Goal: Task Accomplishment & Management: Manage account settings

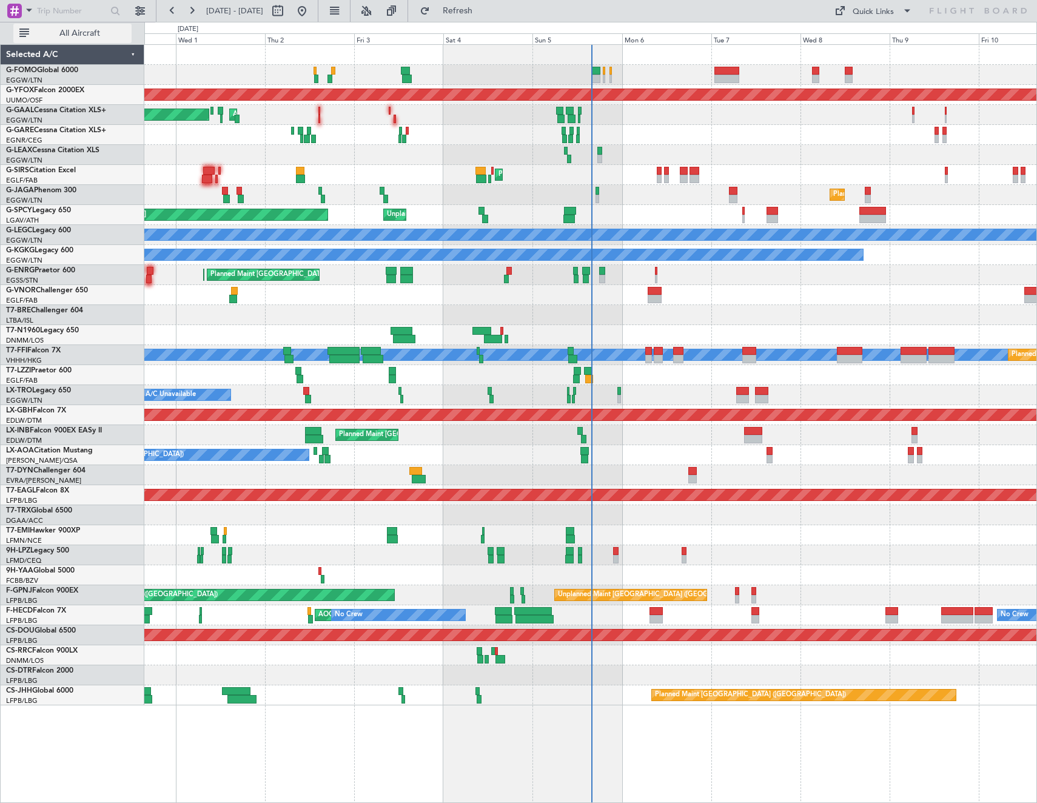
click at [93, 38] on span "All Aircraft" at bounding box center [80, 33] width 96 height 8
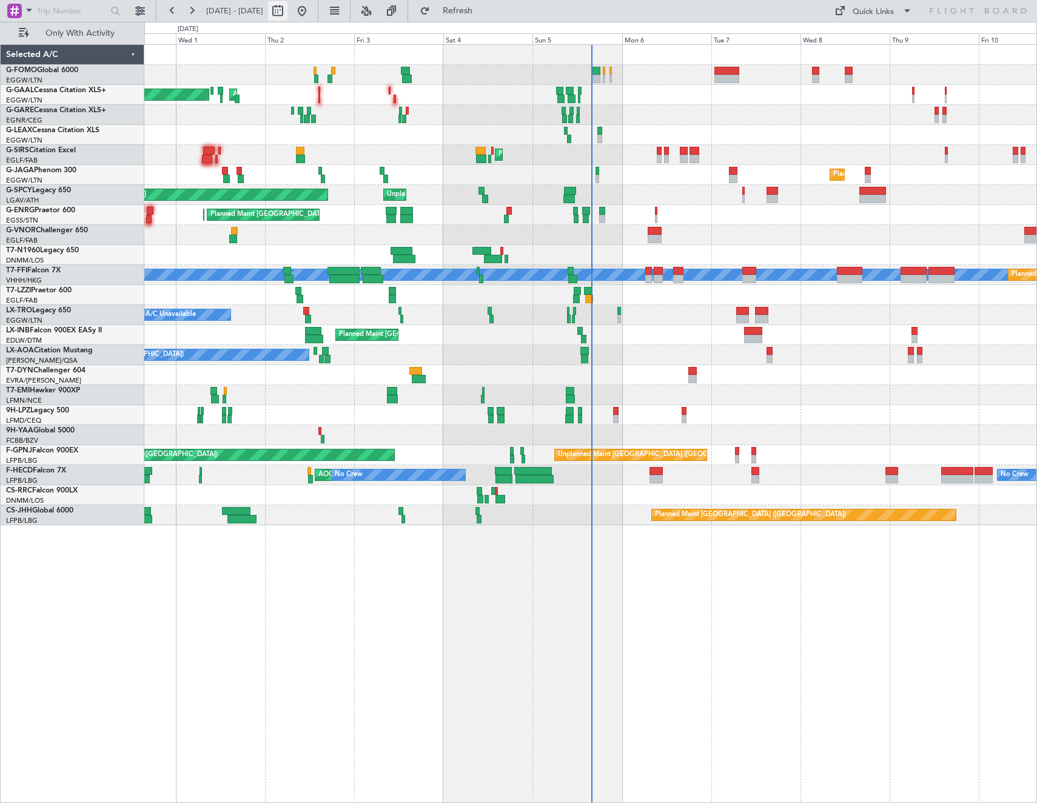
click at [287, 10] on button at bounding box center [277, 10] width 19 height 19
select select "9"
select select "2025"
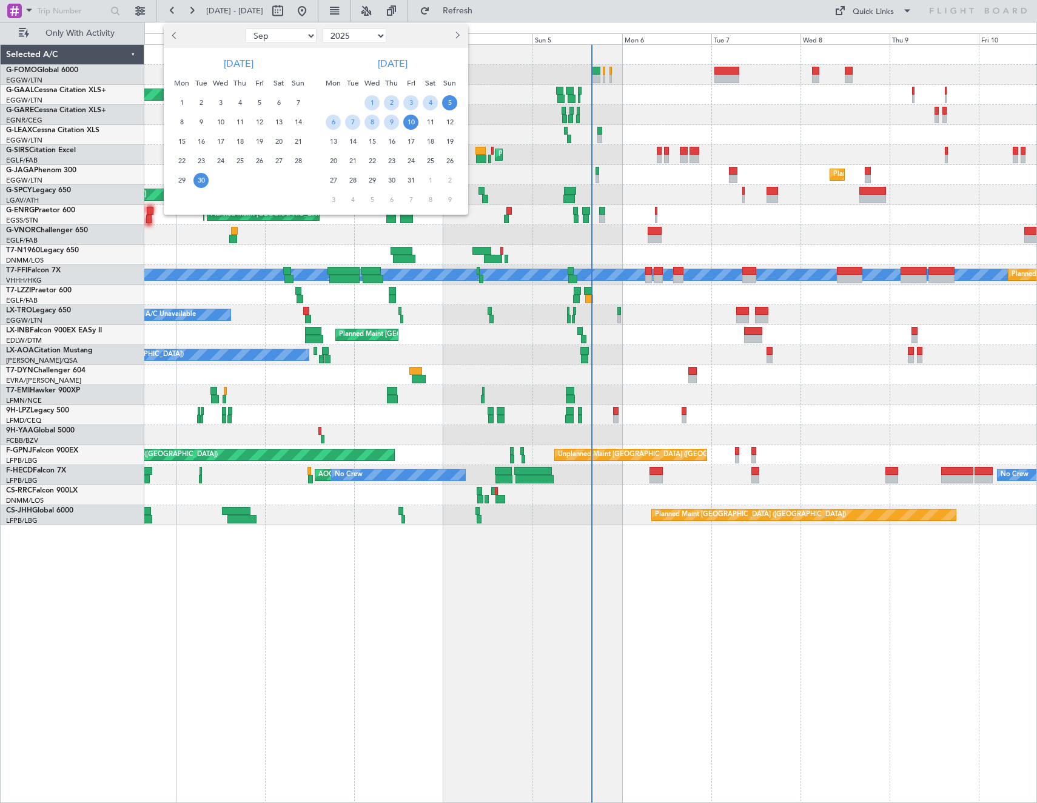
click at [453, 104] on span "5" at bounding box center [449, 102] width 15 height 15
click at [450, 123] on span "12" at bounding box center [449, 122] width 15 height 15
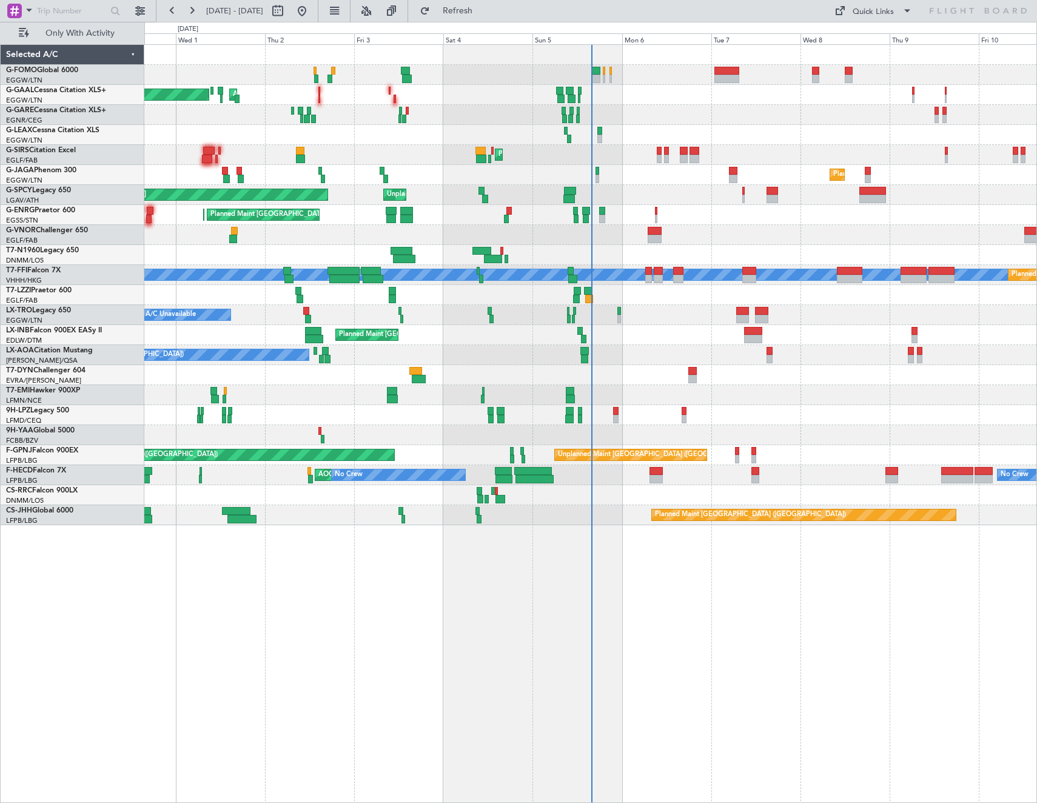
select select "10"
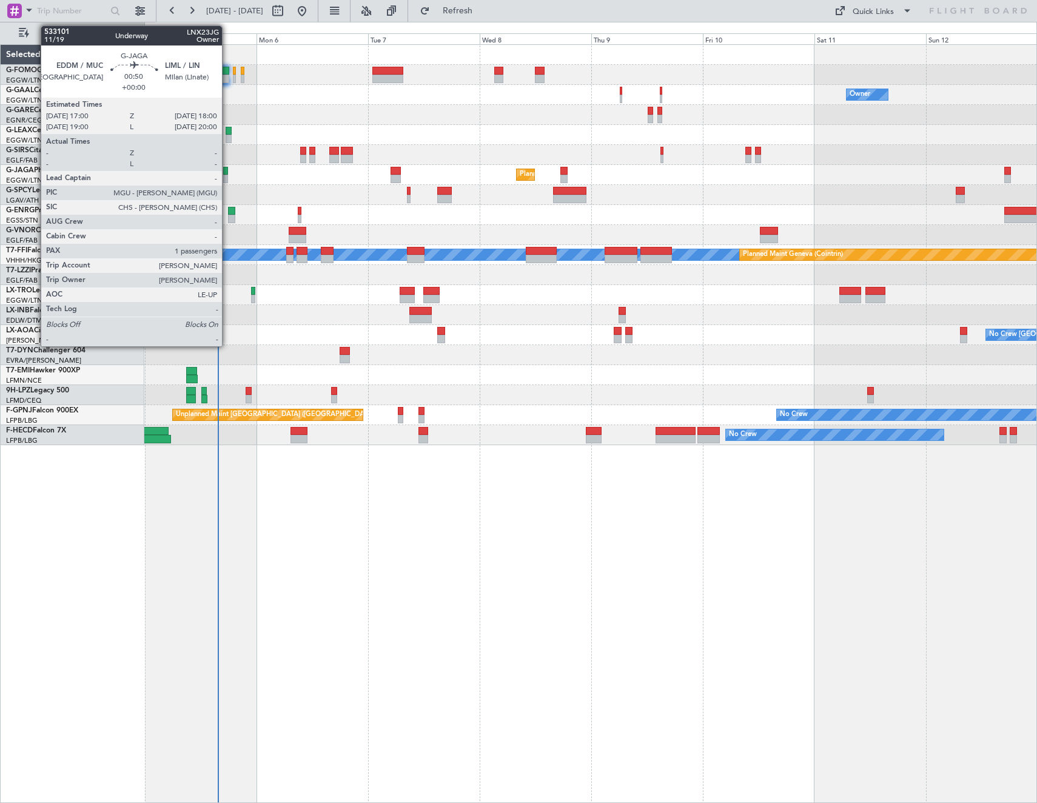
click at [227, 172] on div at bounding box center [225, 171] width 5 height 8
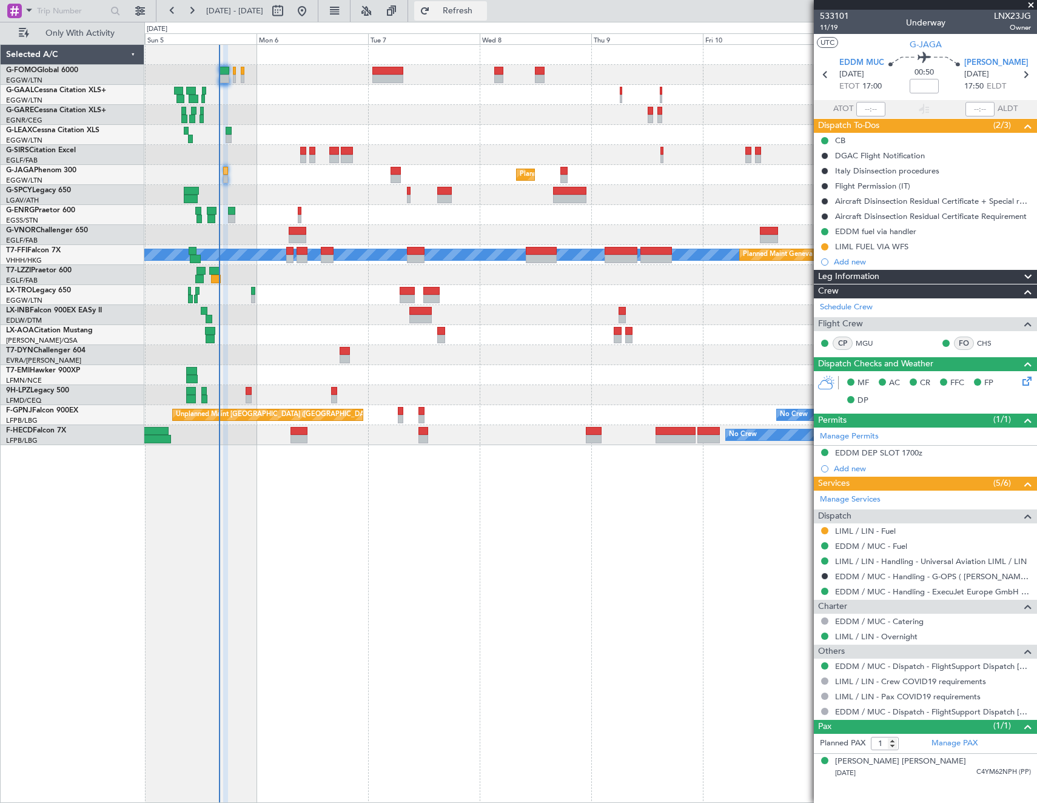
click at [468, 14] on button "Refresh" at bounding box center [450, 10] width 73 height 19
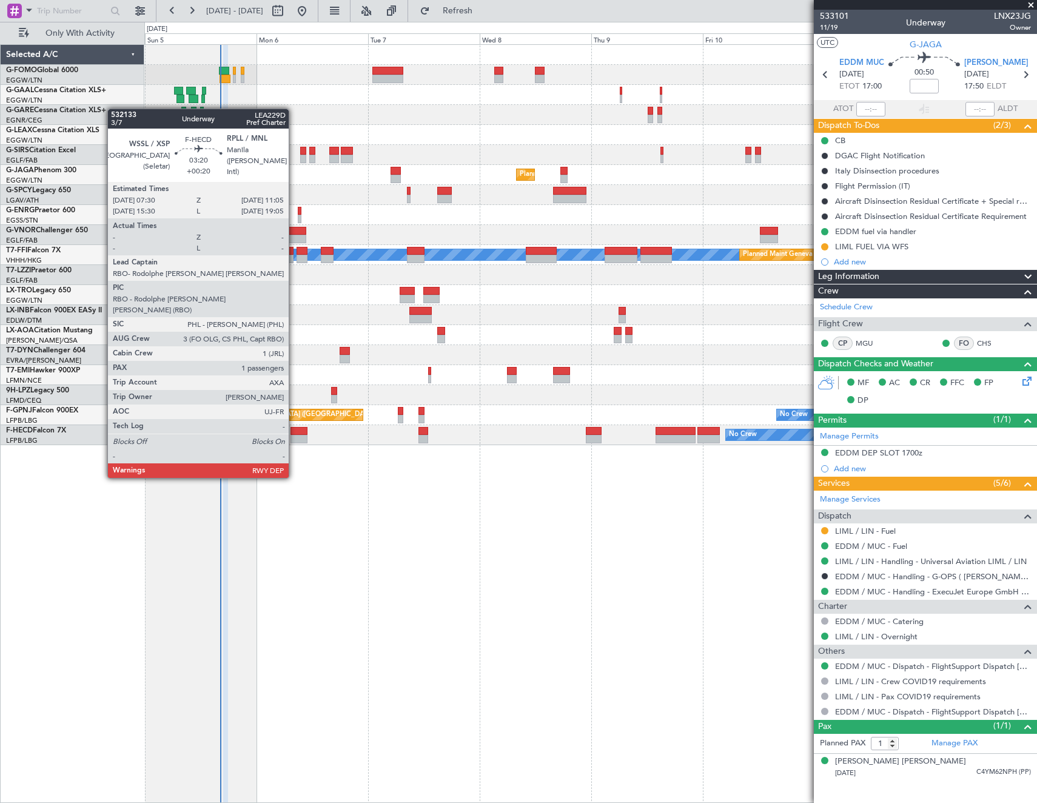
click at [294, 443] on div at bounding box center [298, 439] width 17 height 8
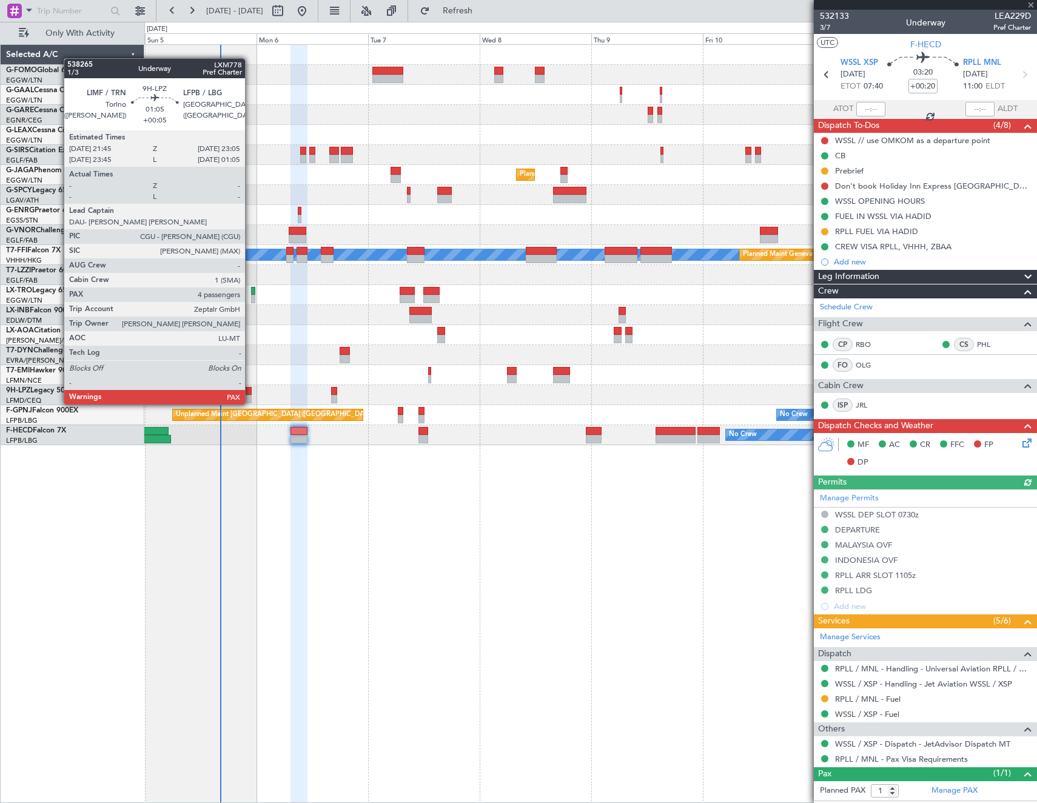
click at [250, 392] on div at bounding box center [249, 391] width 7 height 8
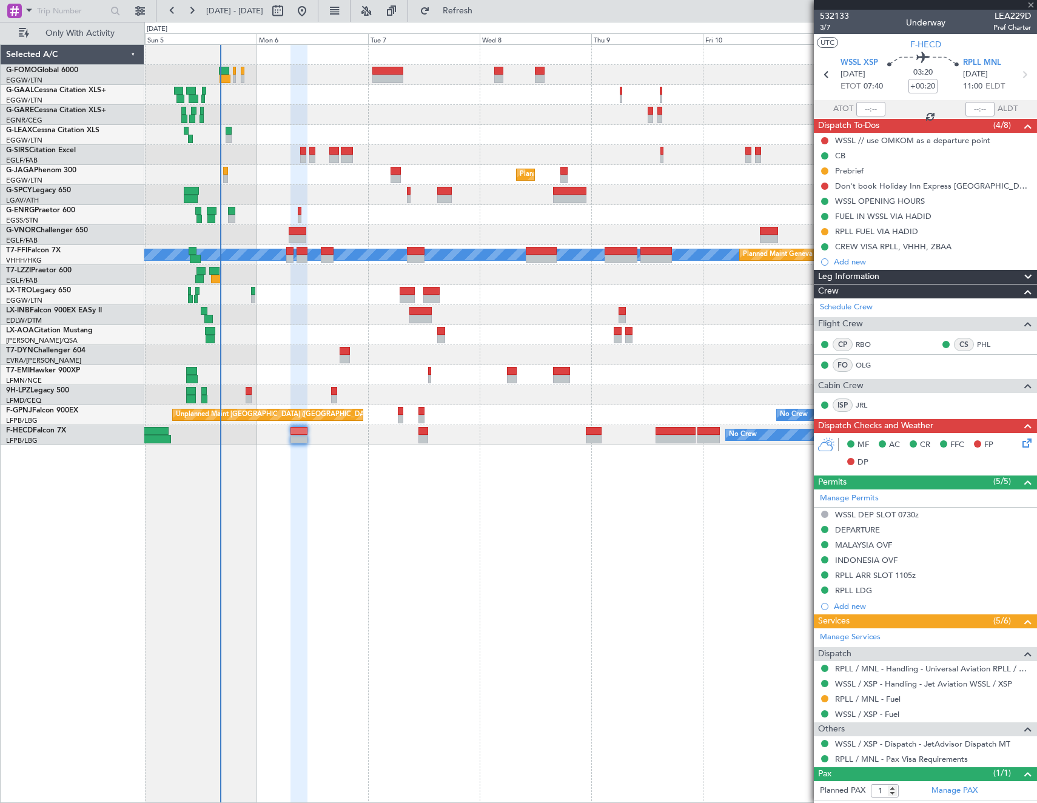
type input "+00:05"
type input "4"
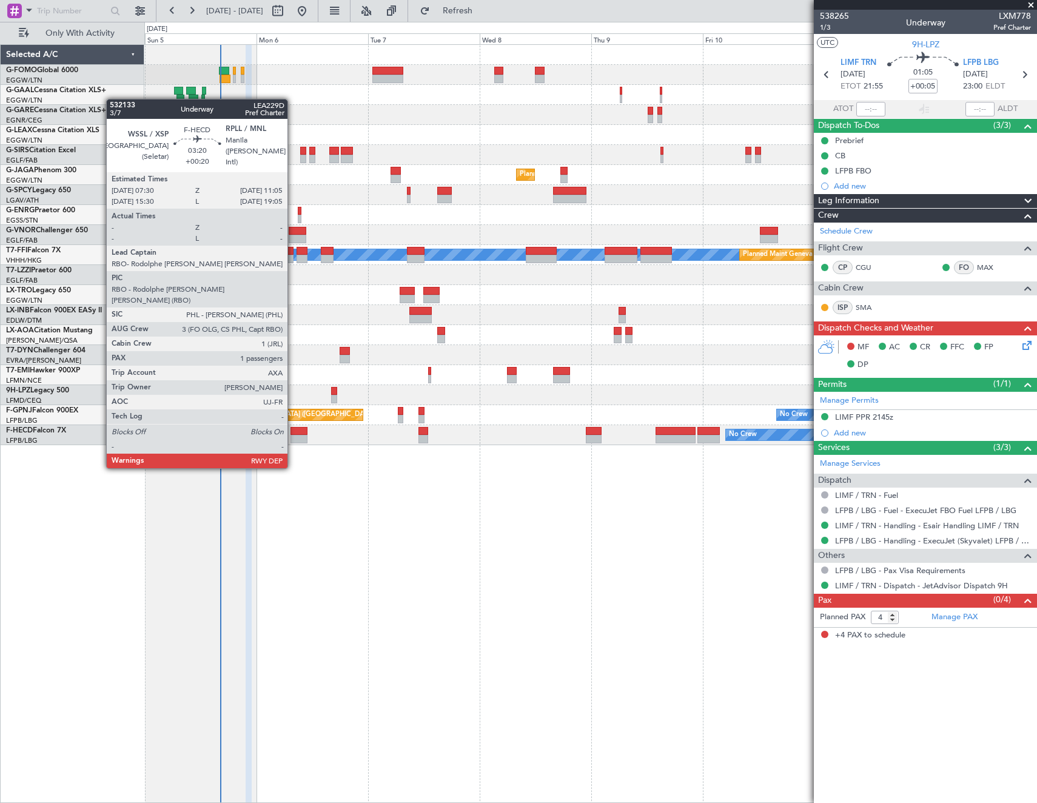
click at [293, 433] on div at bounding box center [298, 431] width 17 height 8
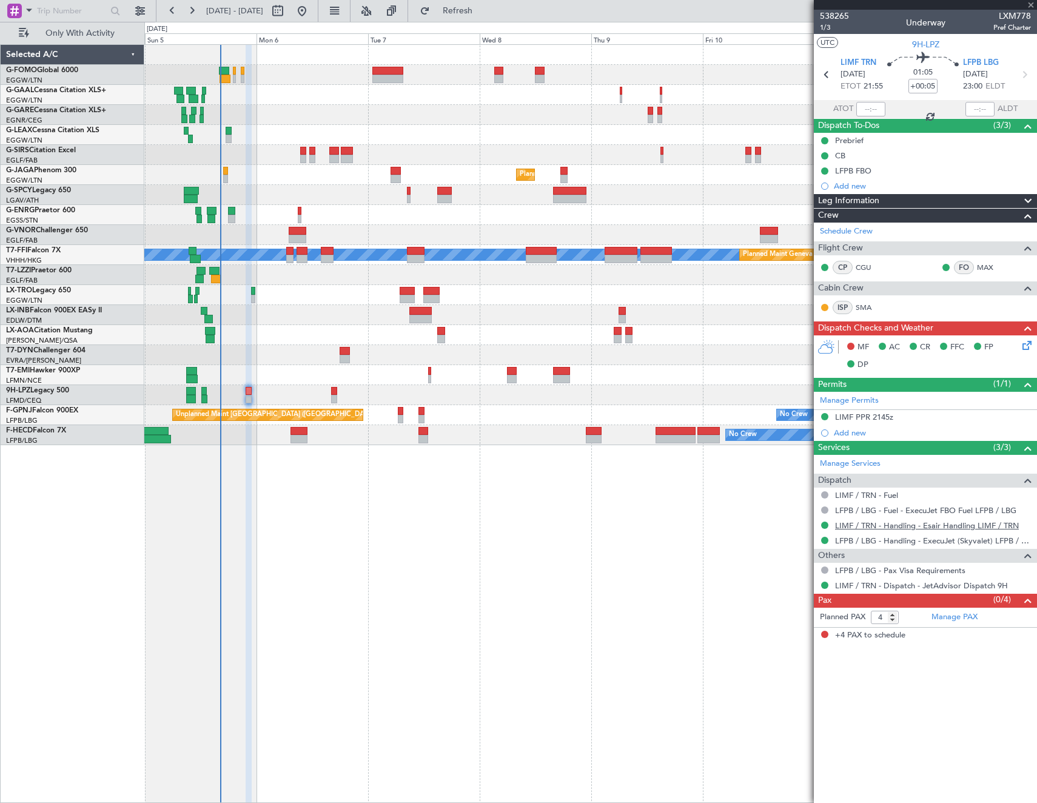
type input "+00:20"
type input "1"
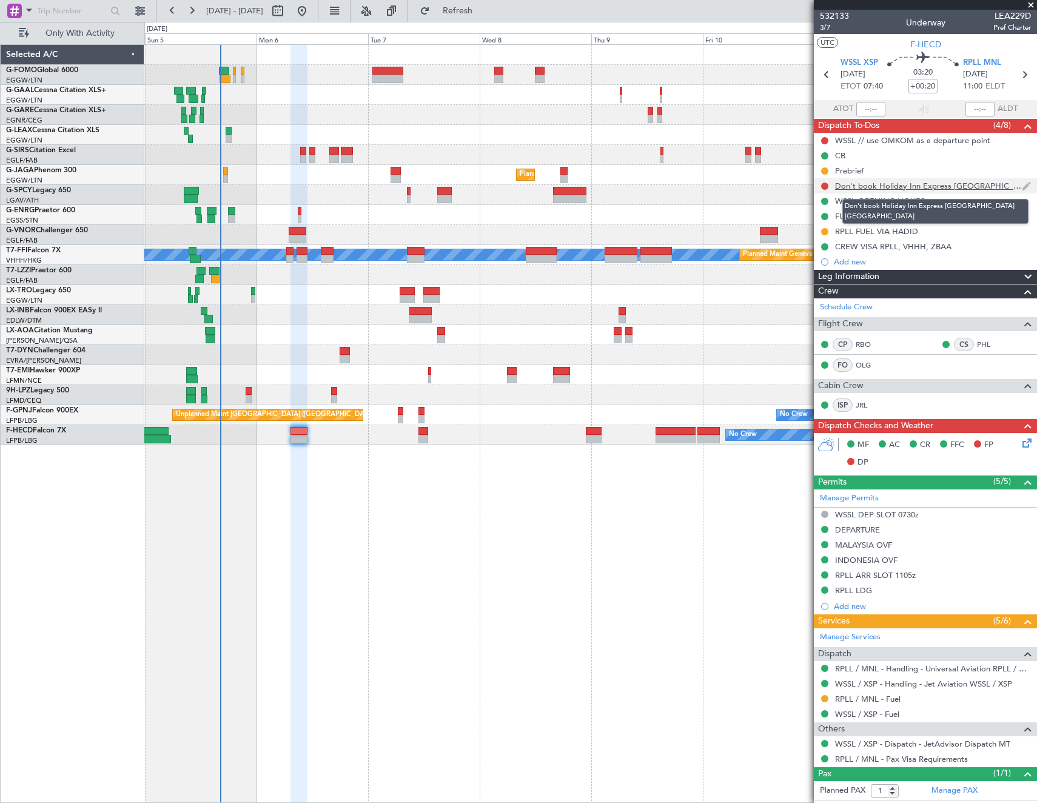
click at [889, 185] on div "Don't book Holiday Inn Express [GEOGRAPHIC_DATA] [GEOGRAPHIC_DATA]" at bounding box center [928, 186] width 187 height 10
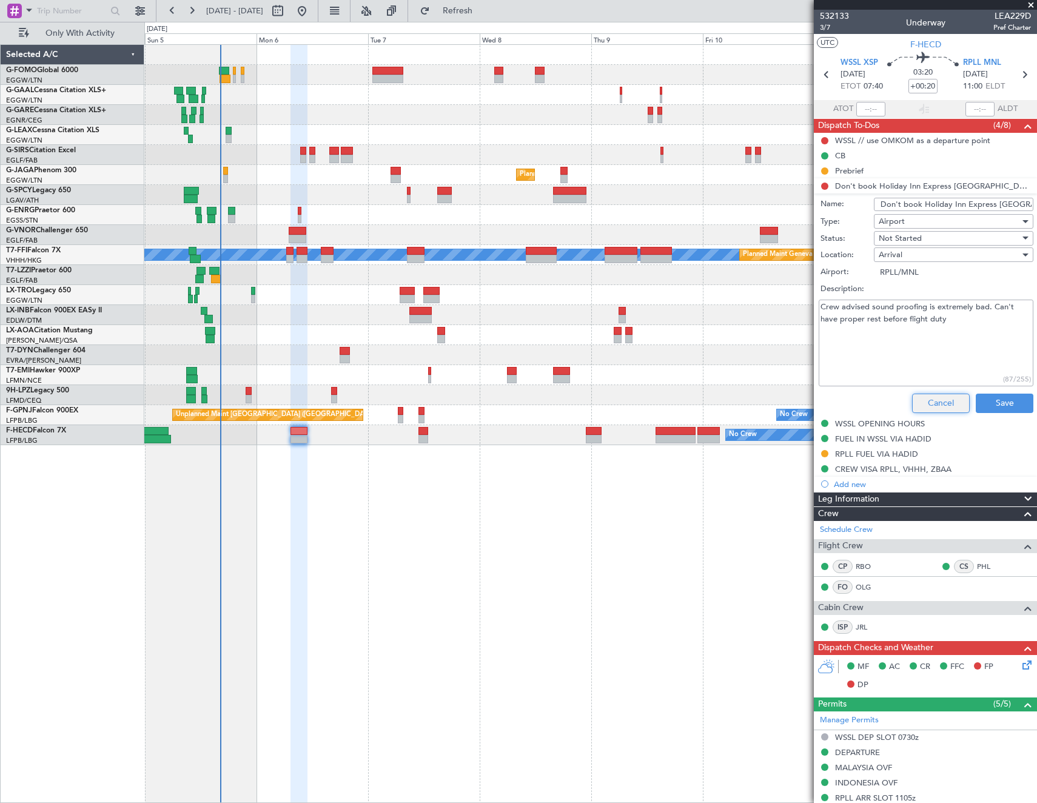
click at [929, 400] on button "Cancel" at bounding box center [941, 402] width 58 height 19
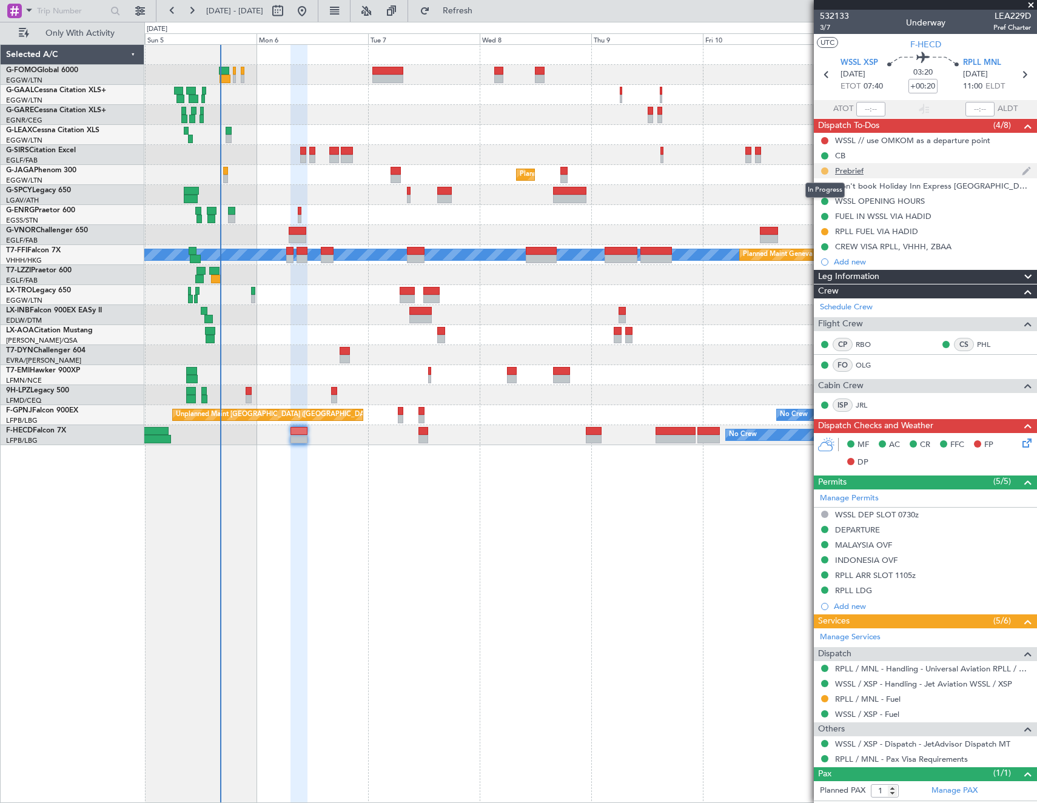
click at [825, 170] on button at bounding box center [824, 170] width 7 height 7
click at [828, 241] on span "Cancelled" at bounding box center [826, 242] width 35 height 12
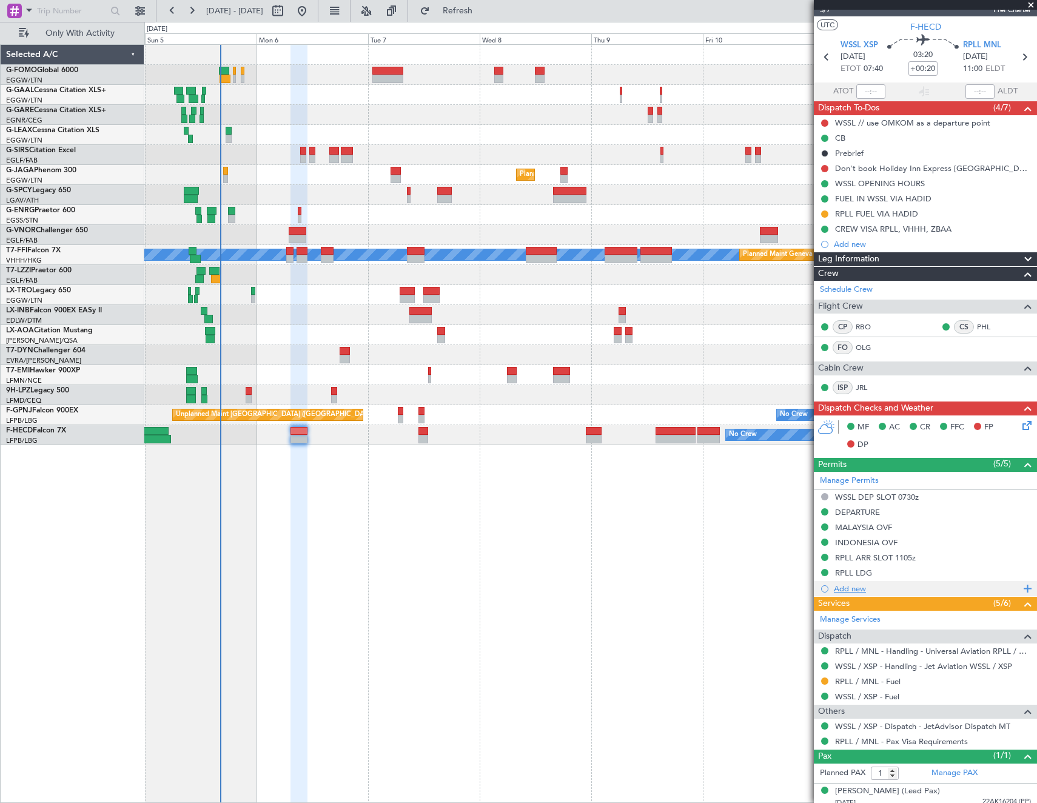
scroll to position [25, 0]
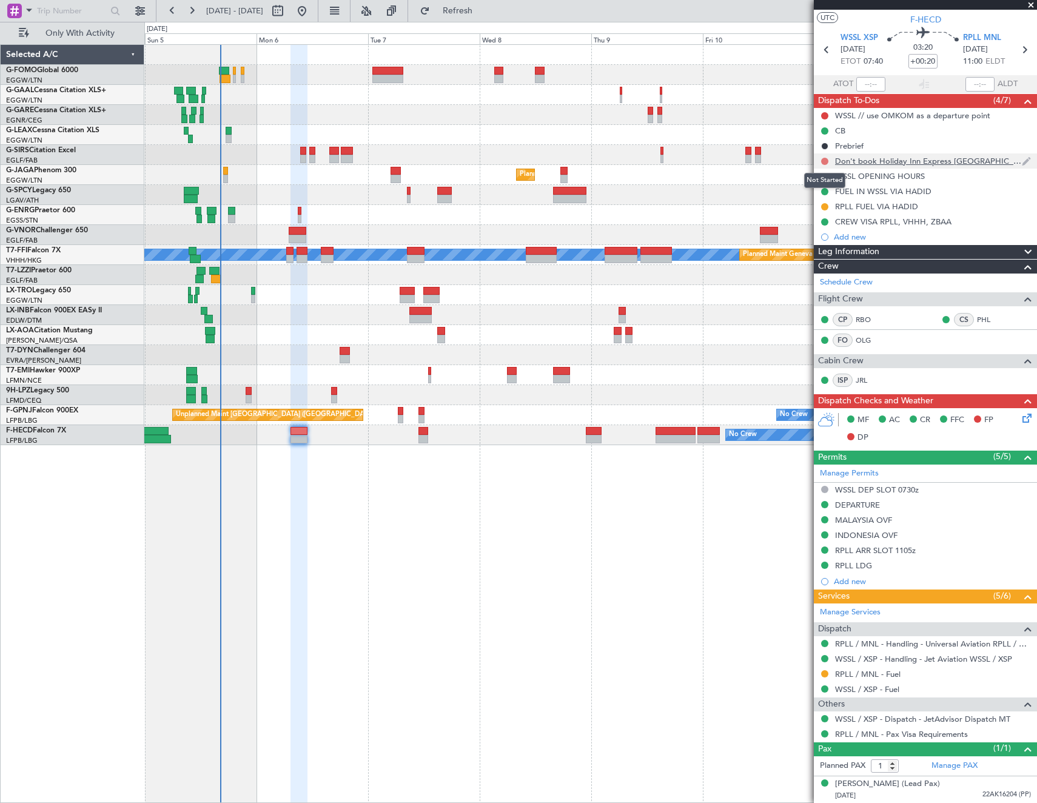
click at [822, 159] on button at bounding box center [824, 161] width 7 height 7
click at [807, 234] on li "Cancelled" at bounding box center [825, 233] width 64 height 18
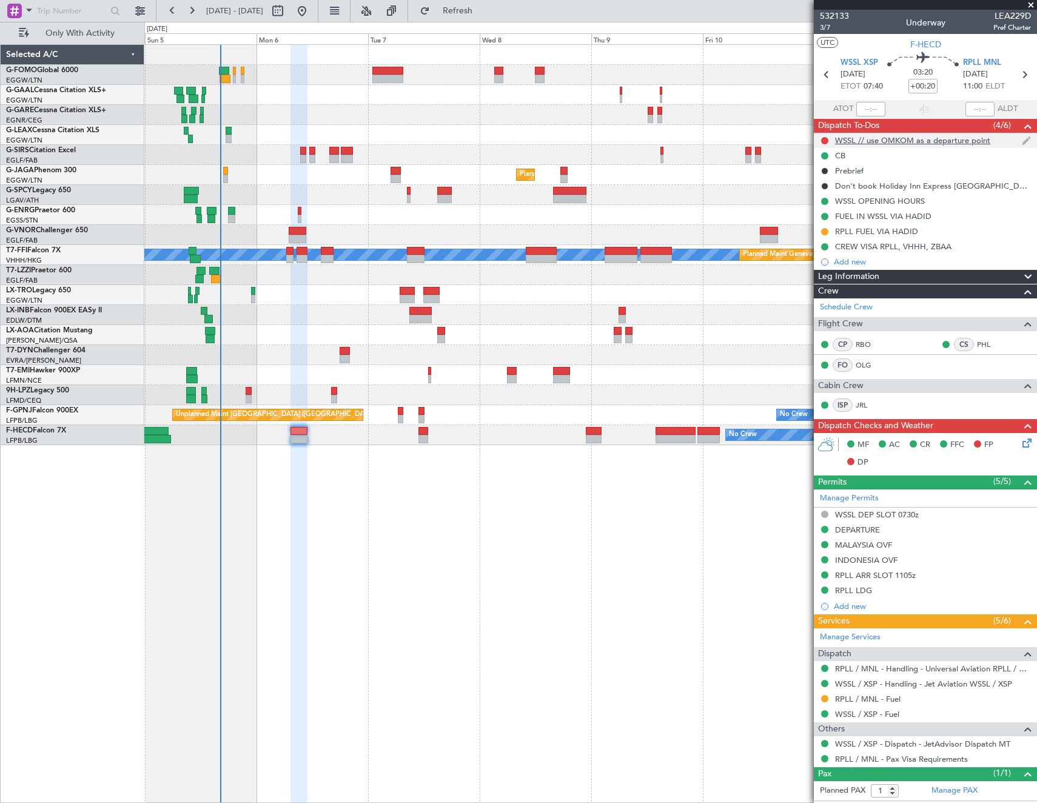
click at [909, 141] on div "WSSL // use OMKOM as a departure point" at bounding box center [912, 140] width 155 height 10
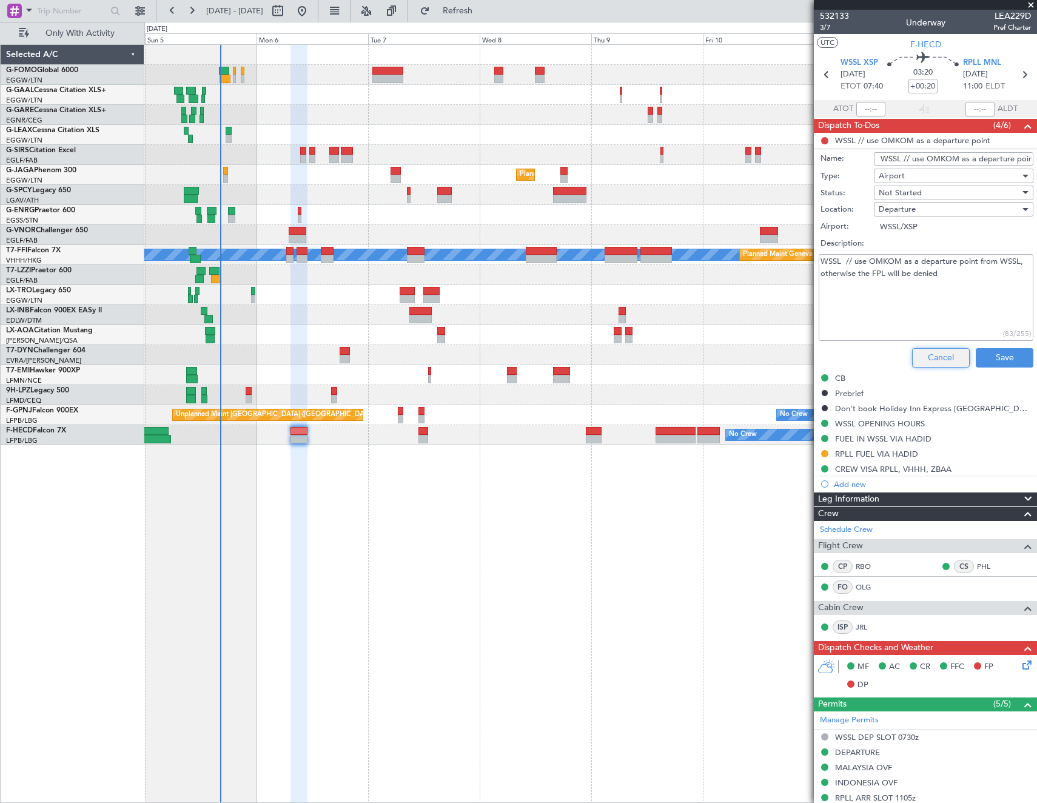
click at [922, 352] on button "Cancel" at bounding box center [941, 357] width 58 height 19
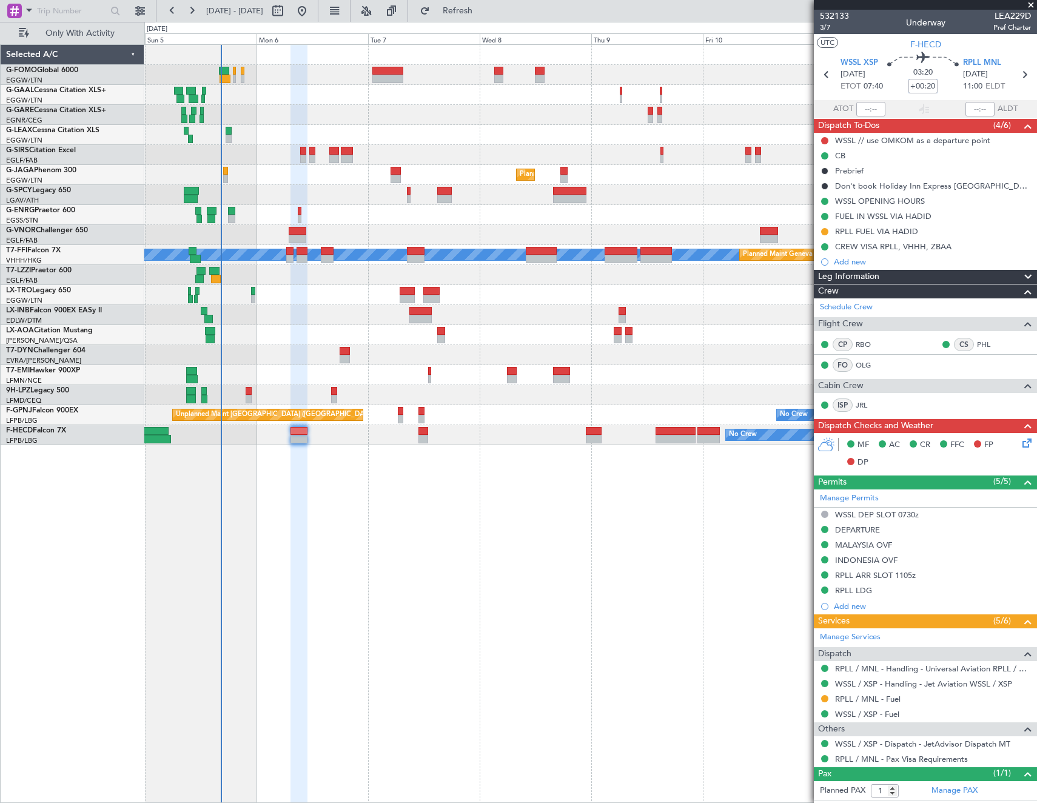
click at [928, 89] on input "+00:20" at bounding box center [922, 86] width 29 height 15
type input "+00:10"
click at [824, 138] on button at bounding box center [824, 140] width 7 height 7
click at [825, 188] on span "Completed" at bounding box center [830, 194] width 40 height 12
drag, startPoint x: 849, startPoint y: 171, endPoint x: 863, endPoint y: 179, distance: 15.8
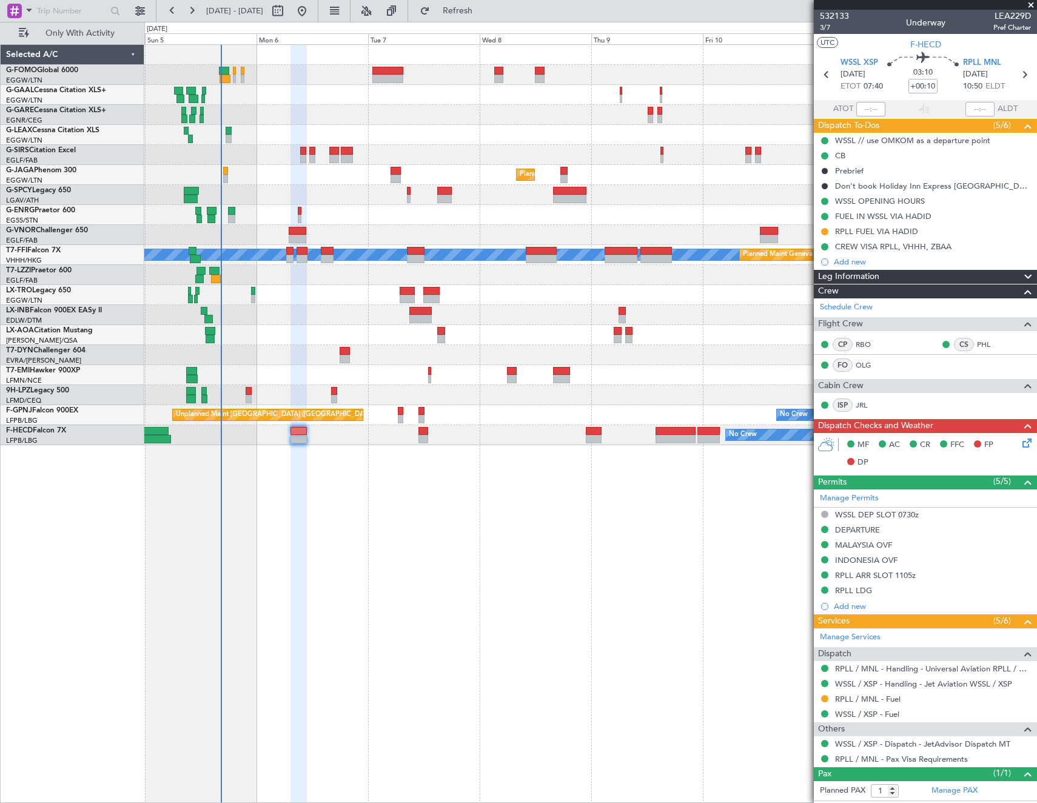
click at [849, 171] on div "Prebrief" at bounding box center [849, 171] width 28 height 10
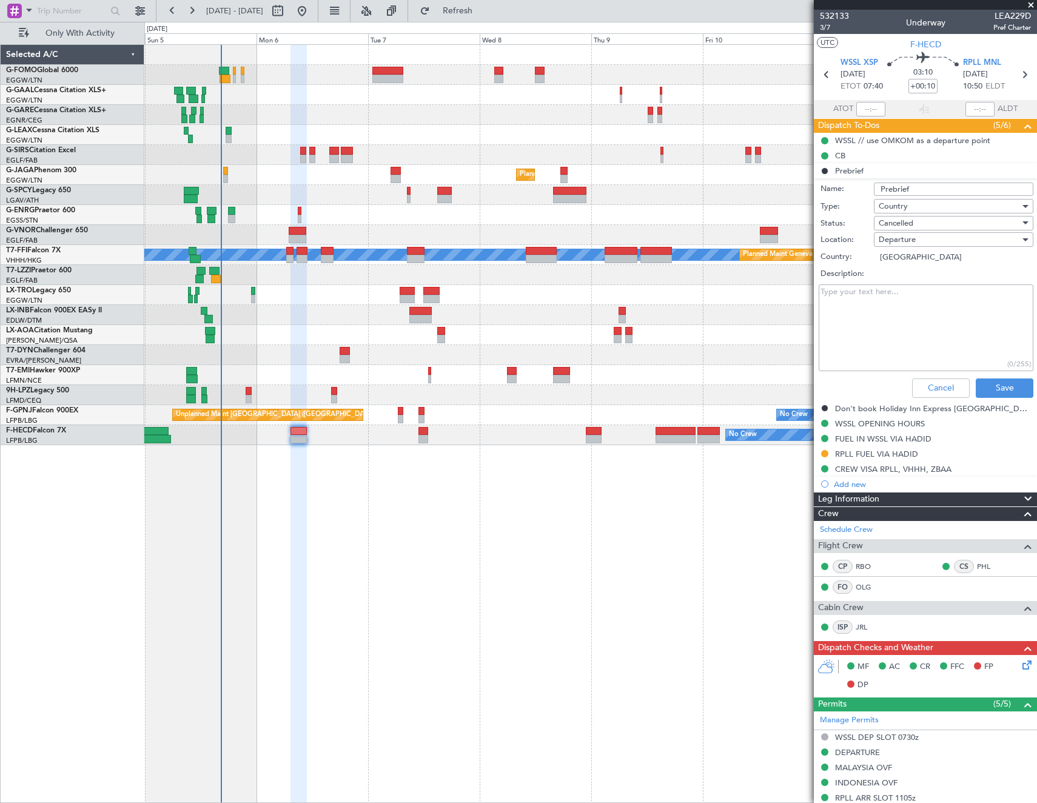
click at [942, 299] on textarea "Description:" at bounding box center [925, 327] width 215 height 87
type textarea "21000lbs"
click at [910, 224] on span "Cancelled" at bounding box center [896, 223] width 35 height 11
click at [914, 280] on span "Completed" at bounding box center [948, 284] width 142 height 18
click at [988, 381] on button "Save" at bounding box center [1005, 387] width 58 height 19
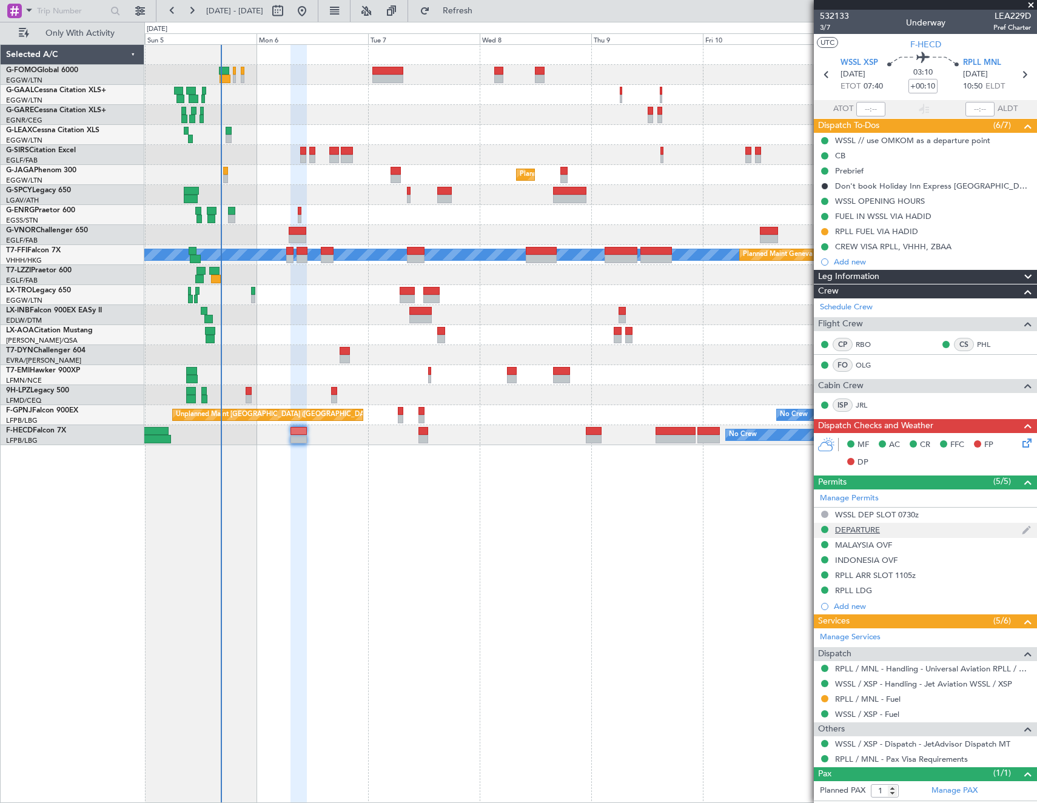
click at [873, 528] on div "DEPARTURE" at bounding box center [857, 529] width 45 height 10
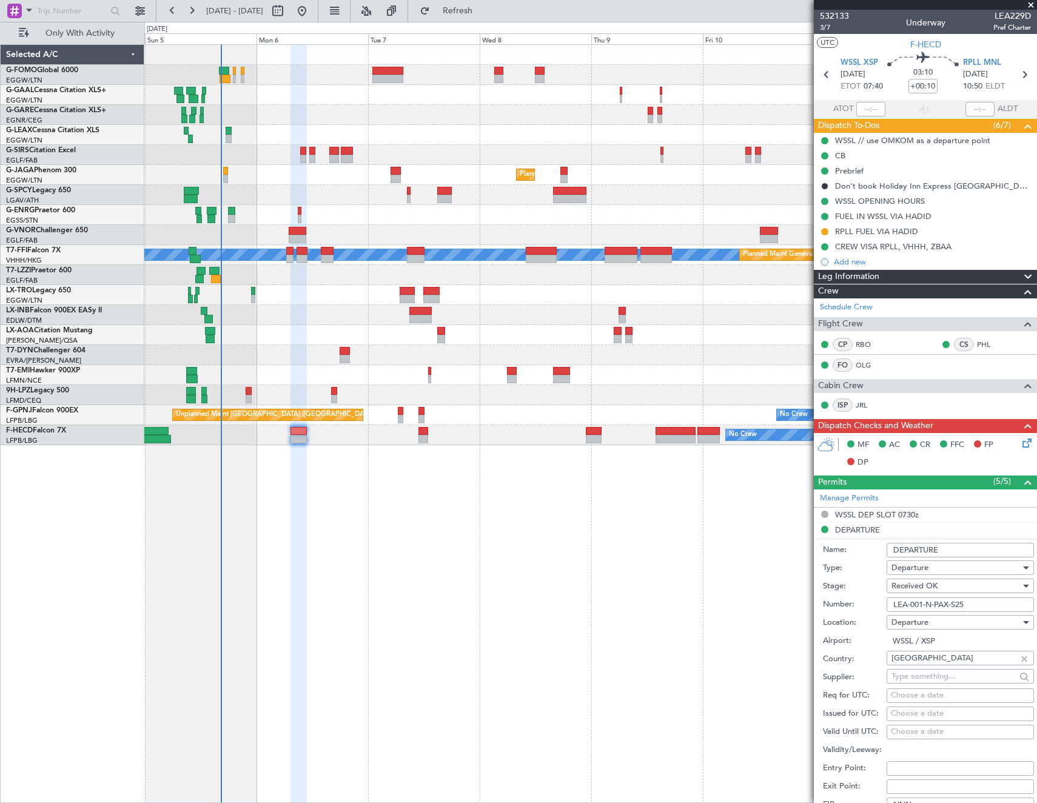
click at [957, 604] on input "LEA-001-N-PAX-S25" at bounding box center [959, 604] width 147 height 15
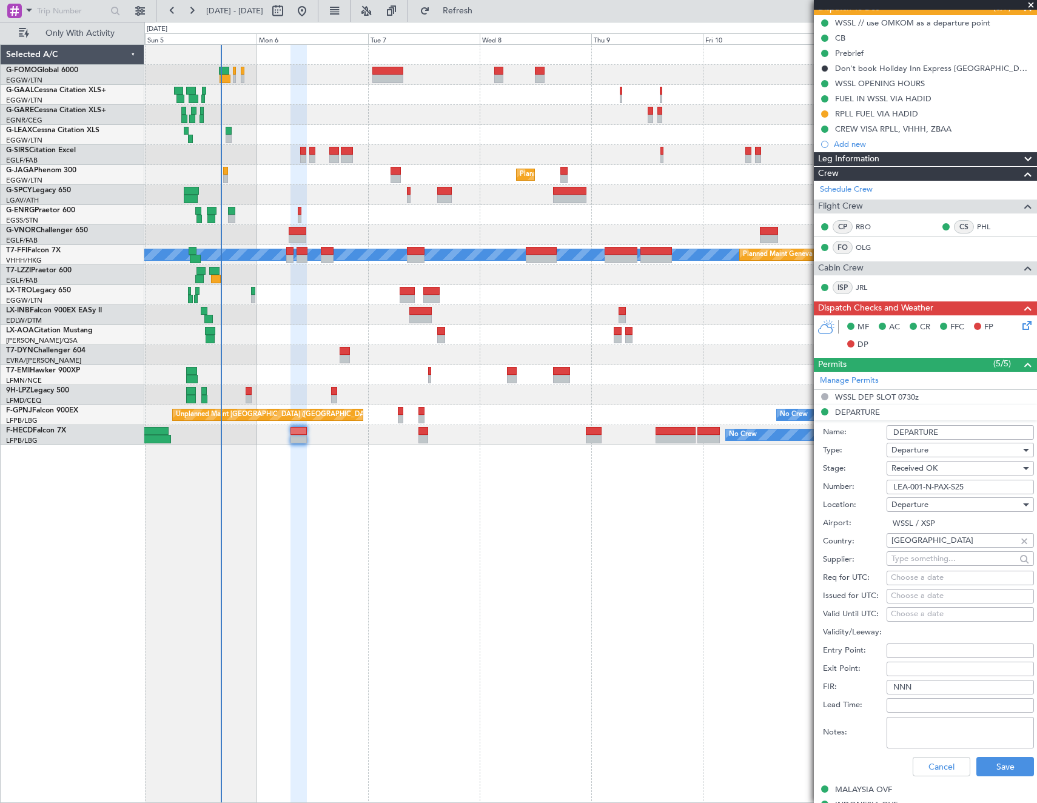
scroll to position [121, 0]
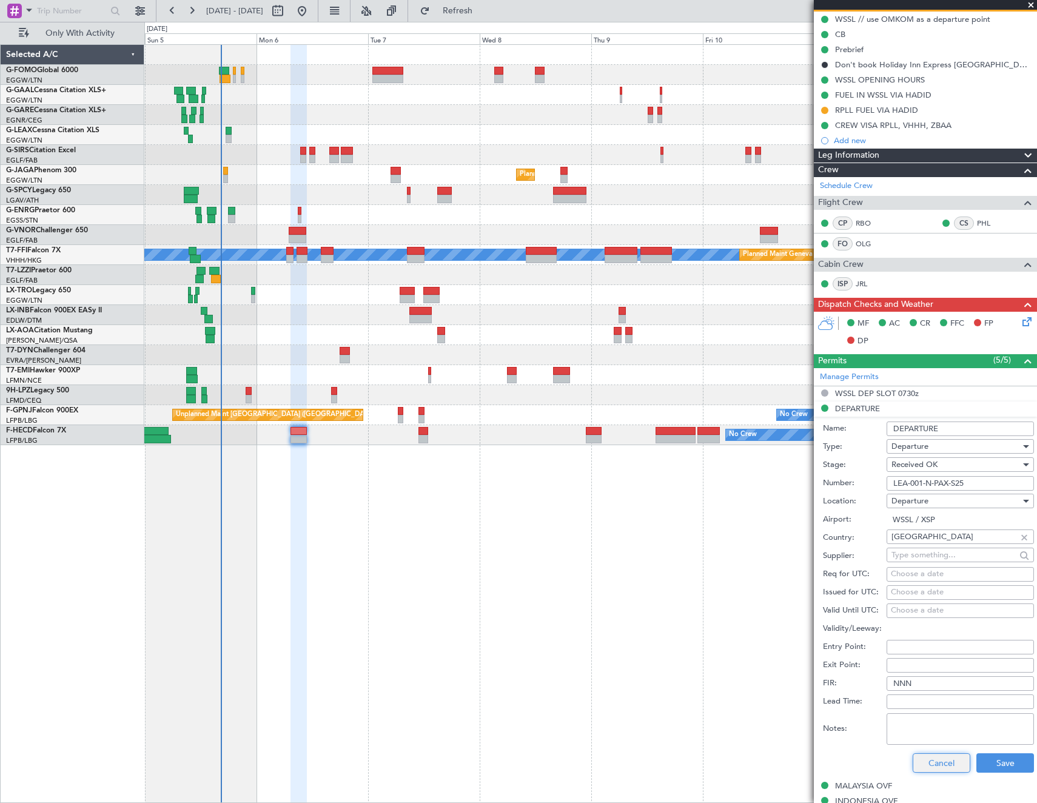
click at [940, 760] on button "Cancel" at bounding box center [941, 762] width 58 height 19
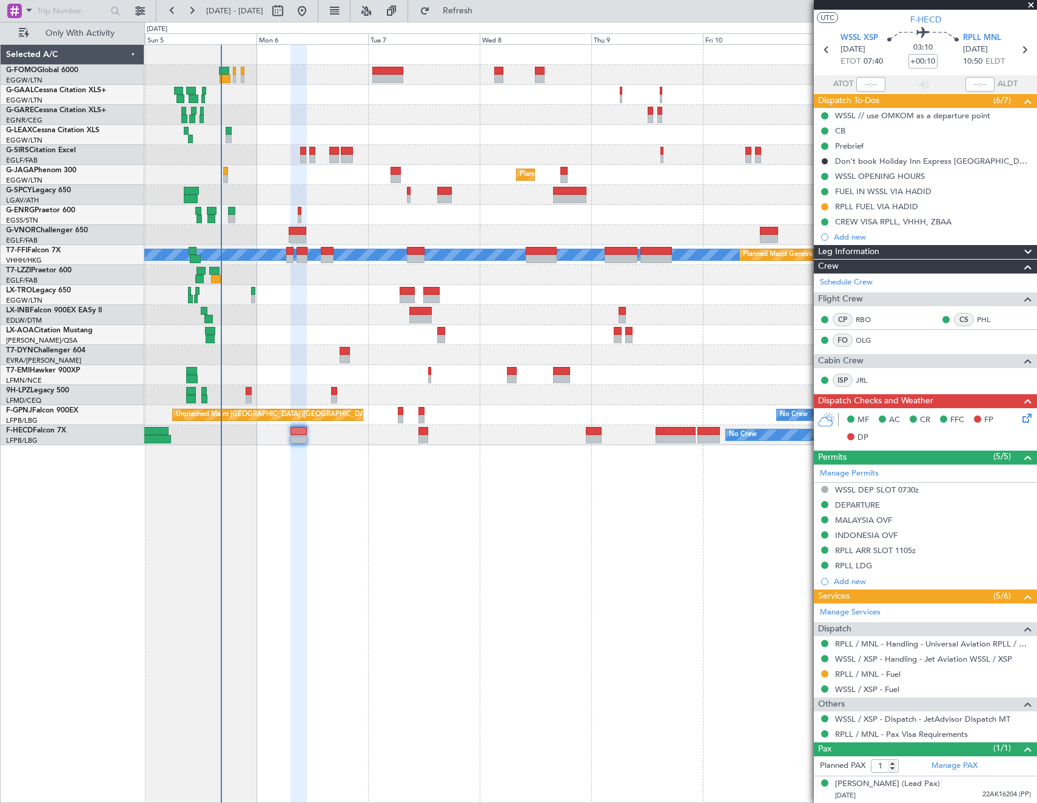
click at [868, 518] on mat-tooltip-component "DEPARTURE" at bounding box center [858, 525] width 61 height 32
click at [866, 515] on div "MALAYSIA OVF" at bounding box center [863, 520] width 57 height 10
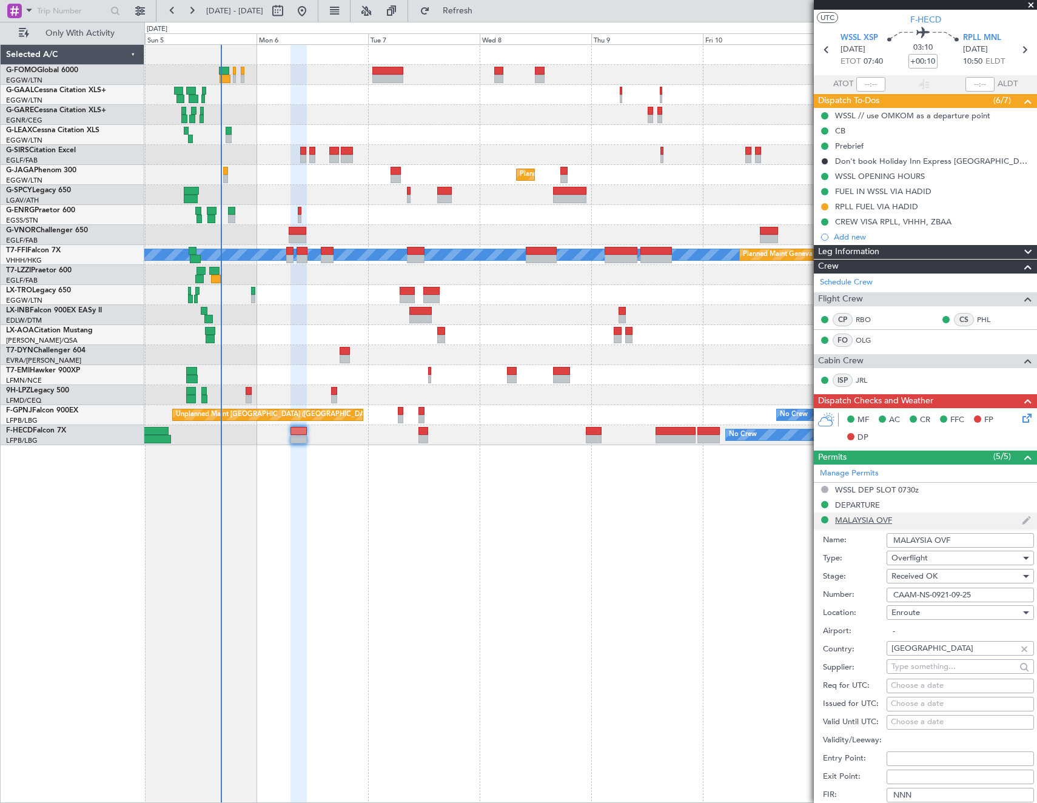
scroll to position [121, 0]
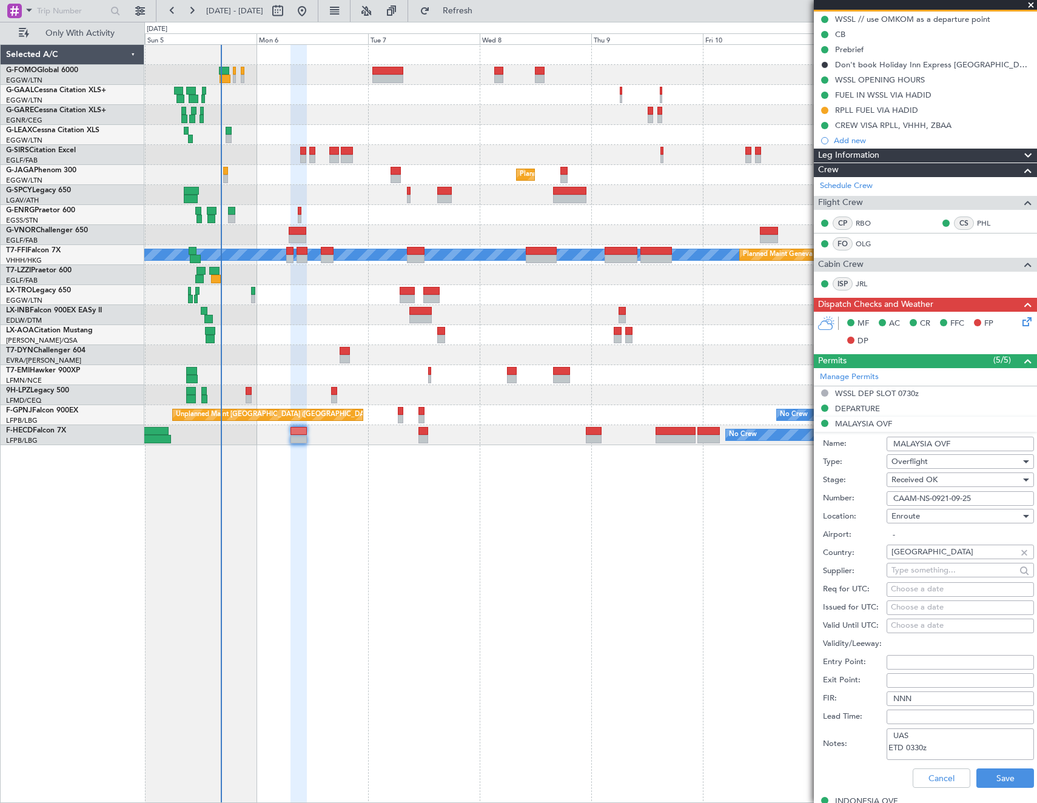
click at [973, 495] on input "CAAM-NS-0921-09-25" at bounding box center [959, 498] width 147 height 15
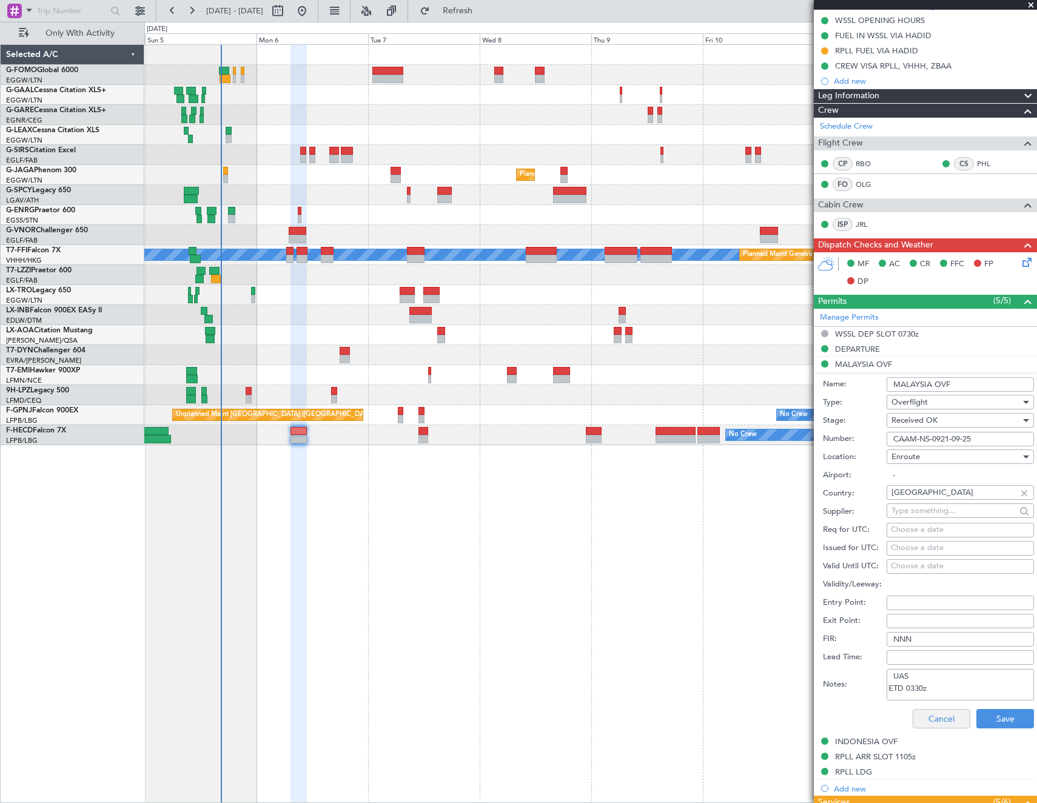
scroll to position [243, 0]
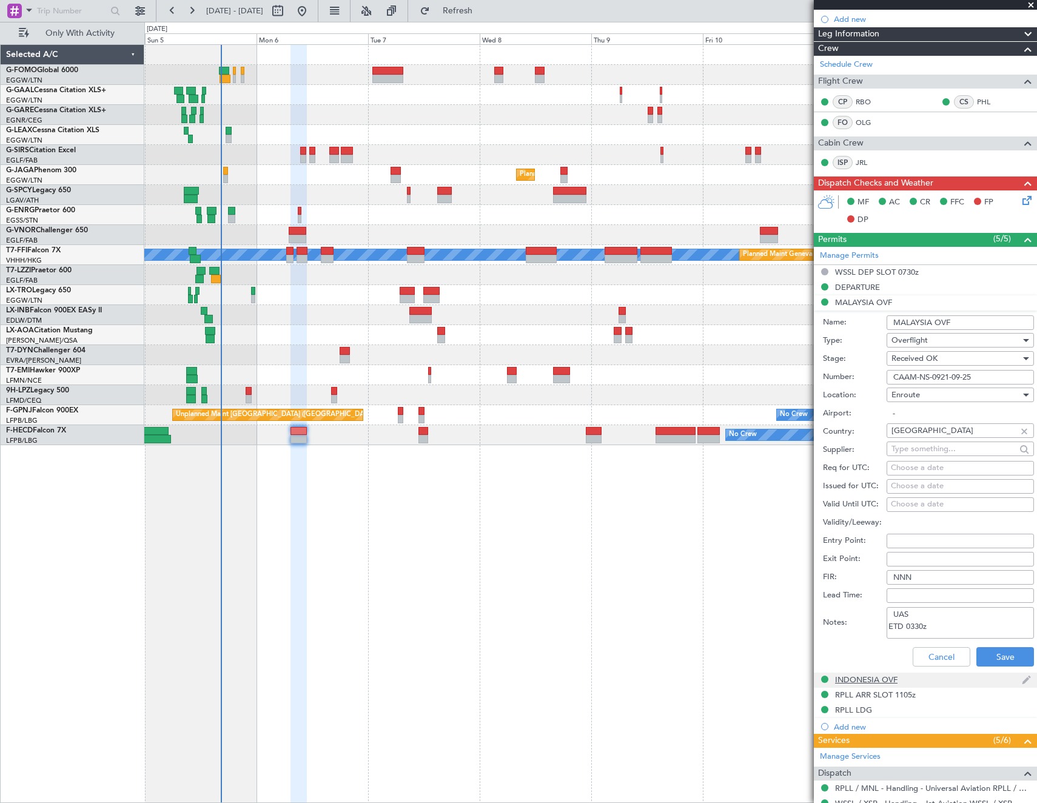
click at [884, 677] on div "INDONESIA OVF" at bounding box center [866, 679] width 62 height 10
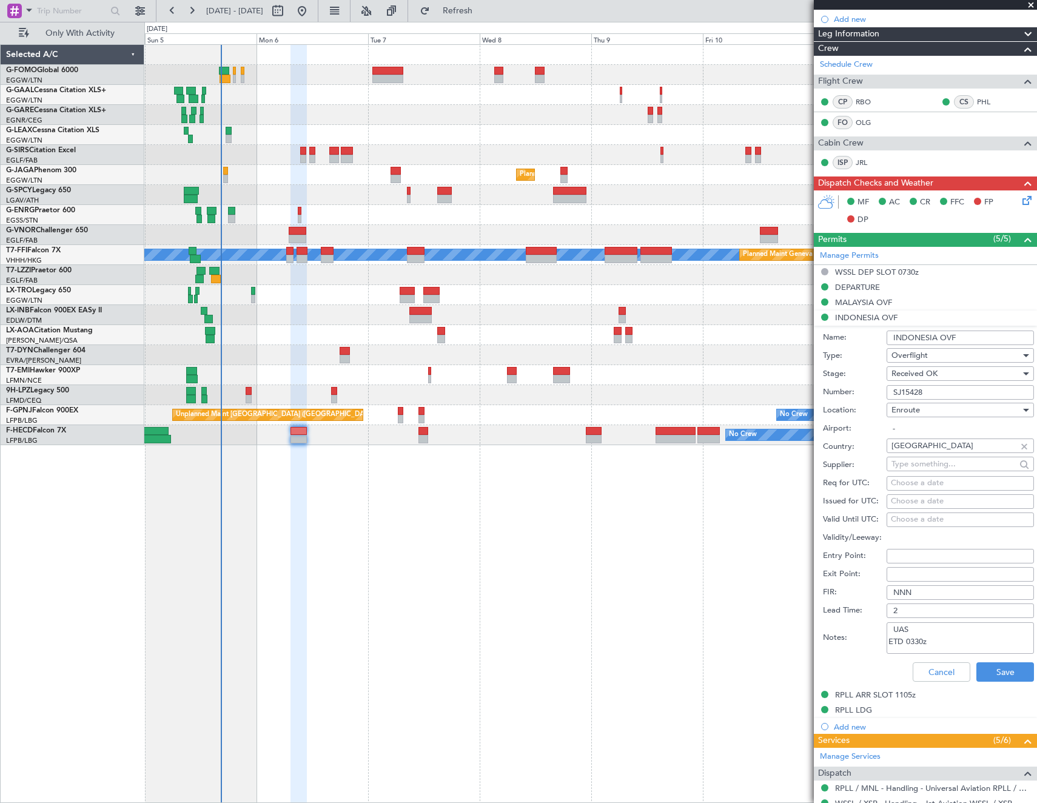
click at [962, 396] on input "SJ15428" at bounding box center [959, 392] width 147 height 15
click at [868, 695] on div "RPLL ARR SLOT 1105z" at bounding box center [875, 694] width 81 height 10
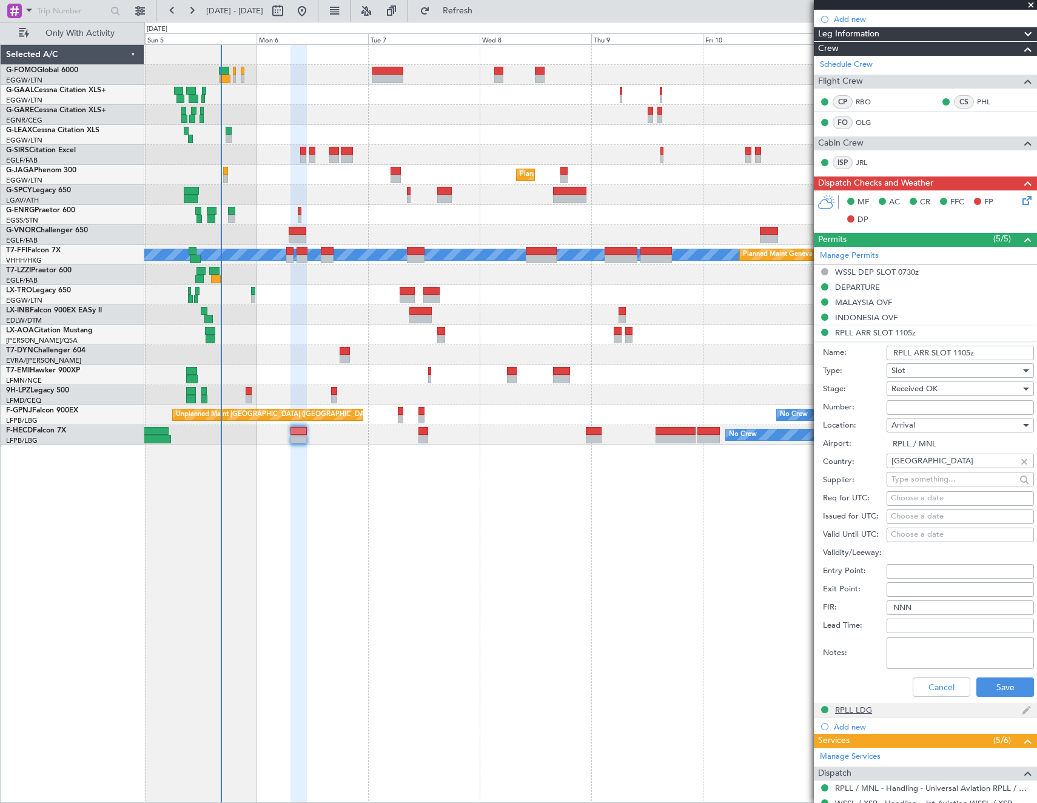
click at [855, 714] on div "RPLL LDG" at bounding box center [853, 709] width 37 height 10
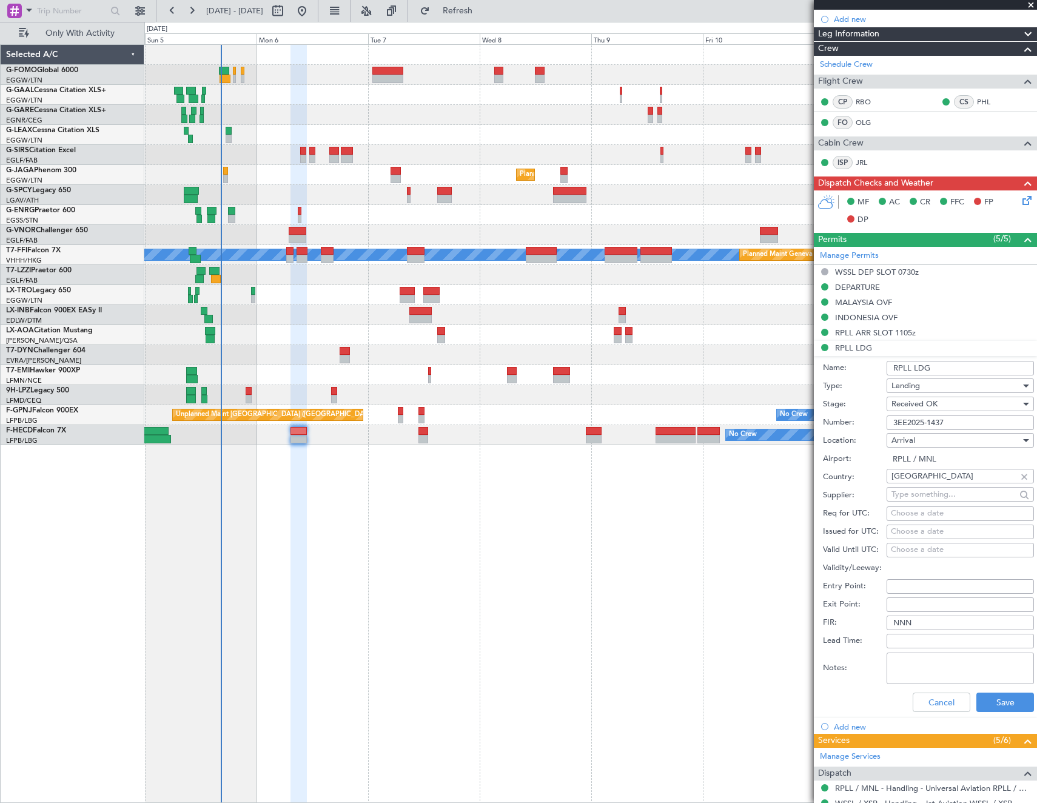
click at [957, 422] on input "3EE2025-1437" at bounding box center [959, 422] width 147 height 15
click at [943, 694] on button "Cancel" at bounding box center [941, 701] width 58 height 19
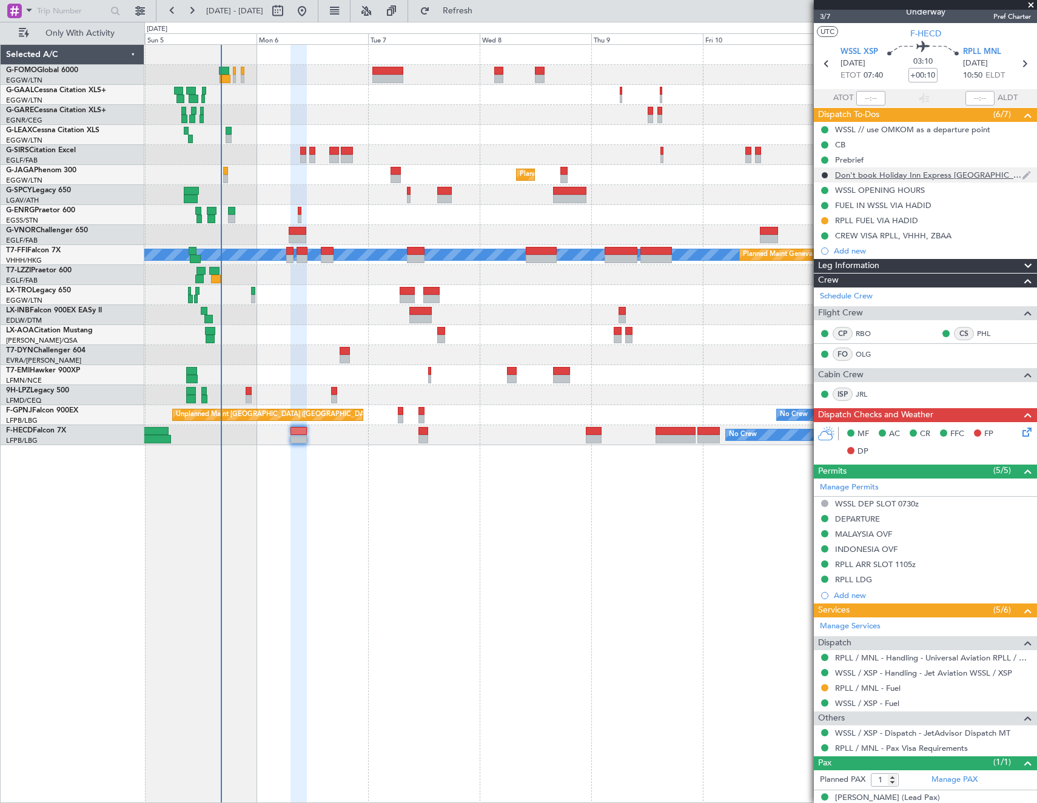
scroll to position [0, 0]
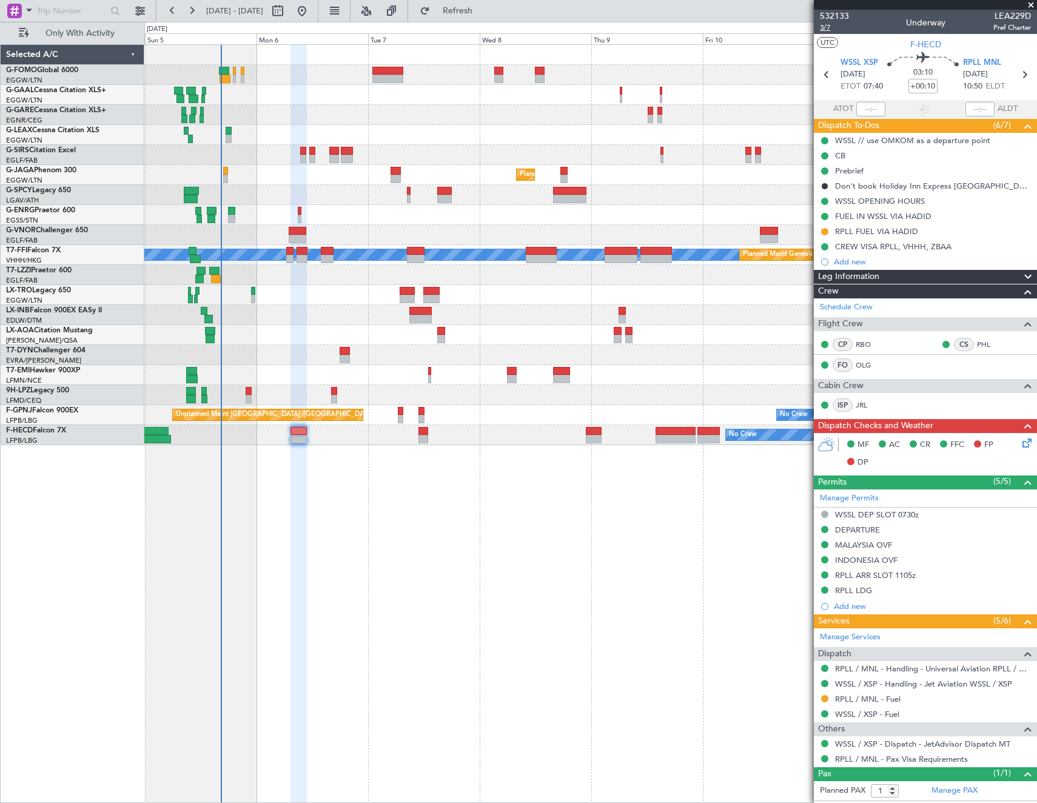
click at [829, 25] on span "3/7" at bounding box center [834, 27] width 29 height 10
click at [827, 28] on span "3/7" at bounding box center [834, 27] width 29 height 10
click at [1020, 439] on icon at bounding box center [1025, 441] width 10 height 10
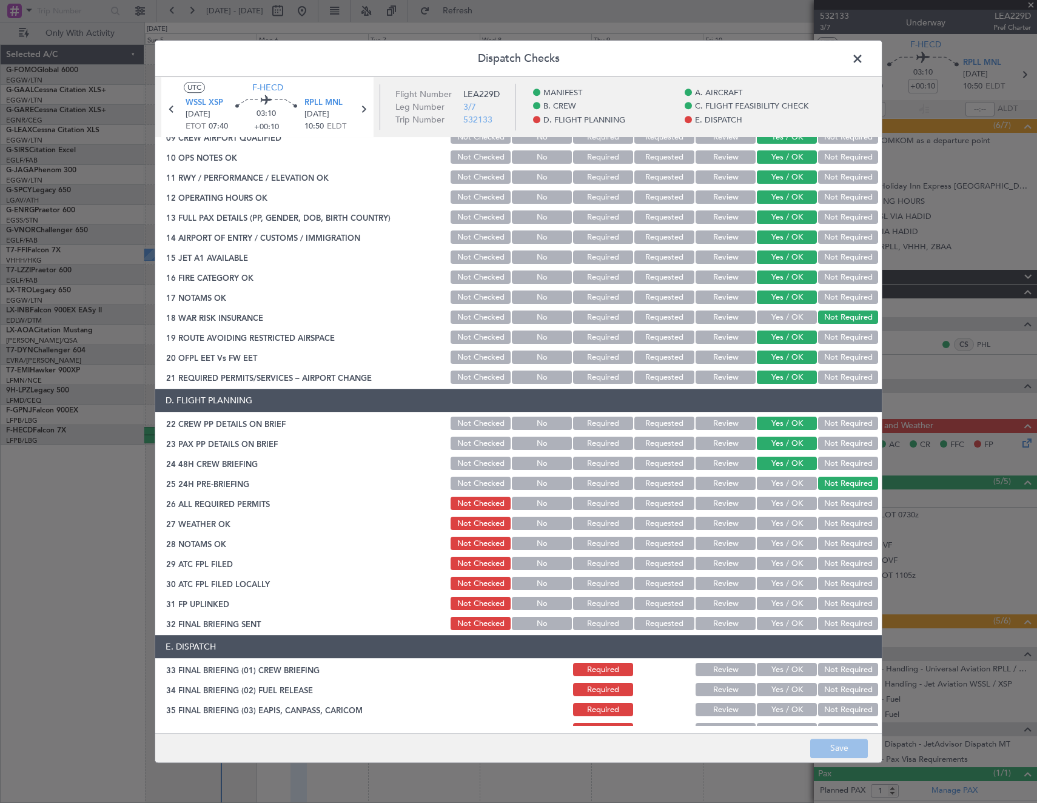
scroll to position [364, 0]
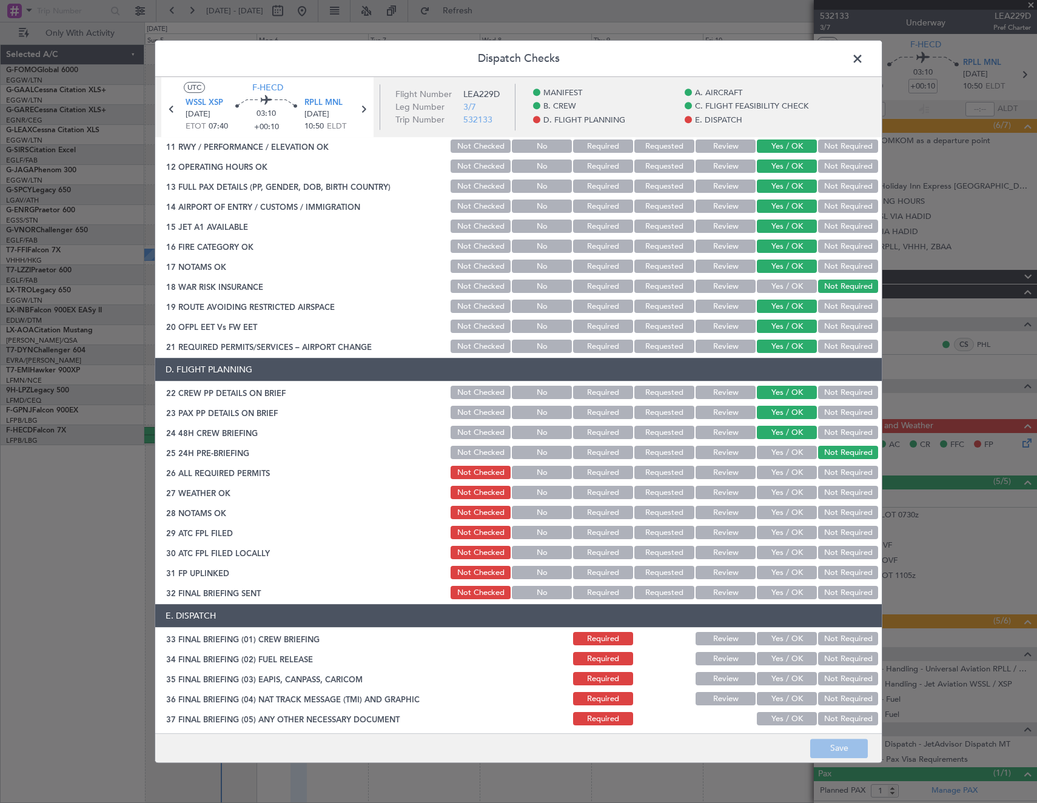
click at [786, 472] on button "Yes / OK" at bounding box center [787, 472] width 60 height 13
drag, startPoint x: 736, startPoint y: 491, endPoint x: 730, endPoint y: 509, distance: 19.2
click at [735, 491] on button "Review" at bounding box center [725, 492] width 60 height 13
click at [729, 512] on button "Review" at bounding box center [725, 512] width 60 height 13
click at [779, 533] on button "Yes / OK" at bounding box center [787, 532] width 60 height 13
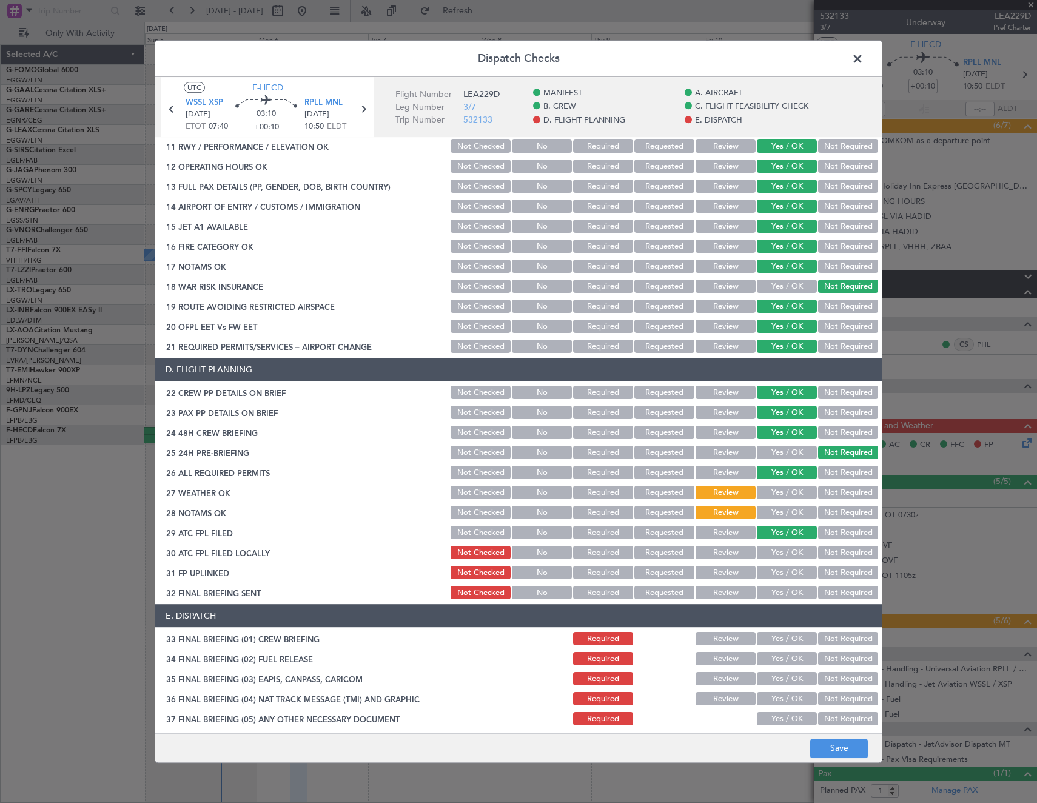
click at [729, 552] on button "Review" at bounding box center [725, 552] width 60 height 13
click at [780, 572] on button "Yes / OK" at bounding box center [787, 572] width 60 height 13
click at [832, 594] on button "Not Required" at bounding box center [848, 592] width 60 height 13
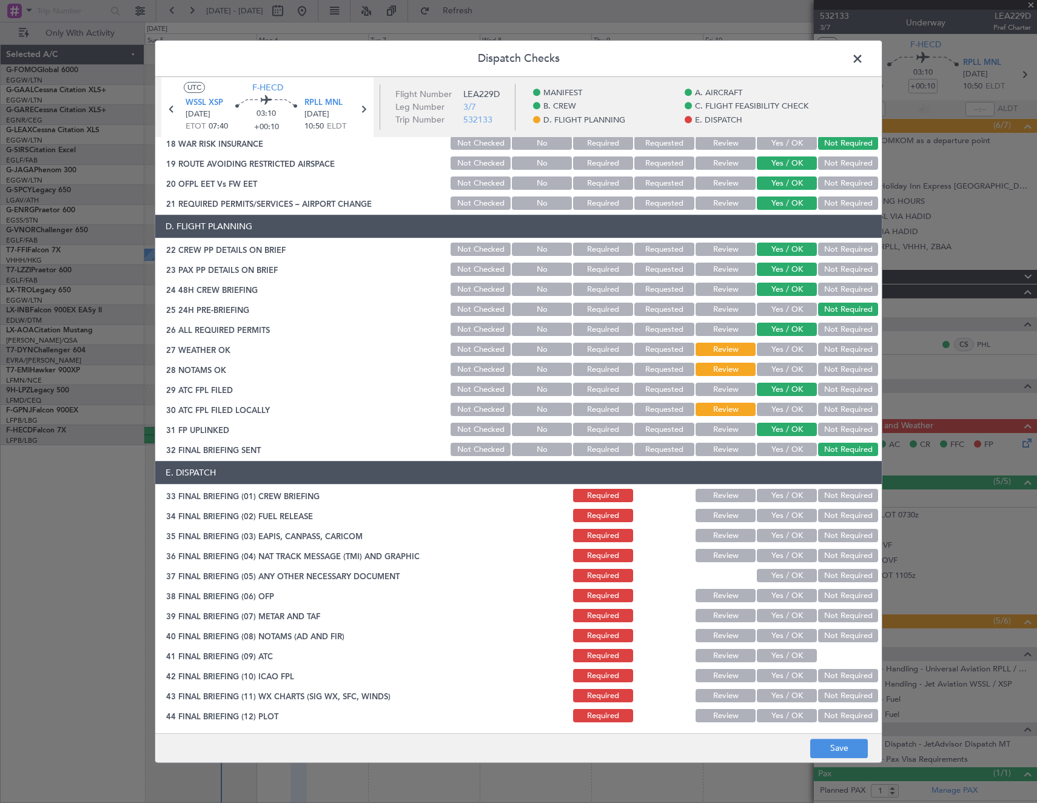
scroll to position [509, 0]
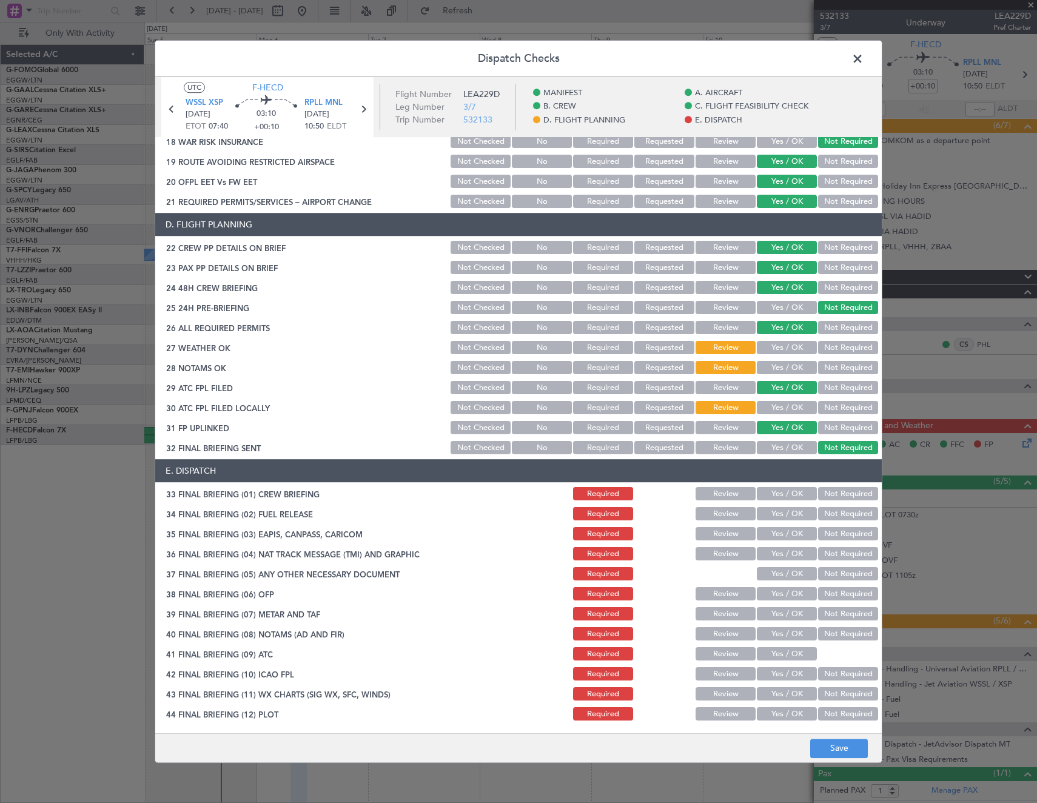
drag, startPoint x: 779, startPoint y: 494, endPoint x: 741, endPoint y: 514, distance: 42.9
click at [778, 494] on button "Yes / OK" at bounding box center [787, 493] width 60 height 13
click at [841, 530] on button "Not Required" at bounding box center [848, 533] width 60 height 13
click at [836, 560] on button "Not Required" at bounding box center [848, 553] width 60 height 13
click at [794, 571] on button "Yes / OK" at bounding box center [787, 573] width 60 height 13
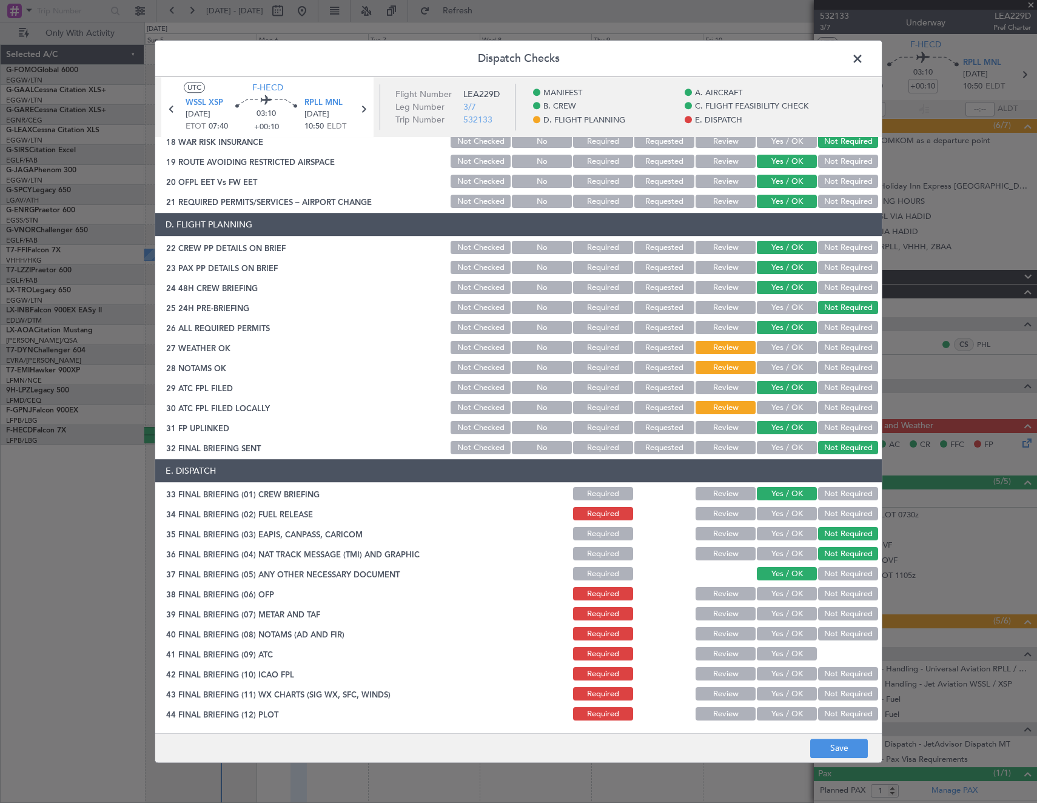
click at [790, 600] on button "Yes / OK" at bounding box center [787, 593] width 60 height 13
click at [787, 612] on button "Yes / OK" at bounding box center [787, 613] width 60 height 13
click at [785, 637] on button "Yes / OK" at bounding box center [787, 634] width 60 height 13
click at [784, 655] on button "Yes / OK" at bounding box center [787, 654] width 60 height 13
click at [782, 677] on button "Yes / OK" at bounding box center [787, 674] width 60 height 13
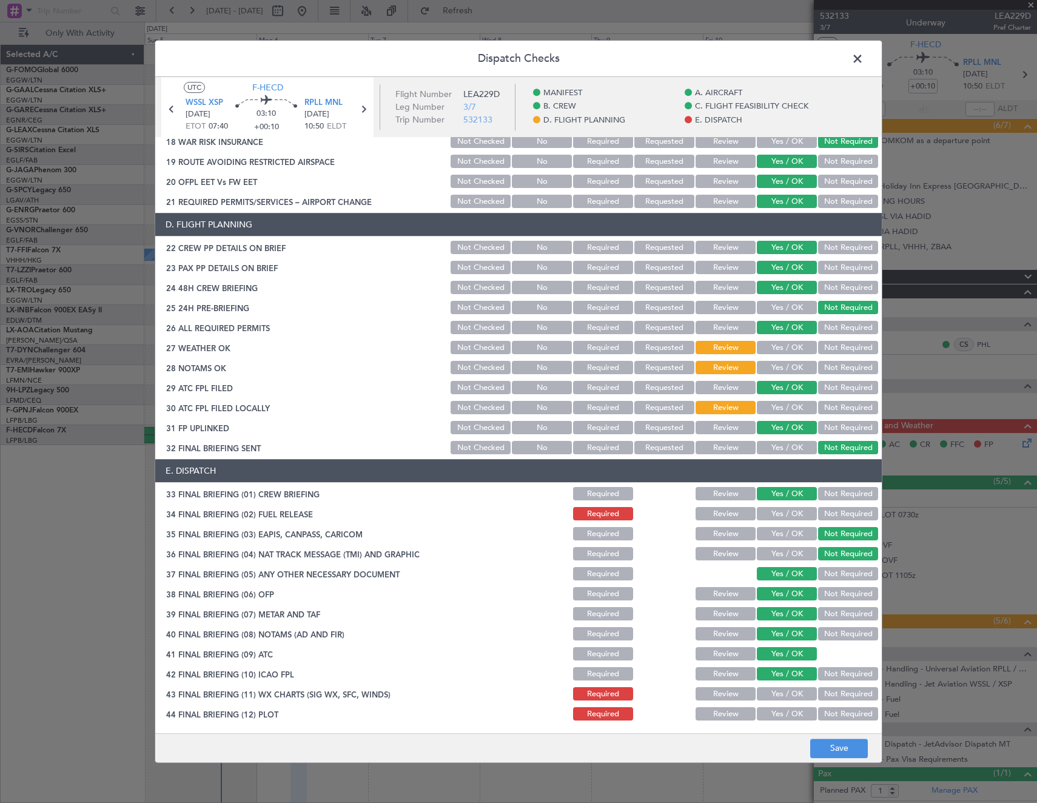
drag, startPoint x: 781, startPoint y: 691, endPoint x: 778, endPoint y: 709, distance: 18.3
click at [781, 693] on button "Yes / OK" at bounding box center [787, 694] width 60 height 13
drag, startPoint x: 778, startPoint y: 709, endPoint x: 805, endPoint y: 730, distance: 33.7
click at [778, 711] on button "Yes / OK" at bounding box center [787, 714] width 60 height 13
click at [833, 748] on button "Save" at bounding box center [839, 747] width 58 height 19
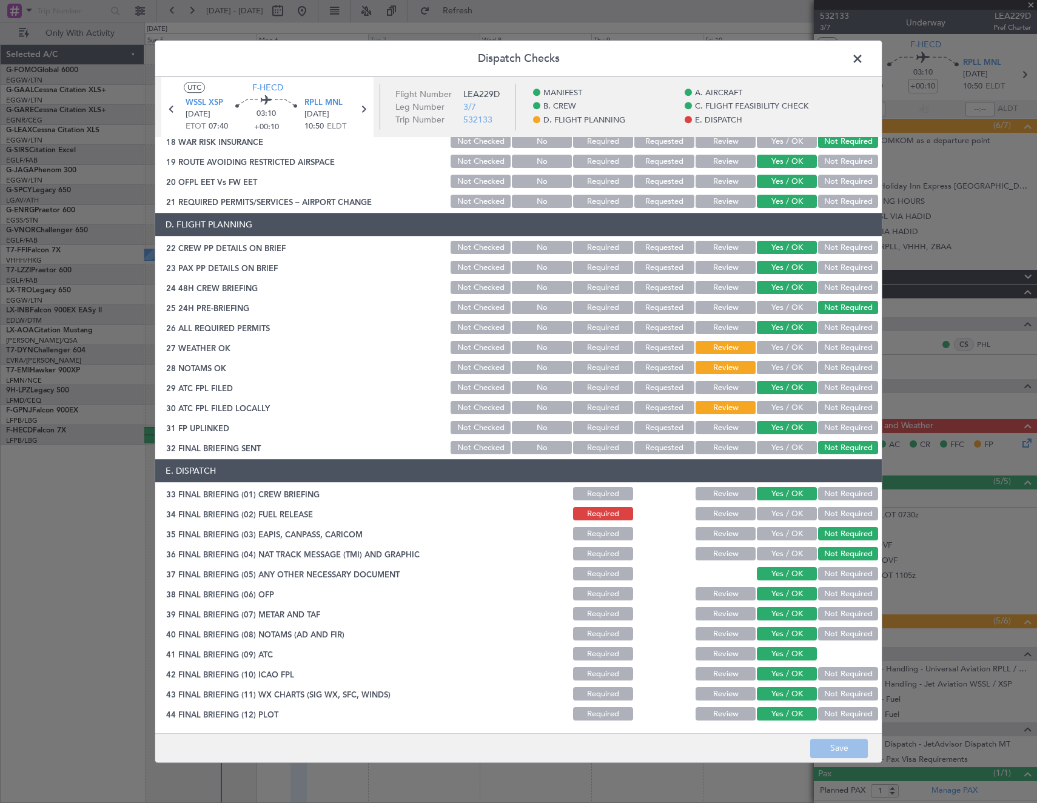
drag, startPoint x: 857, startPoint y: 56, endPoint x: 407, endPoint y: 41, distance: 449.5
click at [863, 56] on span at bounding box center [863, 62] width 0 height 24
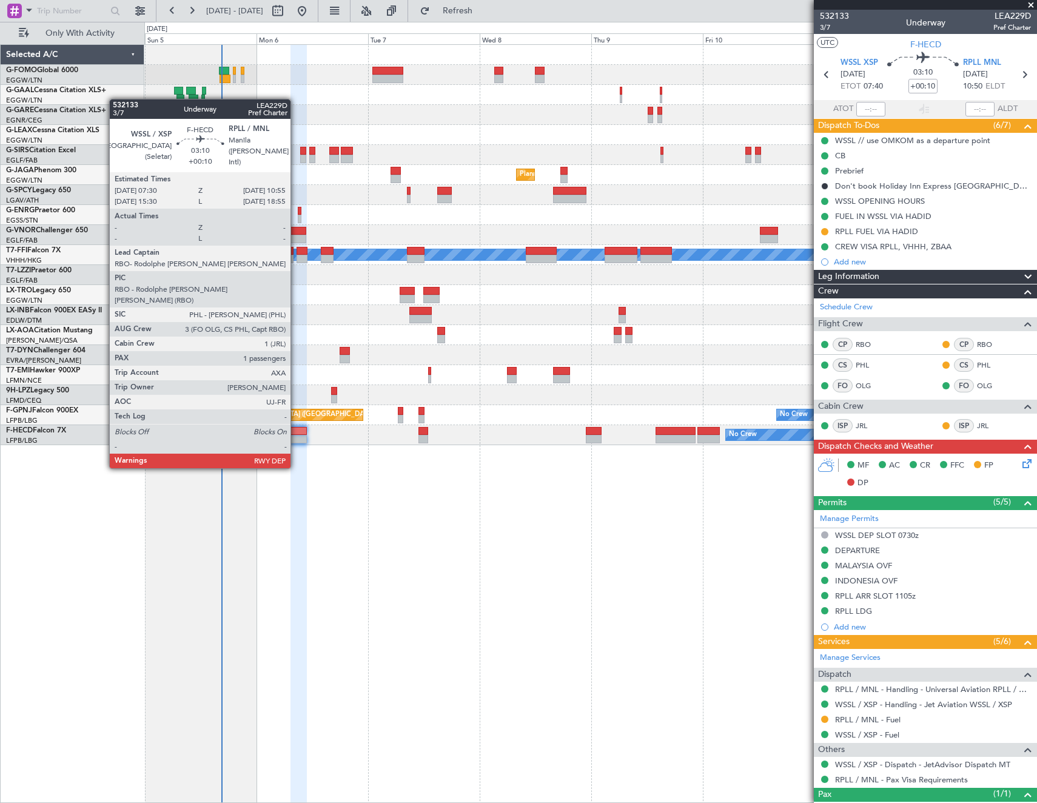
click at [296, 433] on div at bounding box center [298, 431] width 16 height 8
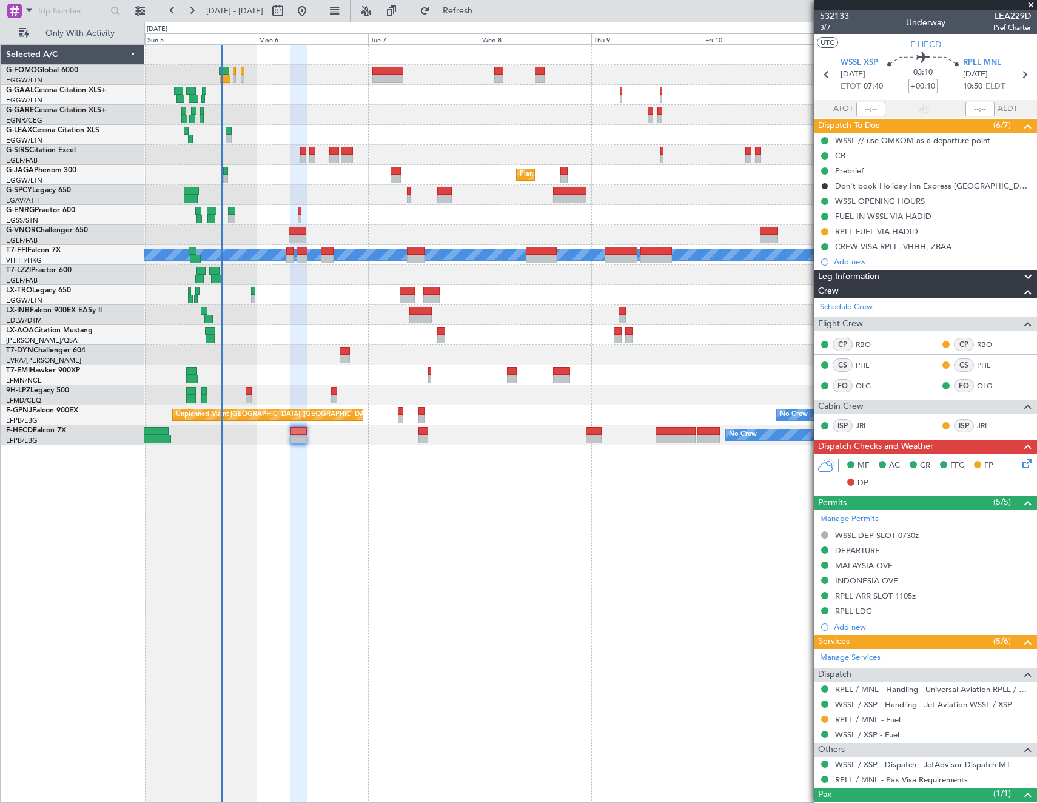
click at [917, 83] on input "+00:10" at bounding box center [922, 86] width 29 height 15
type input "+00:15"
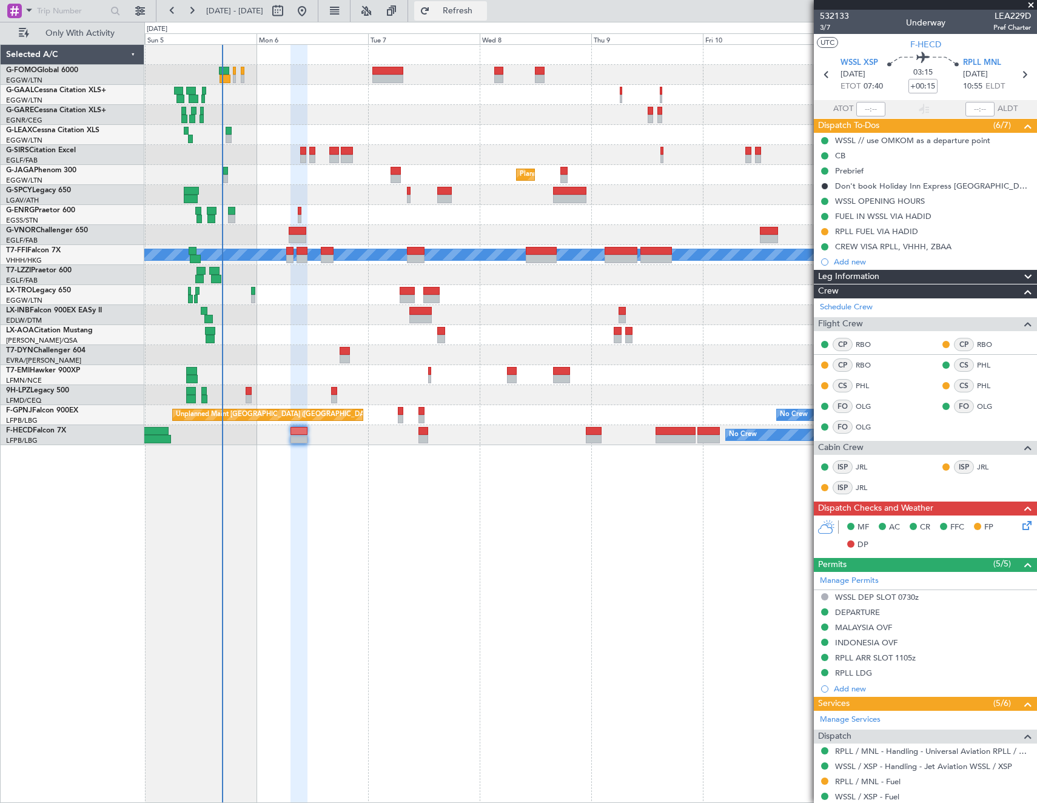
click at [467, 16] on button "Refresh" at bounding box center [450, 10] width 73 height 19
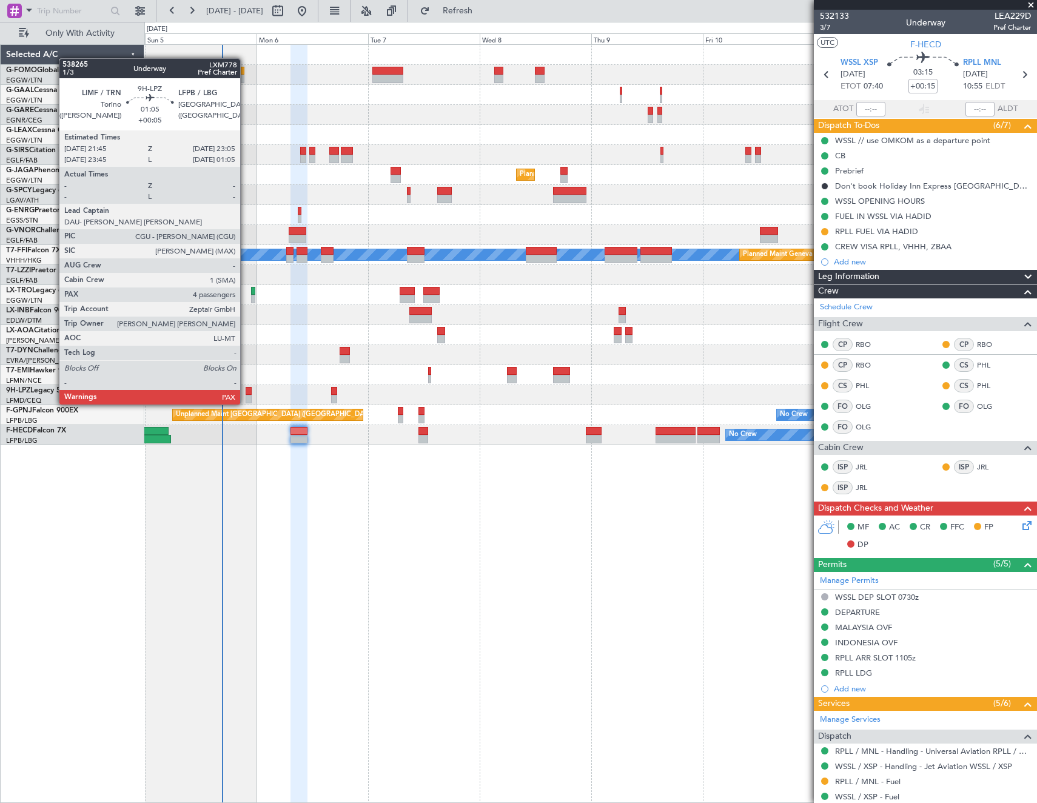
click at [246, 392] on div at bounding box center [249, 391] width 7 height 8
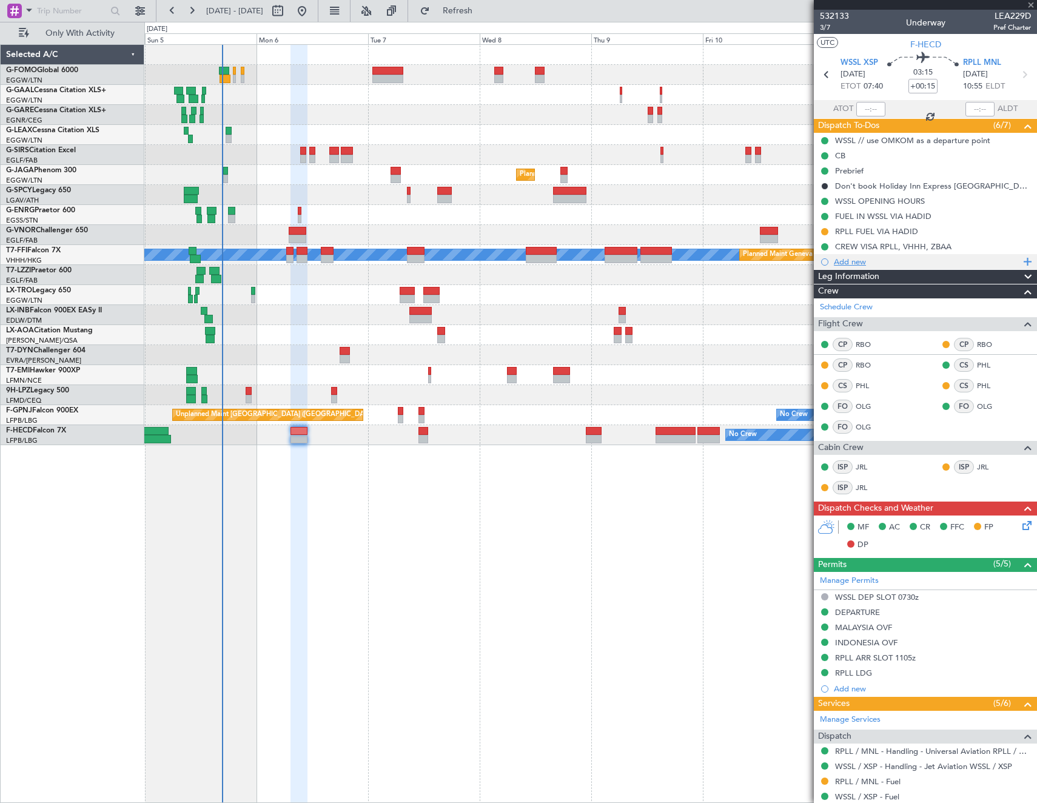
type input "+00:05"
type input "4"
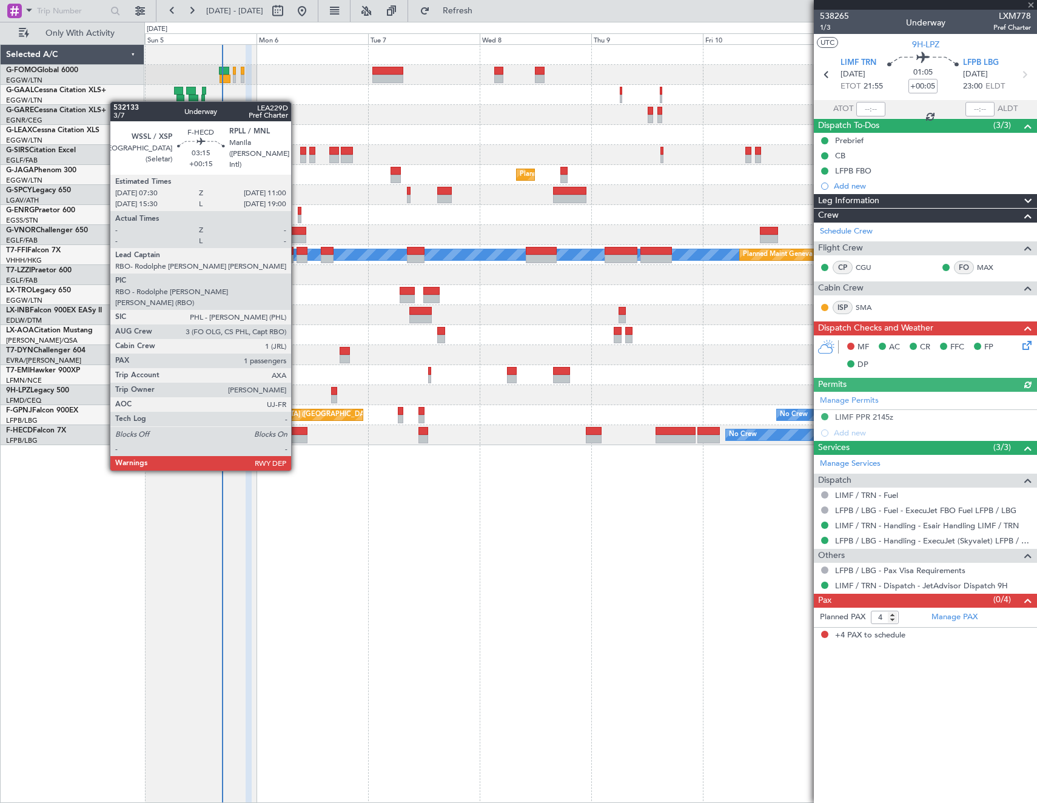
click at [296, 435] on div at bounding box center [298, 439] width 16 height 8
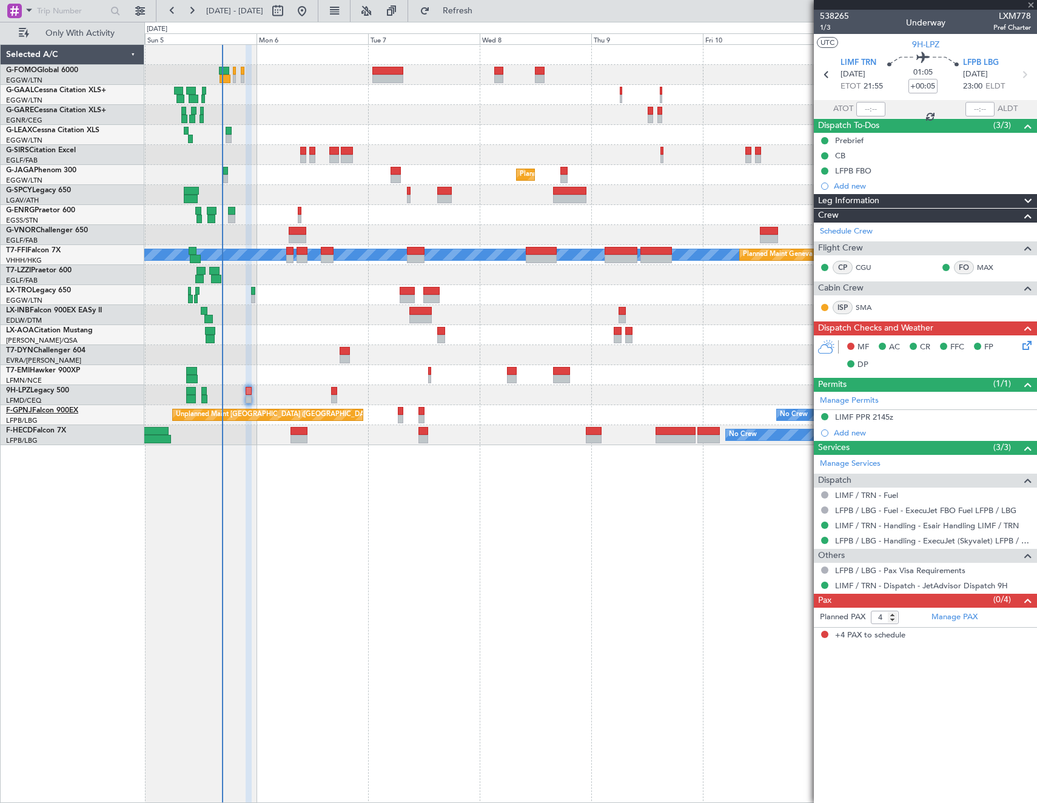
type input "+00:15"
type input "1"
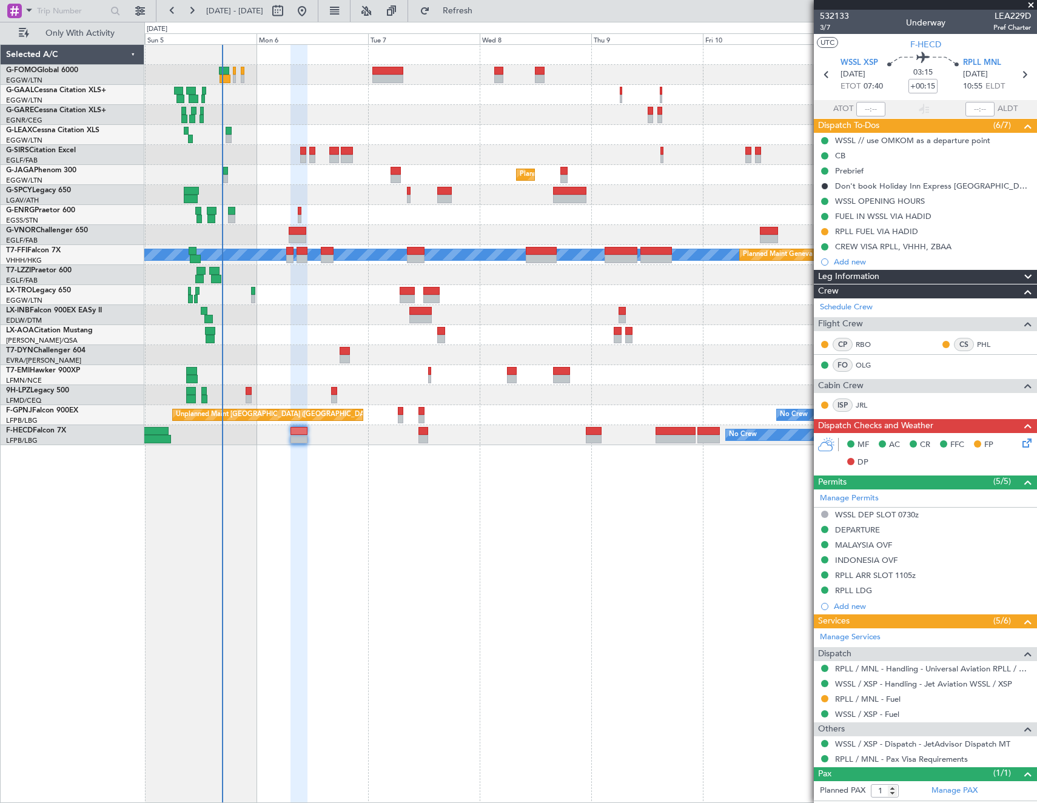
click at [1020, 441] on icon at bounding box center [1025, 441] width 10 height 10
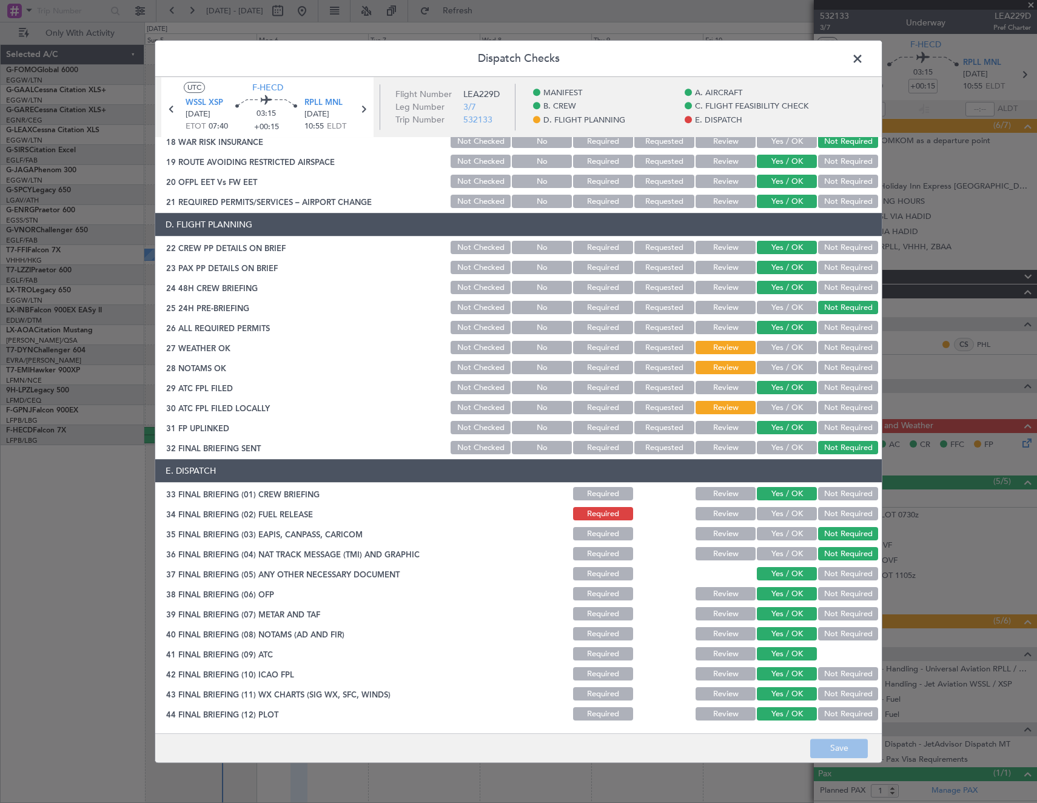
click at [863, 63] on span at bounding box center [863, 62] width 0 height 24
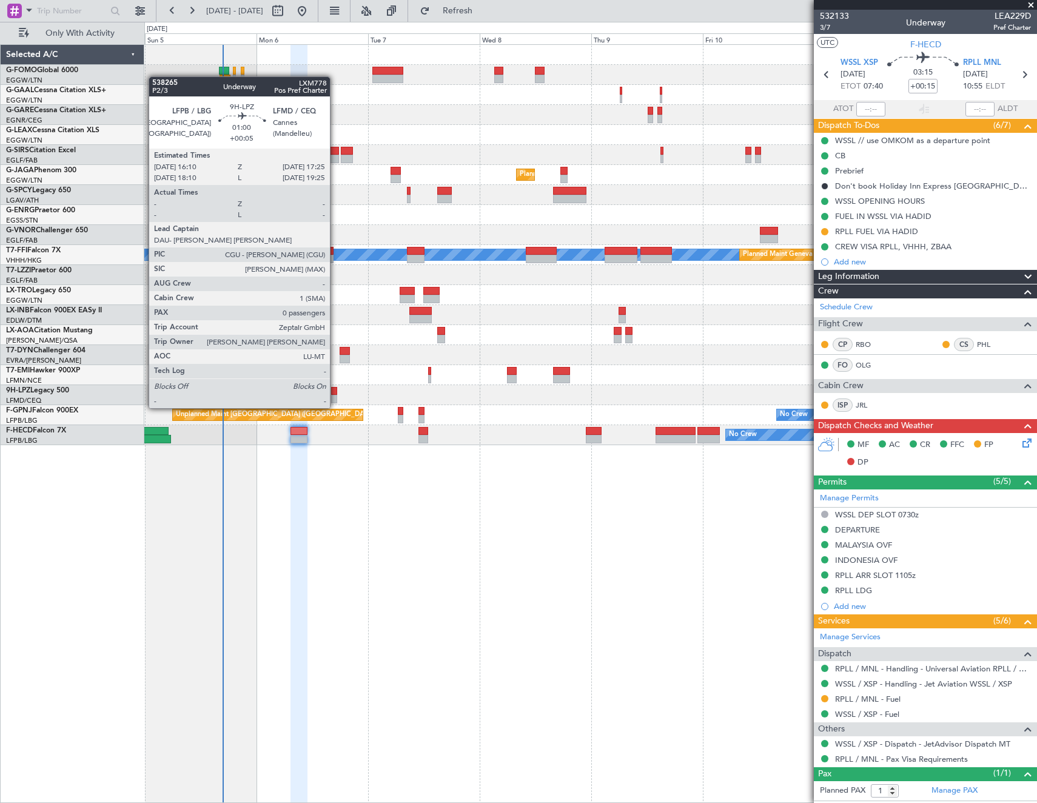
click at [335, 396] on div at bounding box center [334, 399] width 6 height 8
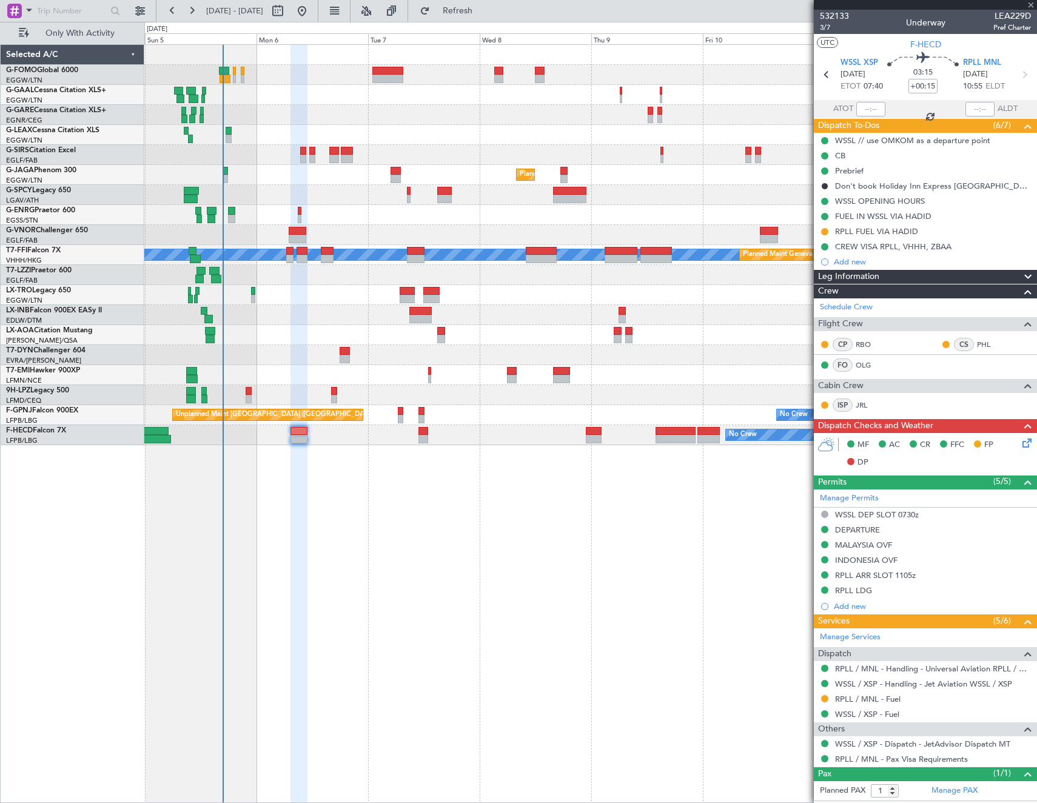
type input "+00:05"
type input "0"
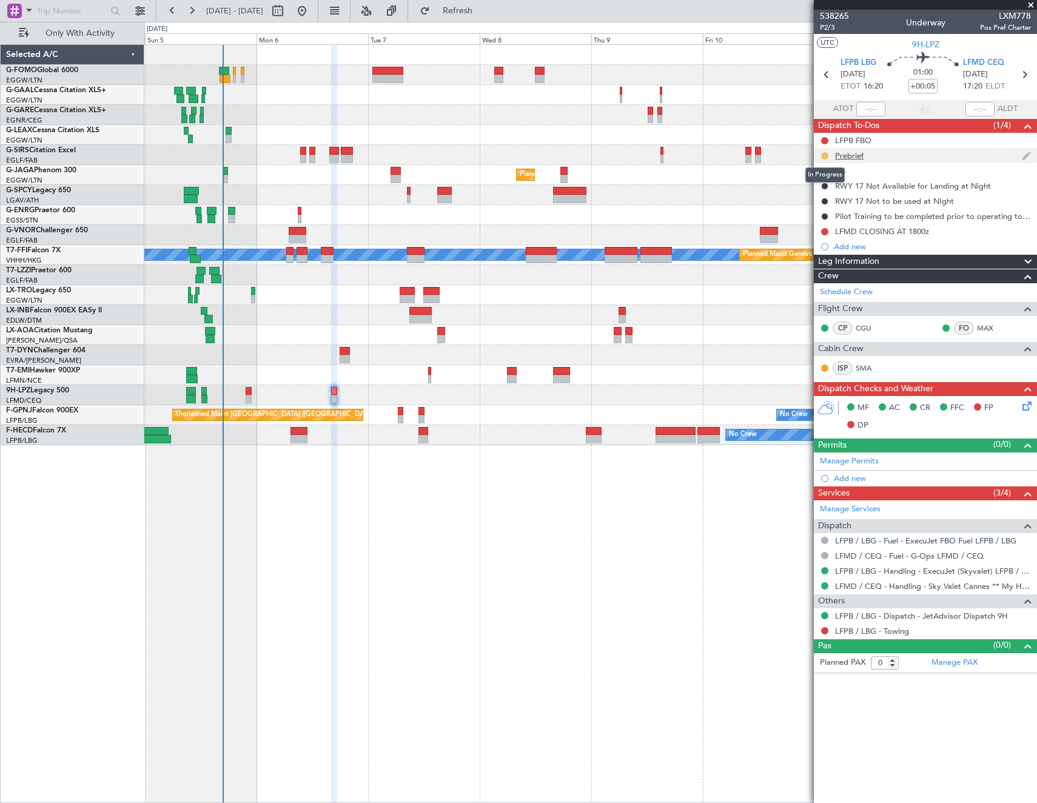
click at [824, 156] on button at bounding box center [824, 155] width 7 height 7
click at [824, 627] on button at bounding box center [824, 630] width 7 height 7
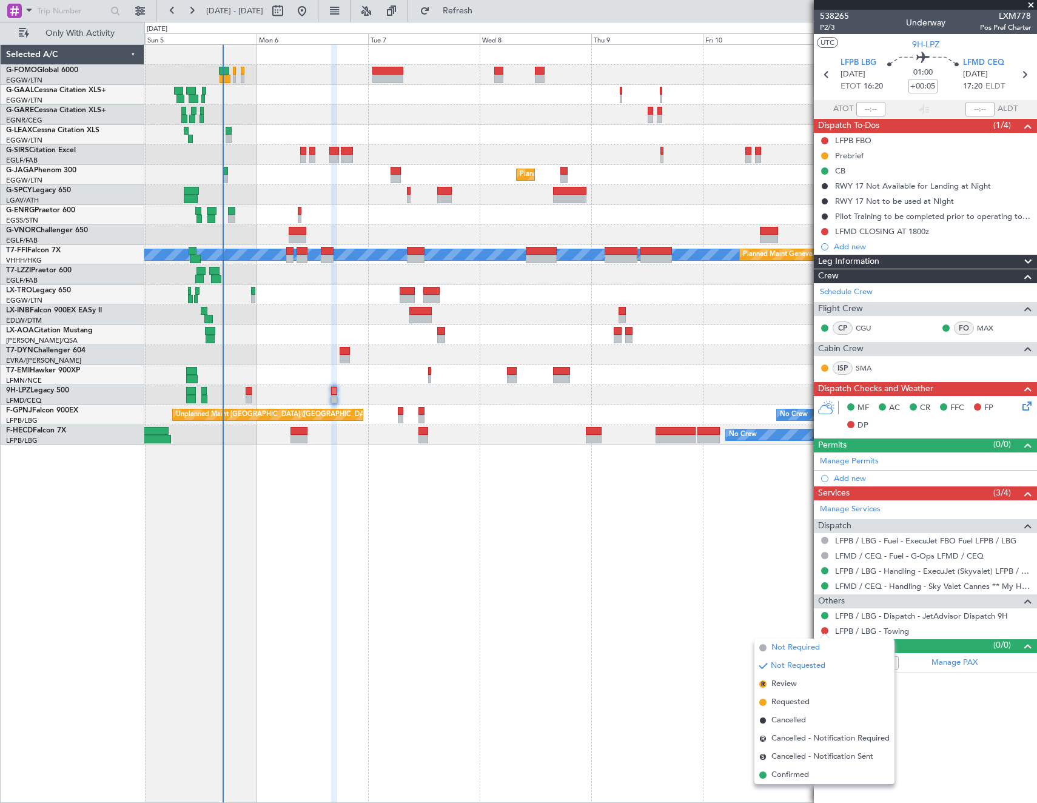
click at [775, 648] on span "Not Required" at bounding box center [795, 647] width 49 height 12
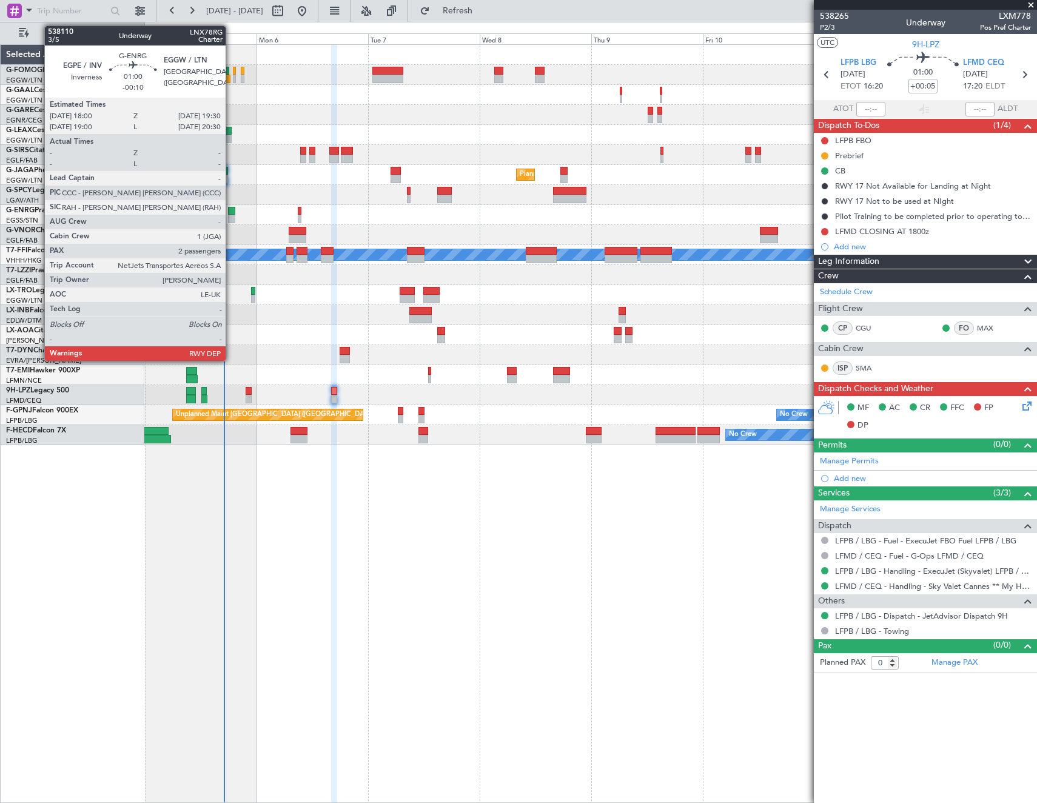
click at [231, 212] on div at bounding box center [231, 211] width 7 height 8
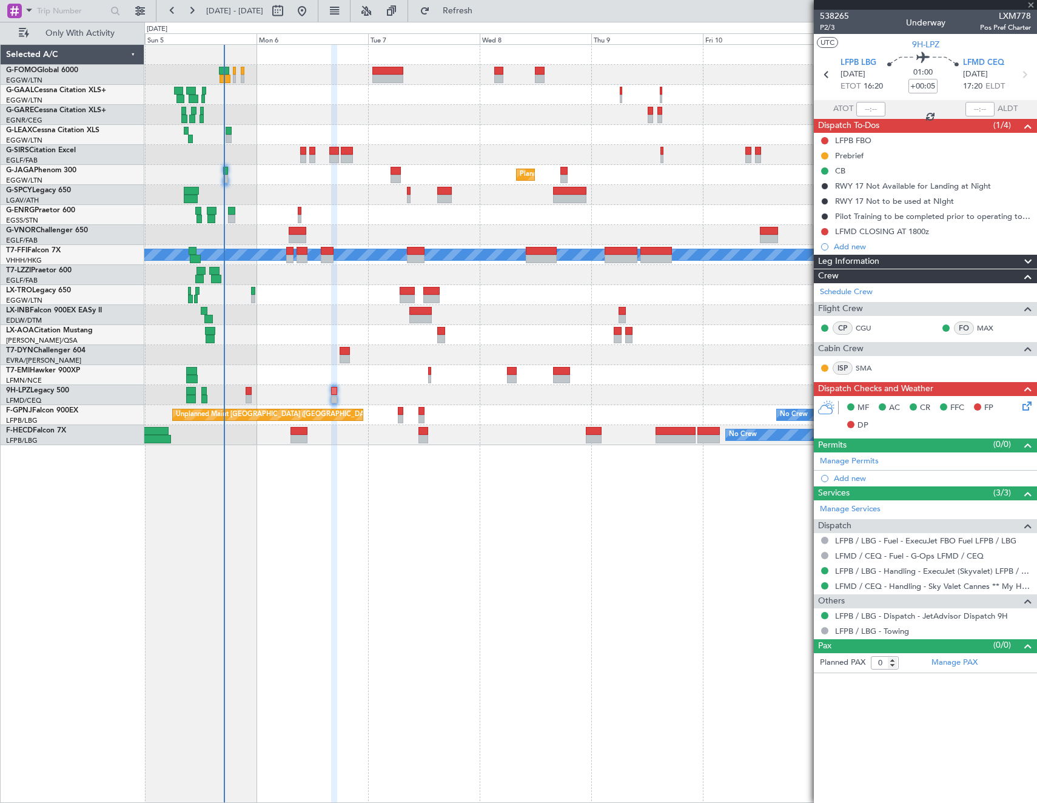
type input "-00:10"
type input "2"
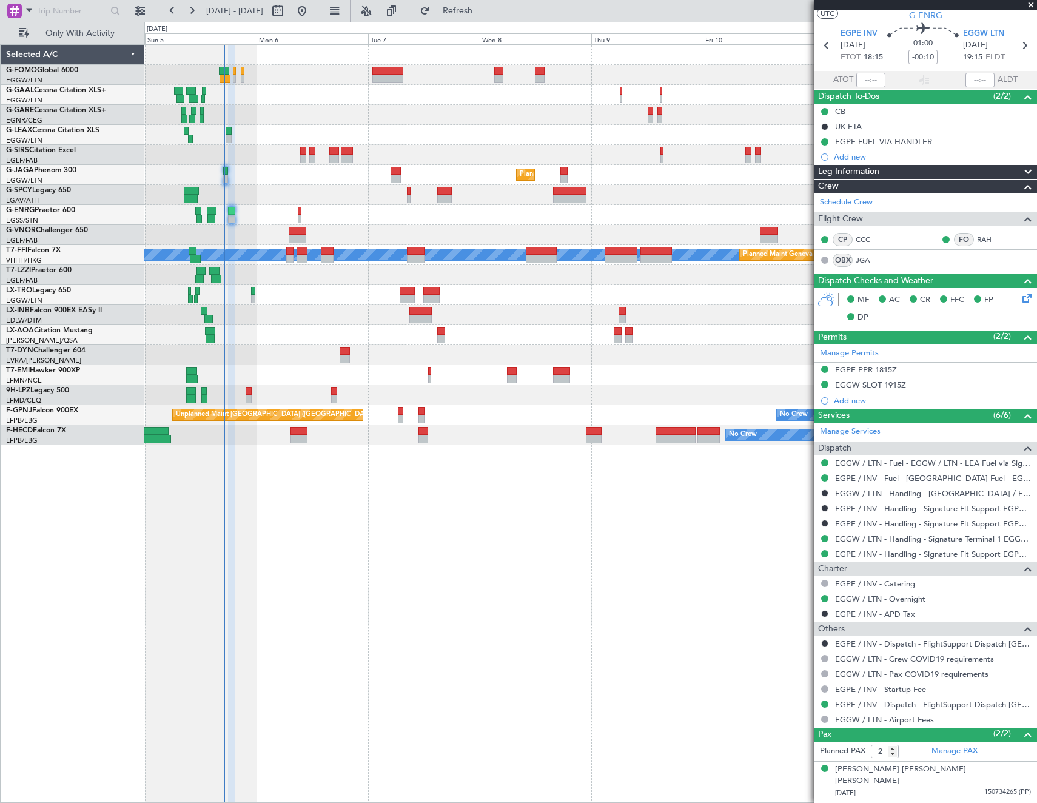
scroll to position [42, 0]
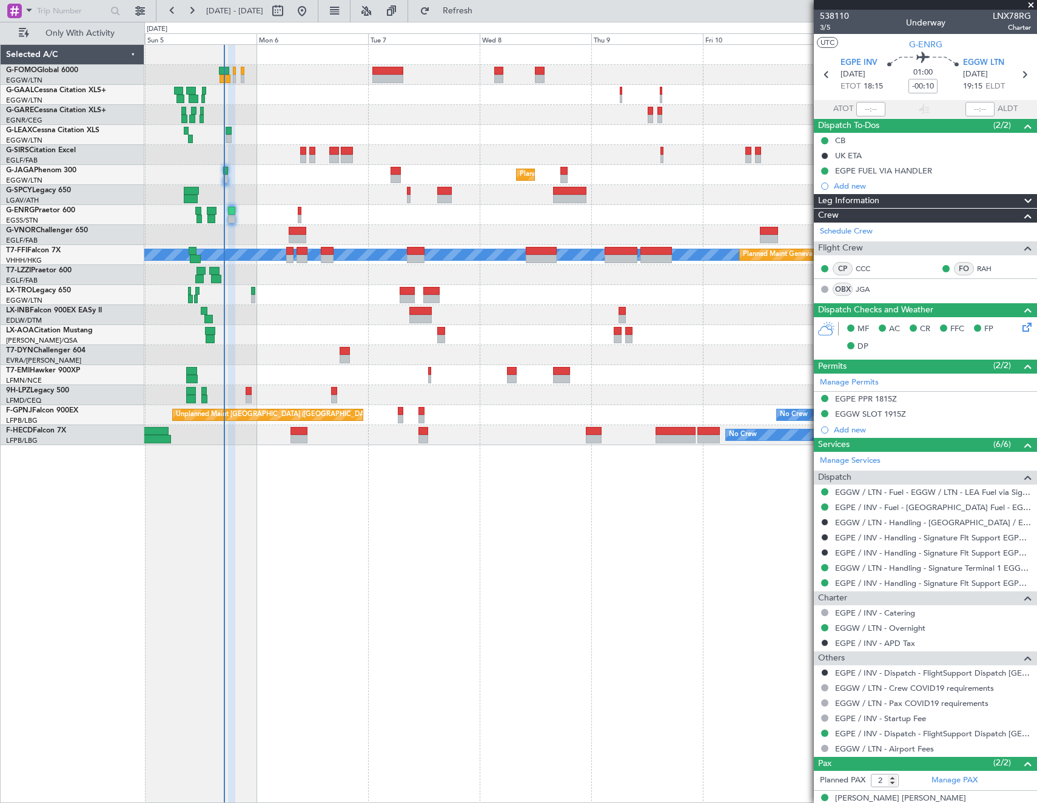
scroll to position [42, 0]
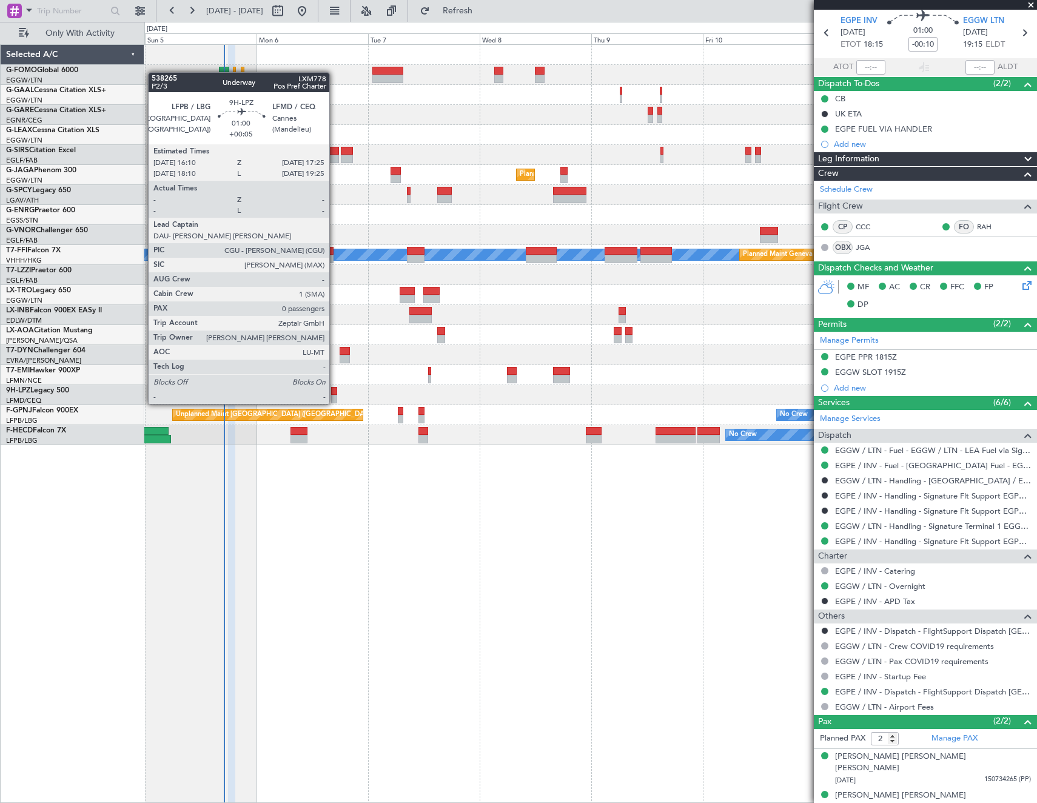
click at [335, 392] on div at bounding box center [334, 391] width 6 height 8
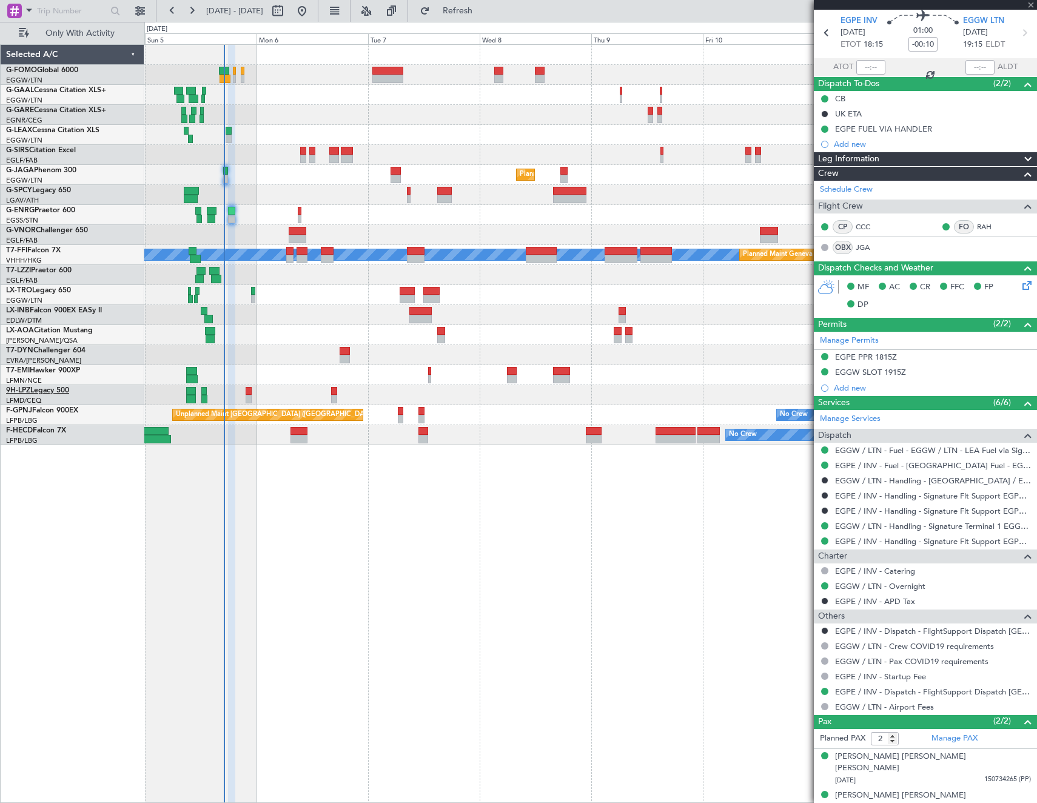
type input "+00:05"
type input "0"
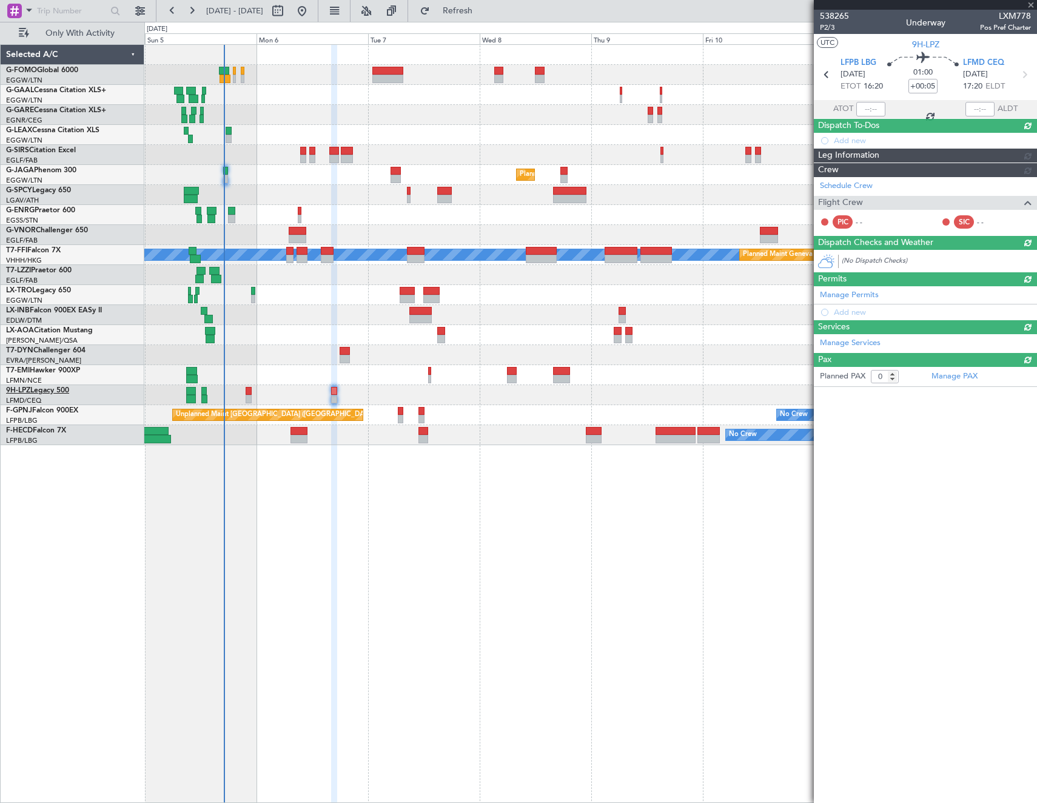
scroll to position [0, 0]
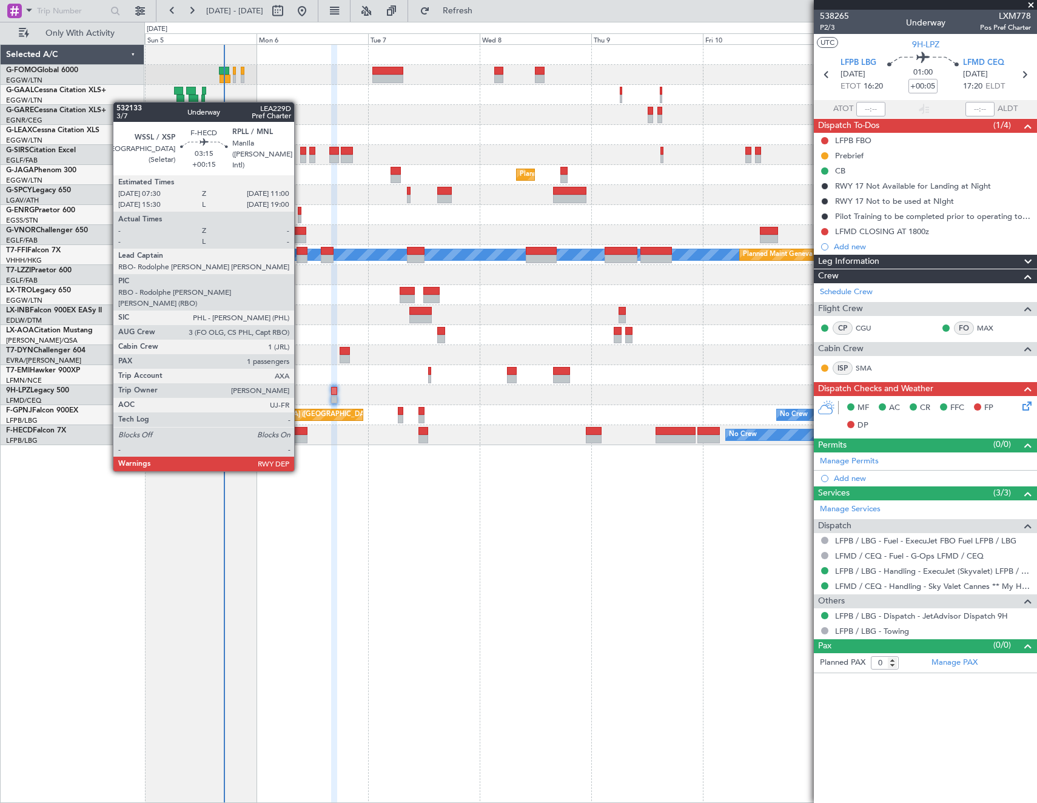
click at [300, 436] on div at bounding box center [298, 439] width 16 height 8
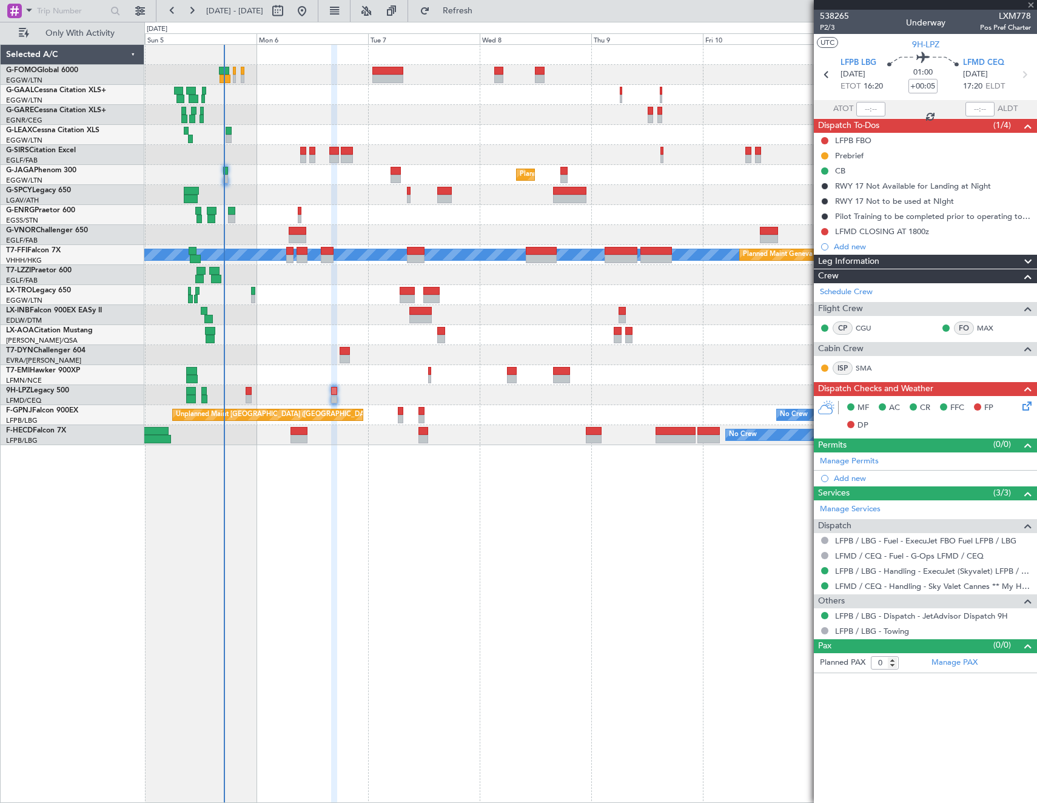
type input "+00:15"
type input "1"
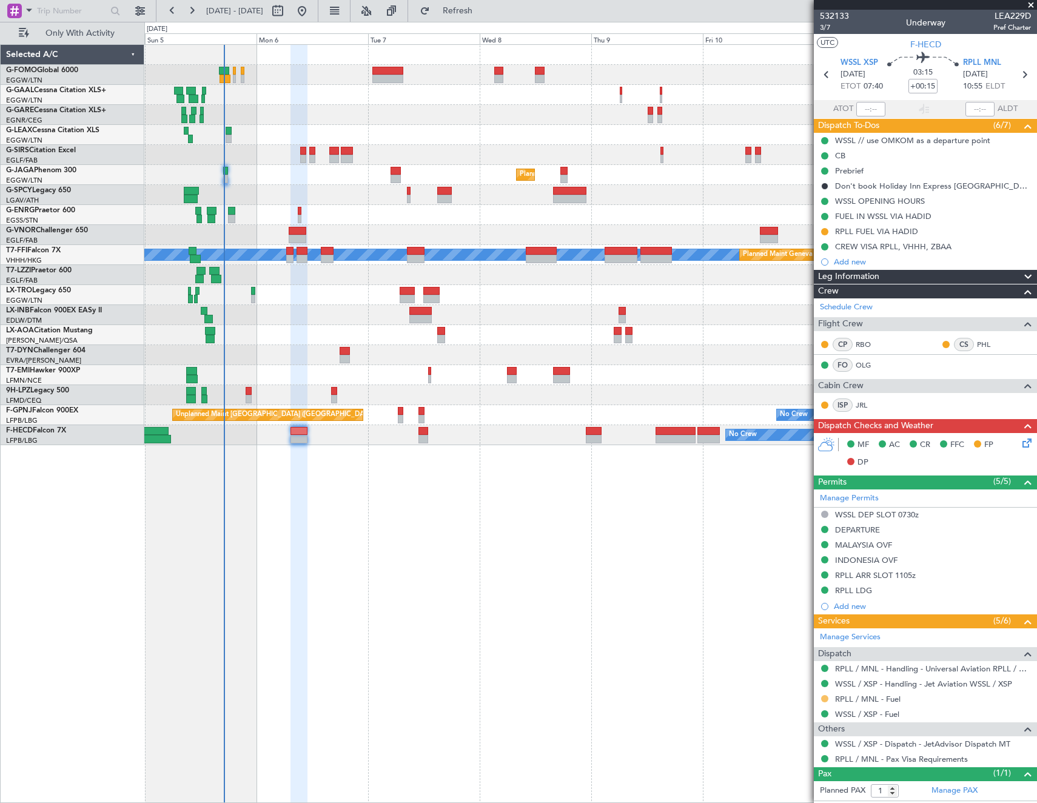
click at [822, 695] on button at bounding box center [824, 698] width 7 height 7
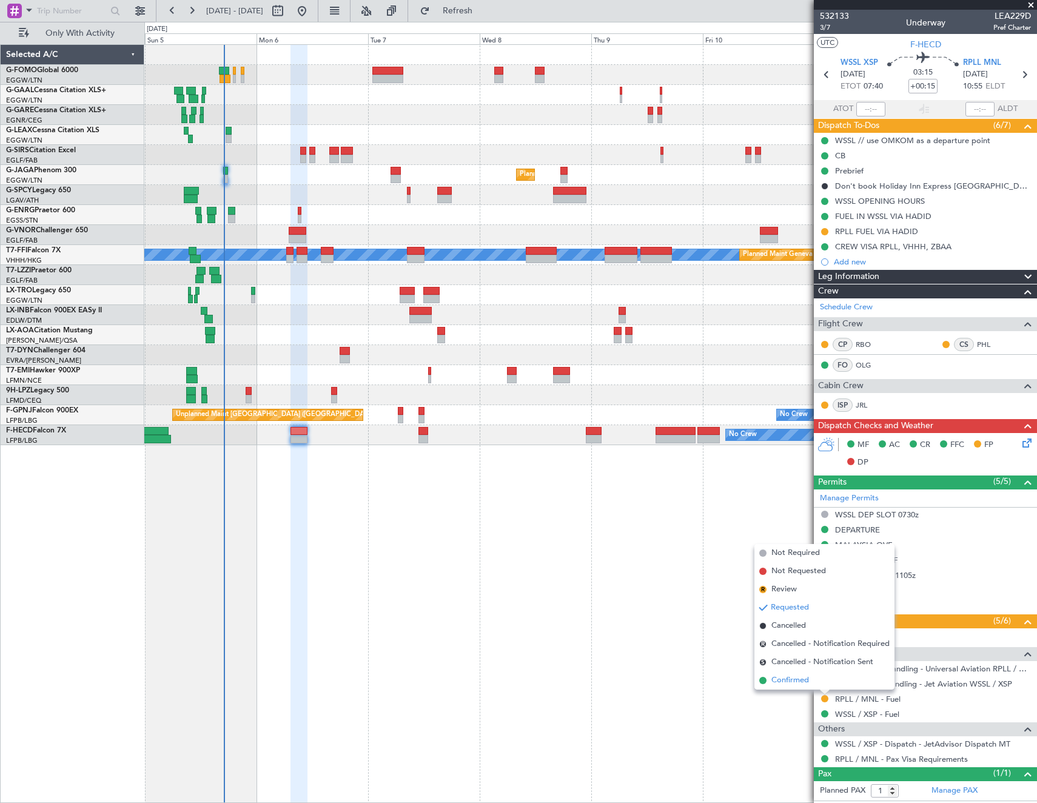
click at [813, 680] on li "Confirmed" at bounding box center [824, 680] width 140 height 18
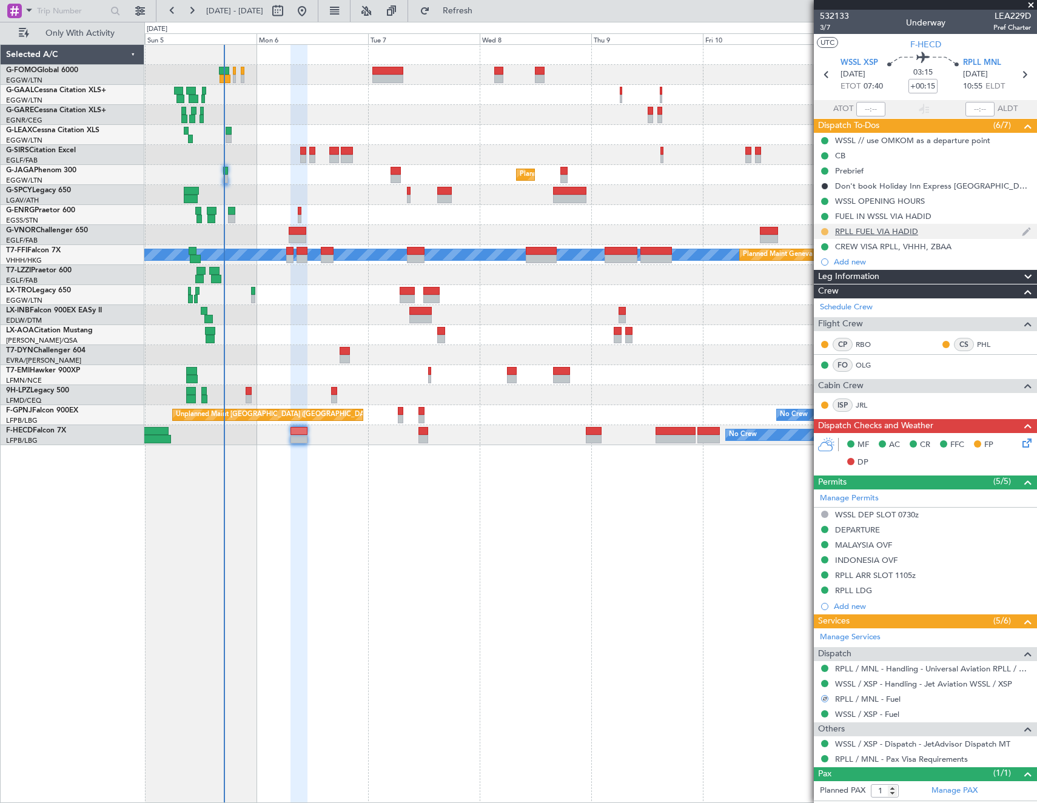
click at [825, 230] on button at bounding box center [824, 231] width 7 height 7
click at [825, 287] on span "Completed" at bounding box center [829, 285] width 40 height 12
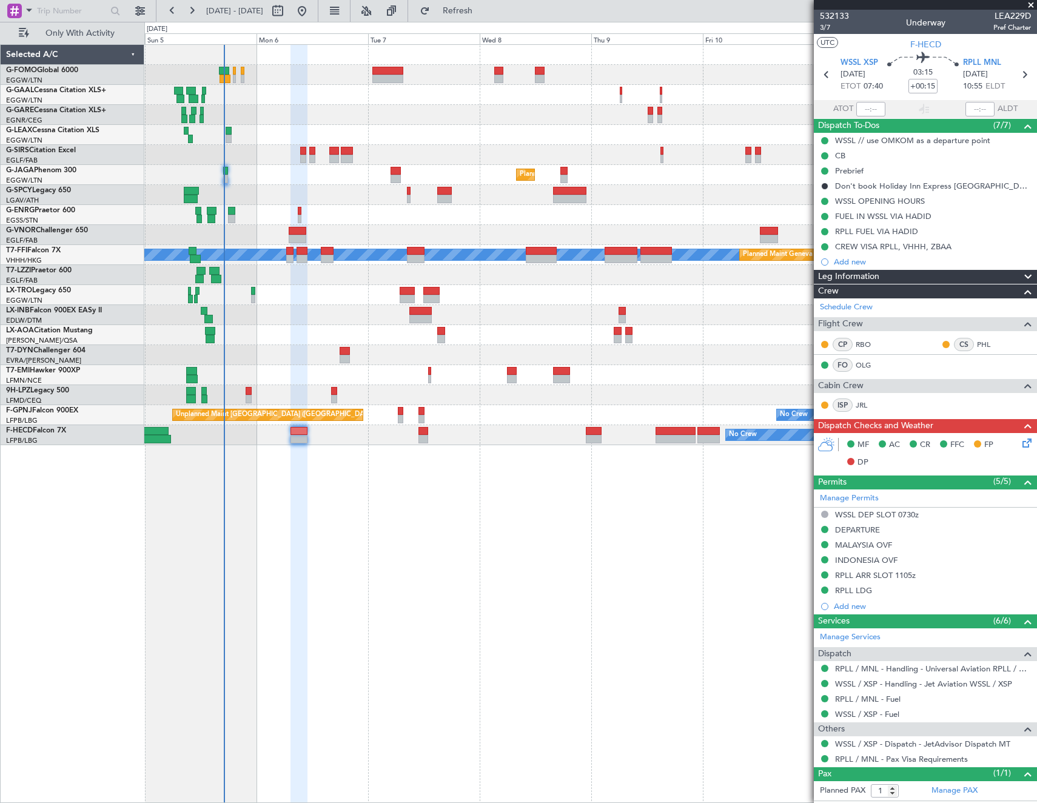
click at [1020, 440] on icon at bounding box center [1025, 441] width 10 height 10
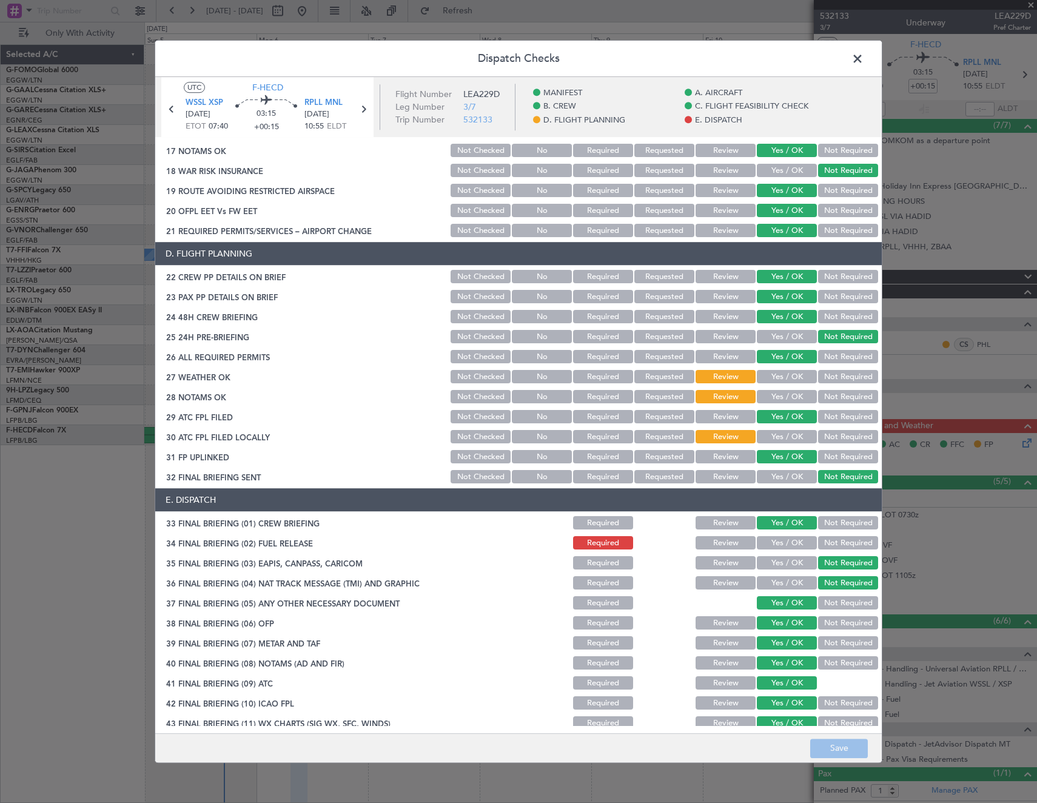
scroll to position [509, 0]
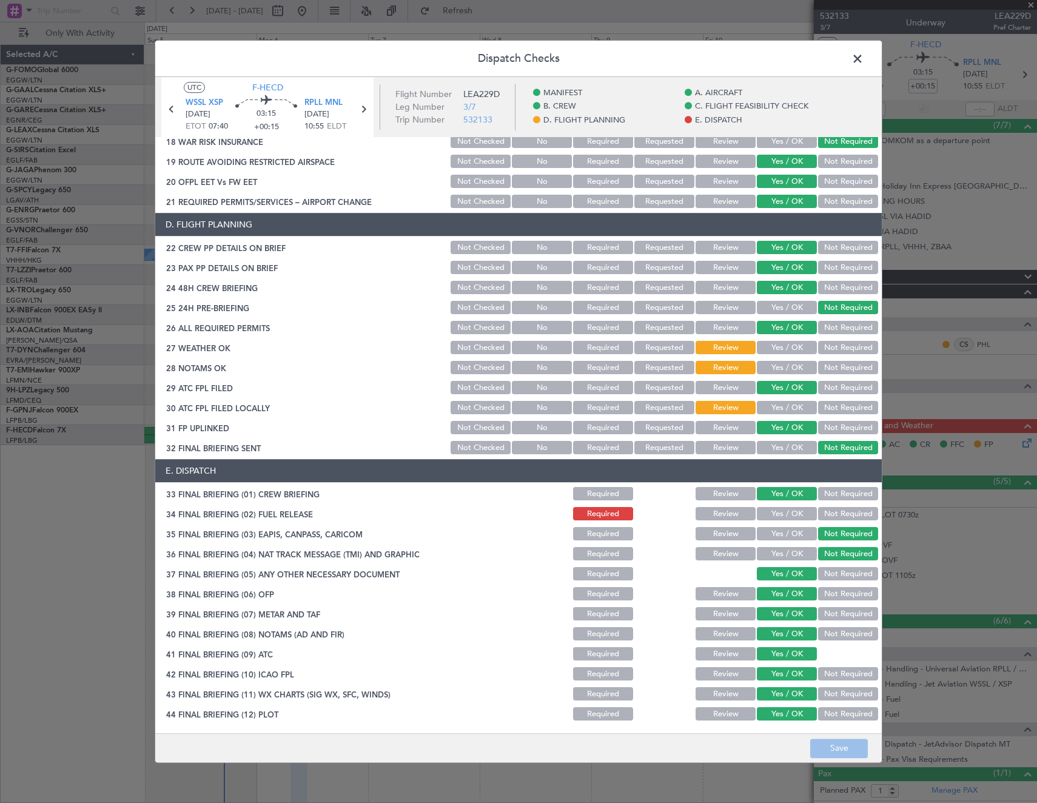
click at [776, 509] on button "Yes / OK" at bounding box center [787, 513] width 60 height 13
click at [770, 407] on button "Yes / OK" at bounding box center [787, 407] width 60 height 13
click at [854, 751] on button "Save" at bounding box center [839, 747] width 58 height 19
click at [863, 58] on span at bounding box center [863, 62] width 0 height 24
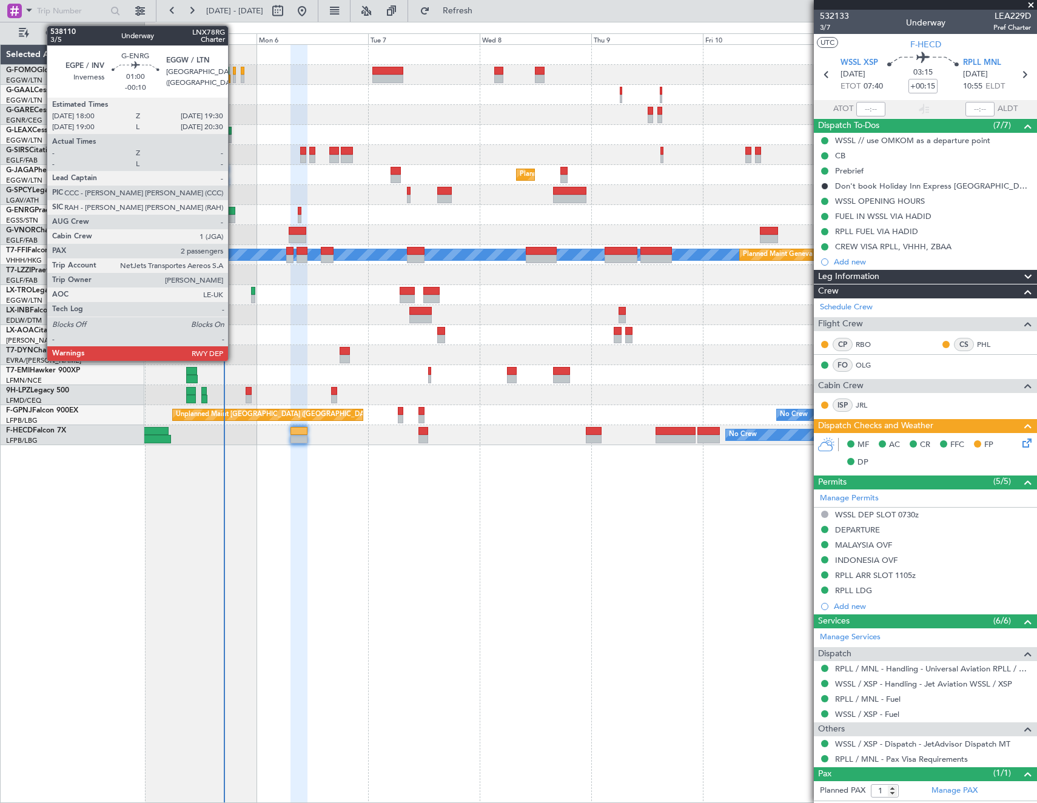
click at [233, 214] on div at bounding box center [231, 211] width 7 height 8
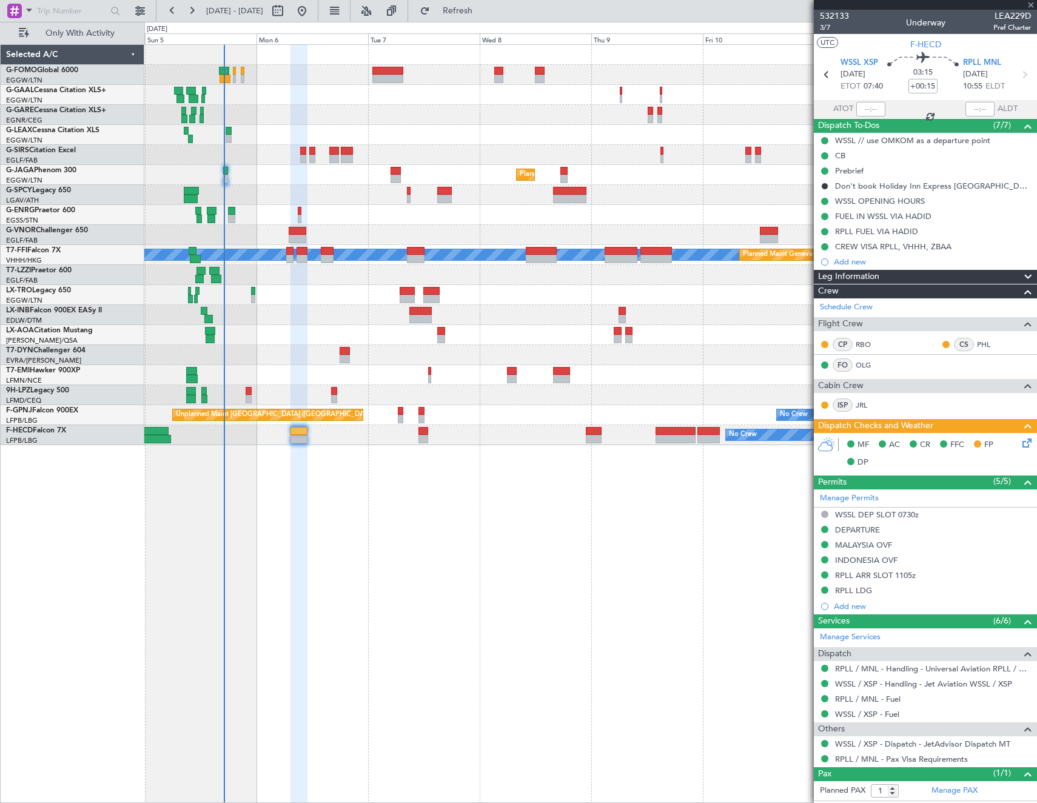
type input "-00:10"
type input "2"
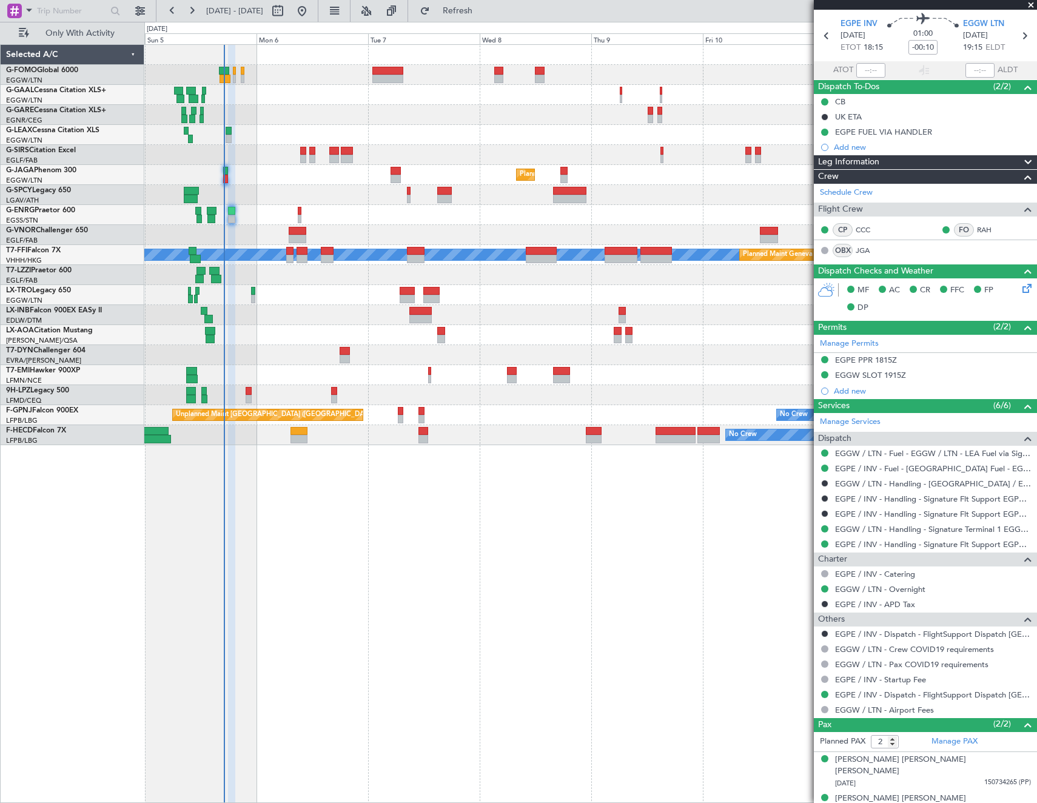
scroll to position [42, 0]
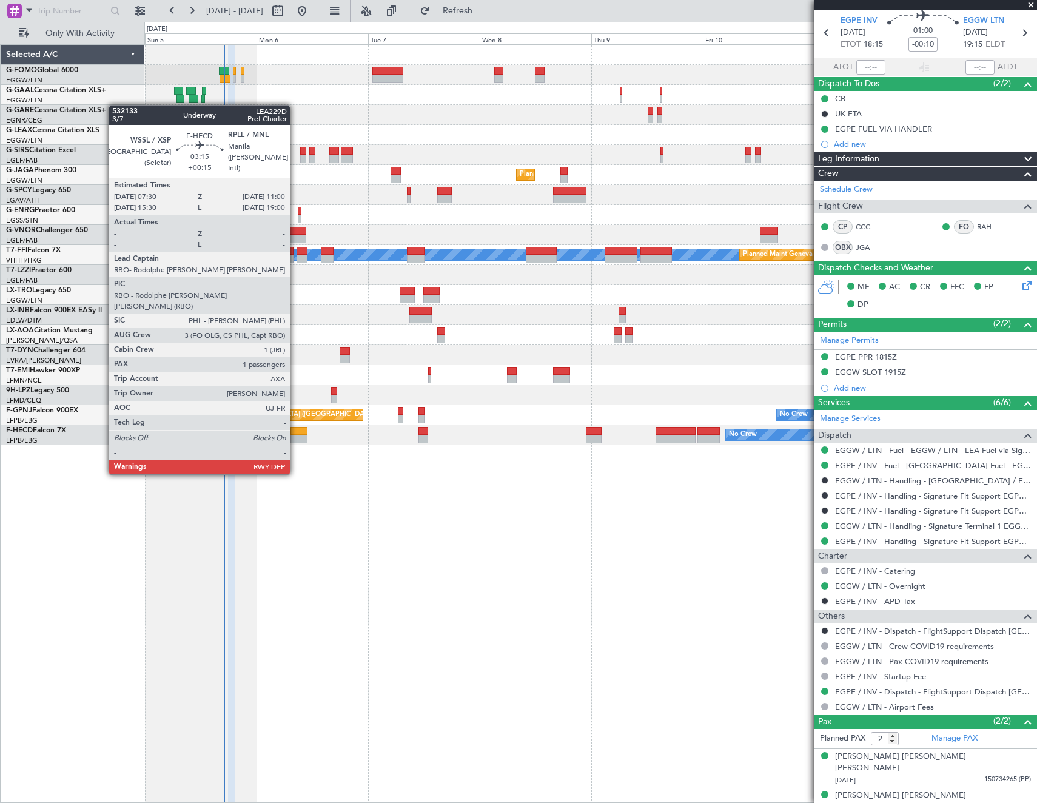
click at [297, 436] on div at bounding box center [298, 439] width 16 height 8
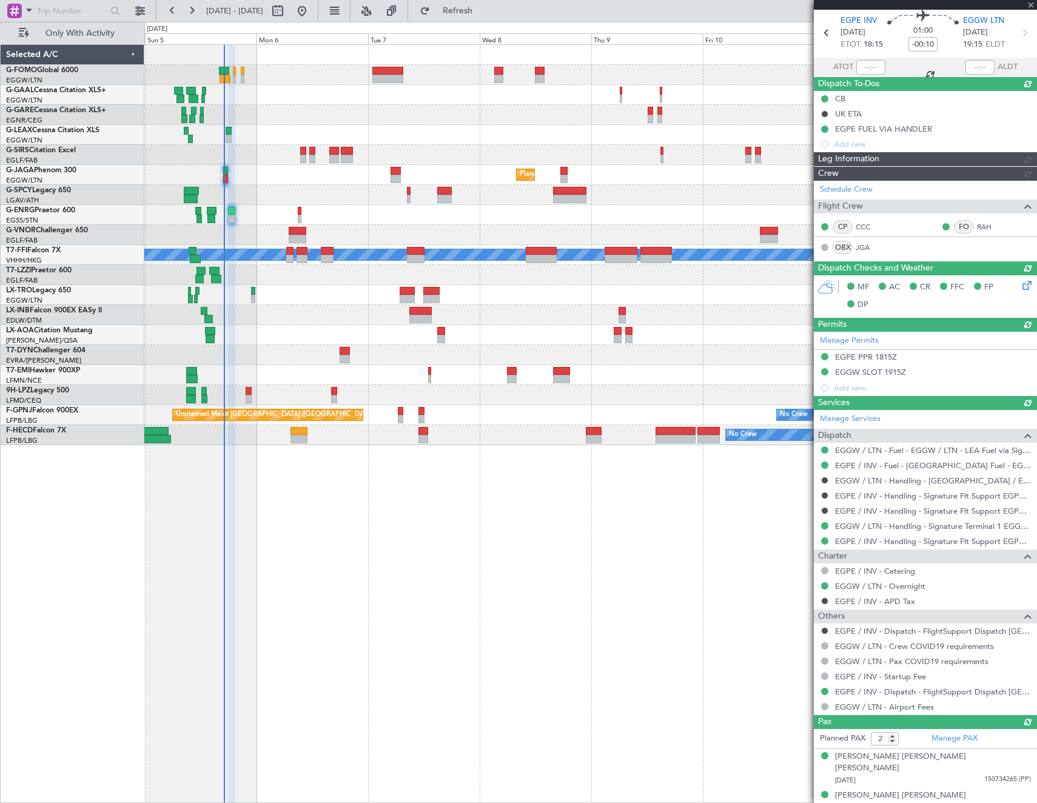
type input "+00:15"
type input "1"
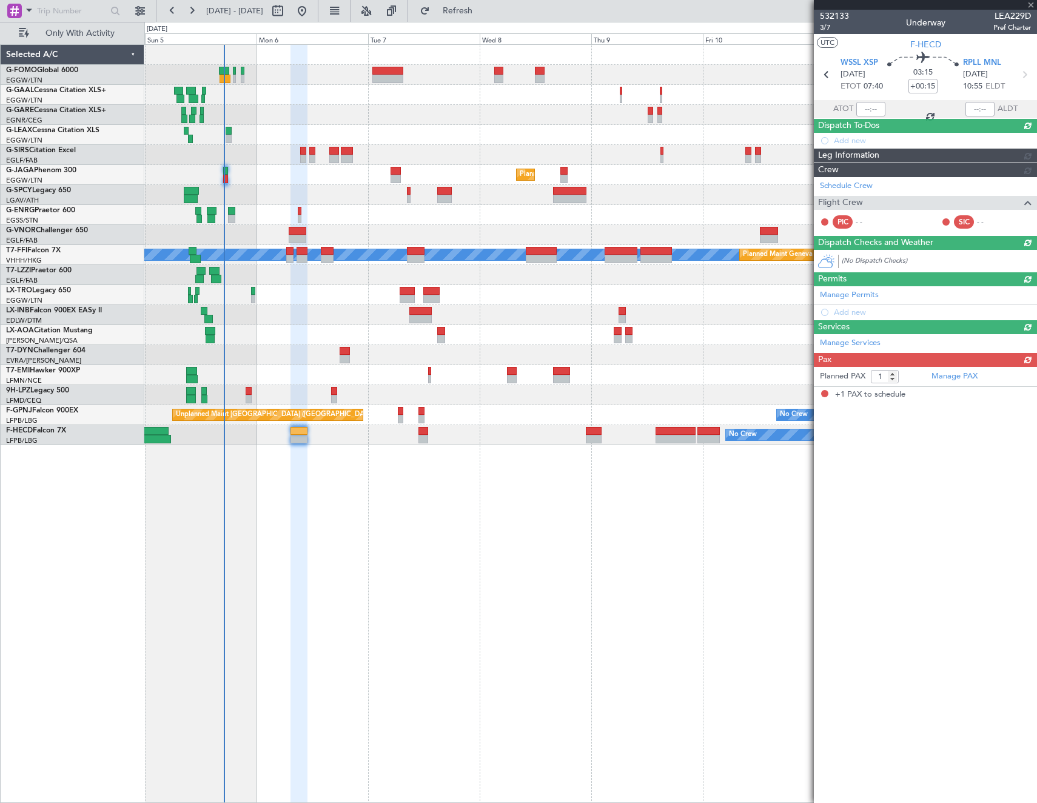
scroll to position [0, 0]
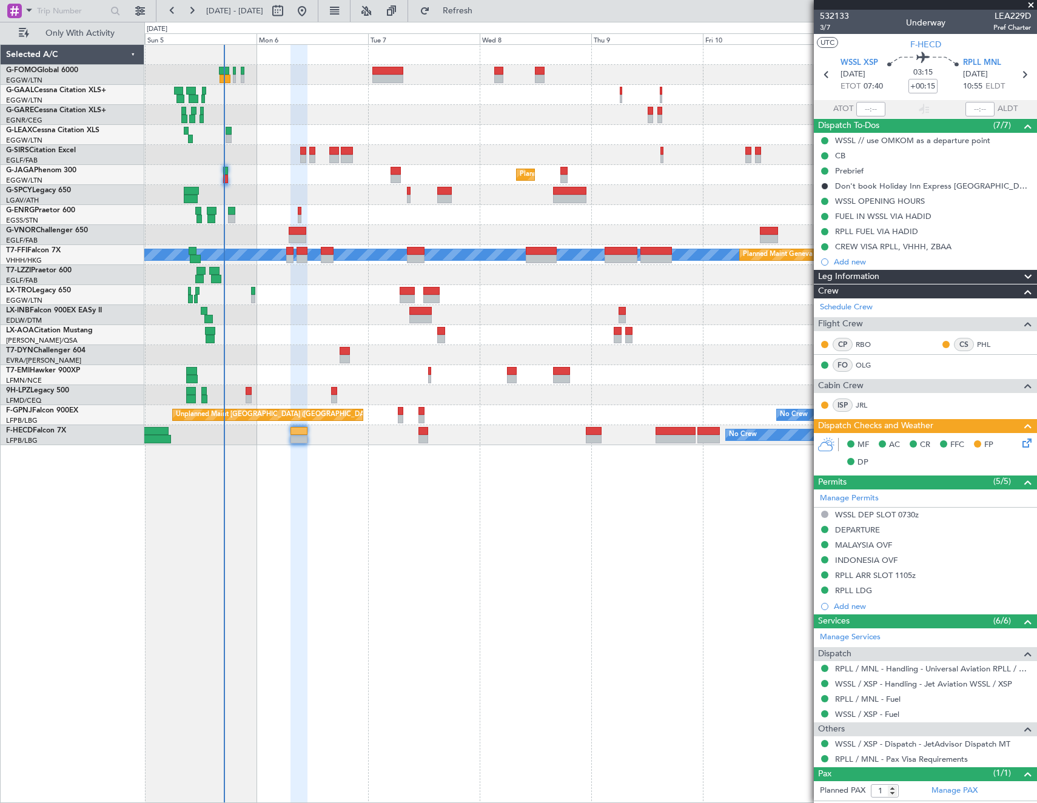
click at [1020, 443] on icon at bounding box center [1025, 441] width 10 height 10
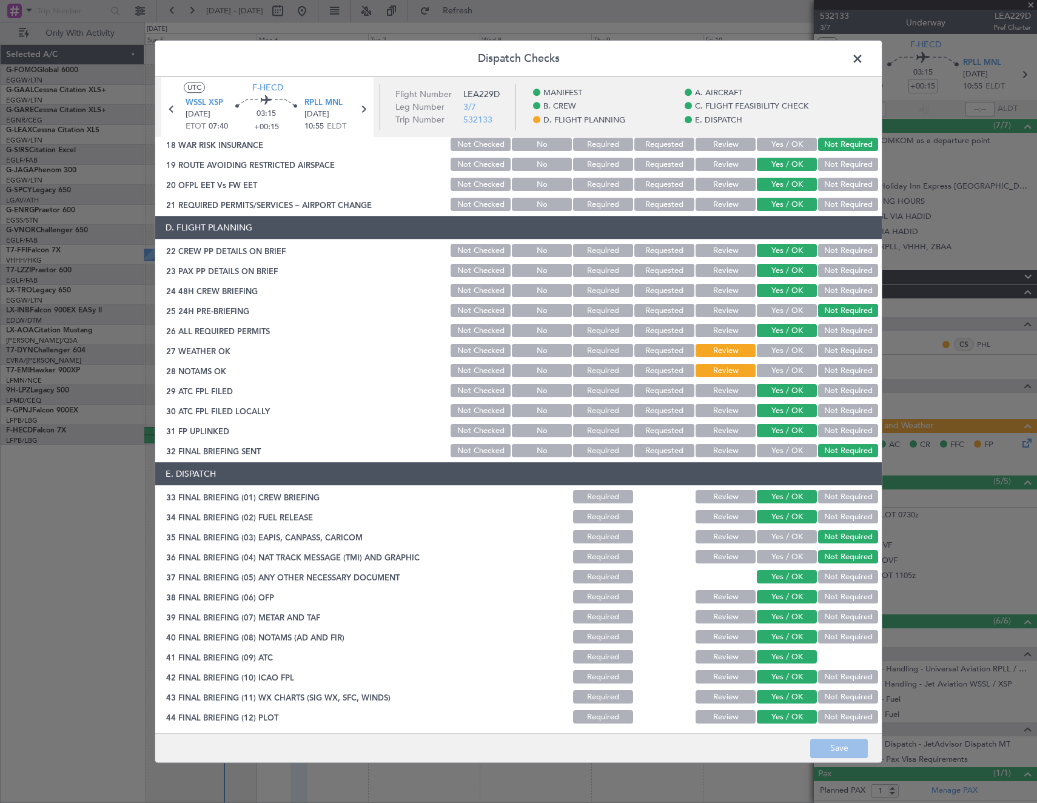
scroll to position [509, 0]
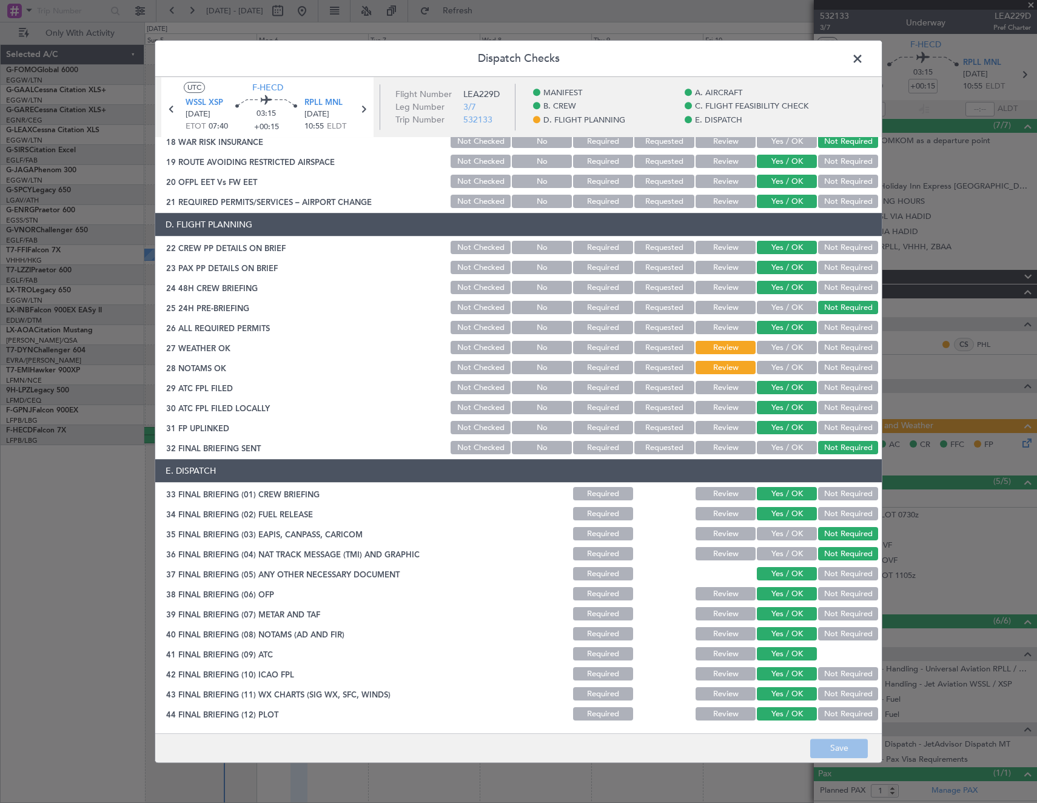
click at [863, 59] on span at bounding box center [863, 62] width 0 height 24
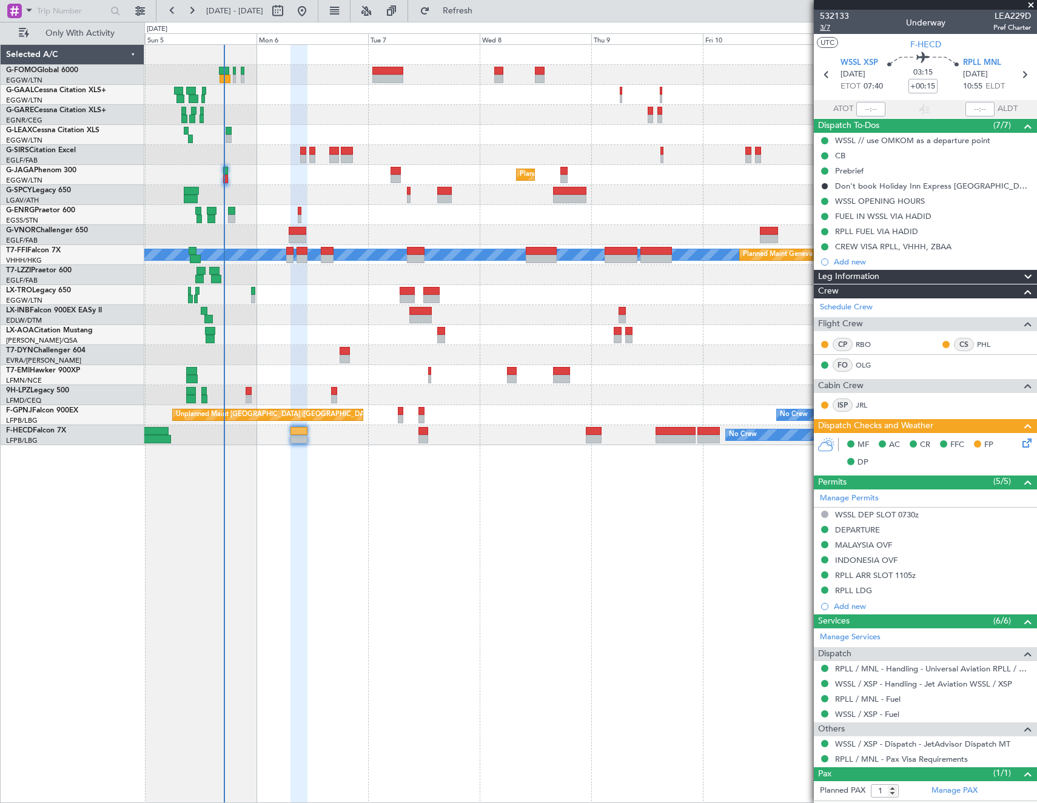
click at [823, 23] on span "3/7" at bounding box center [834, 27] width 29 height 10
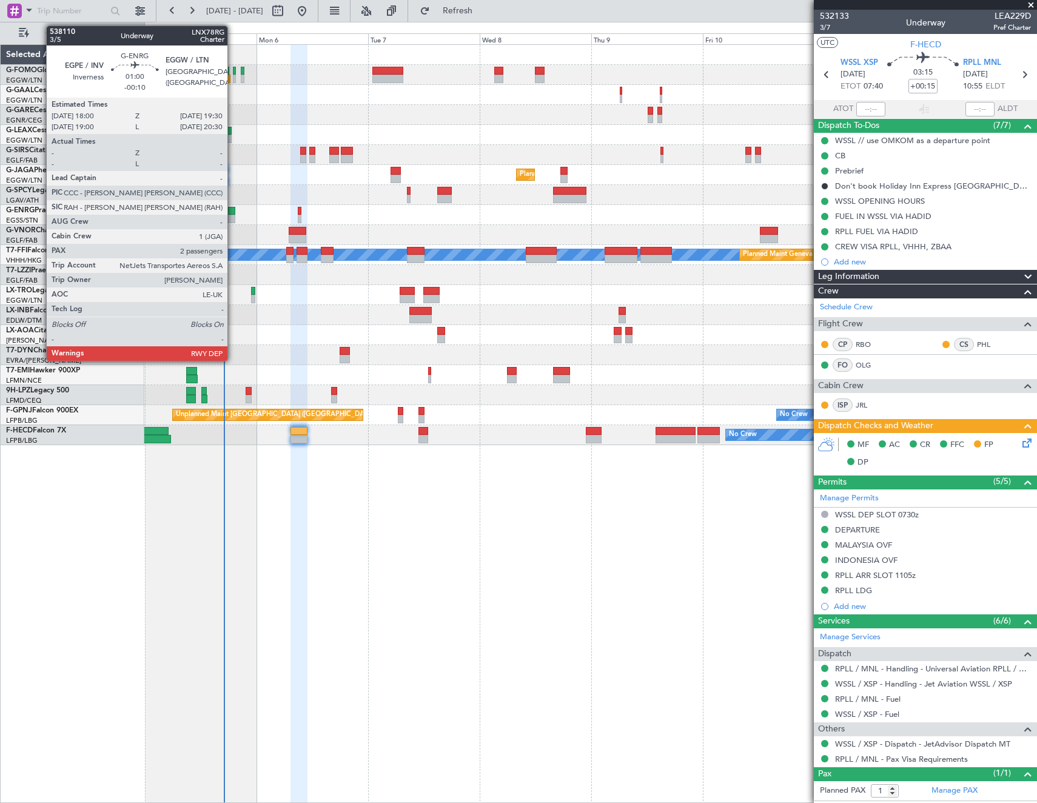
click at [233, 217] on div at bounding box center [231, 219] width 7 height 8
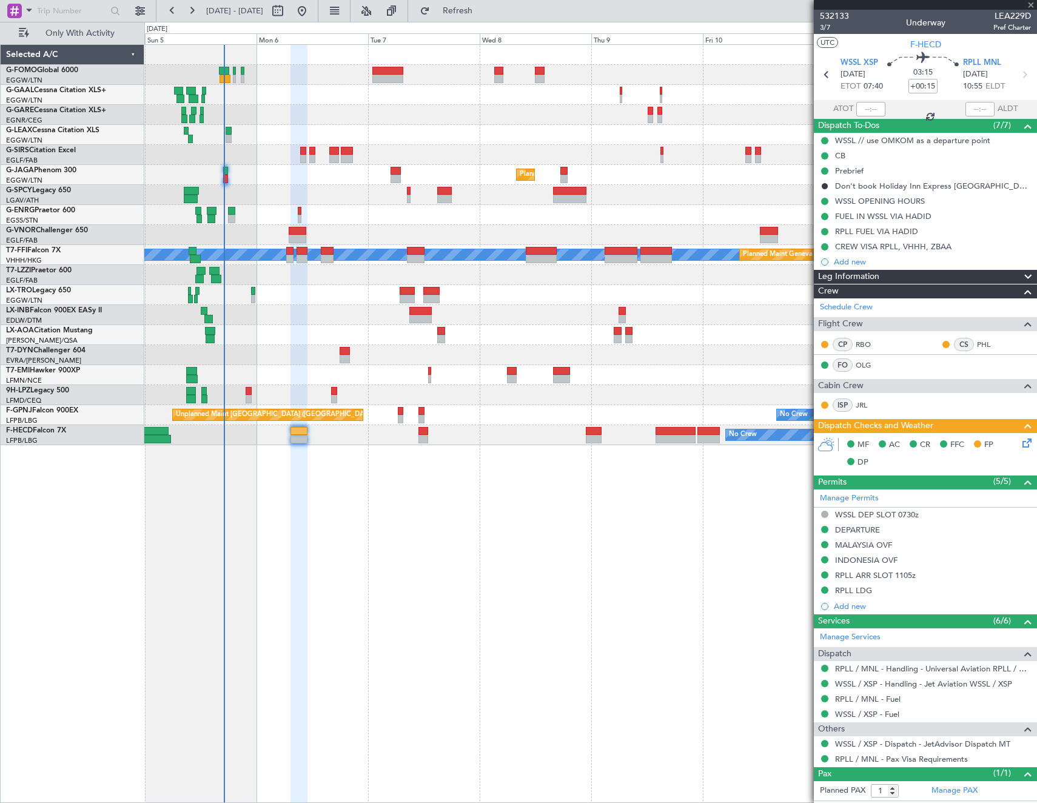
type input "-00:10"
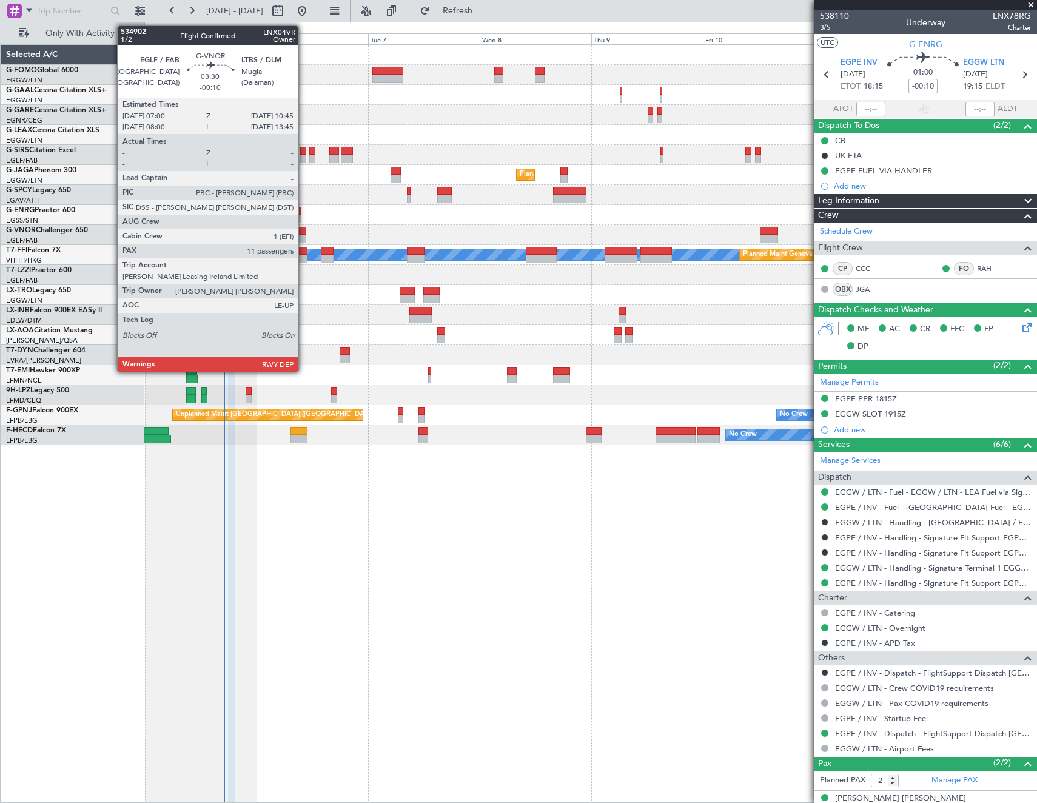
click at [304, 233] on div at bounding box center [298, 231] width 18 height 8
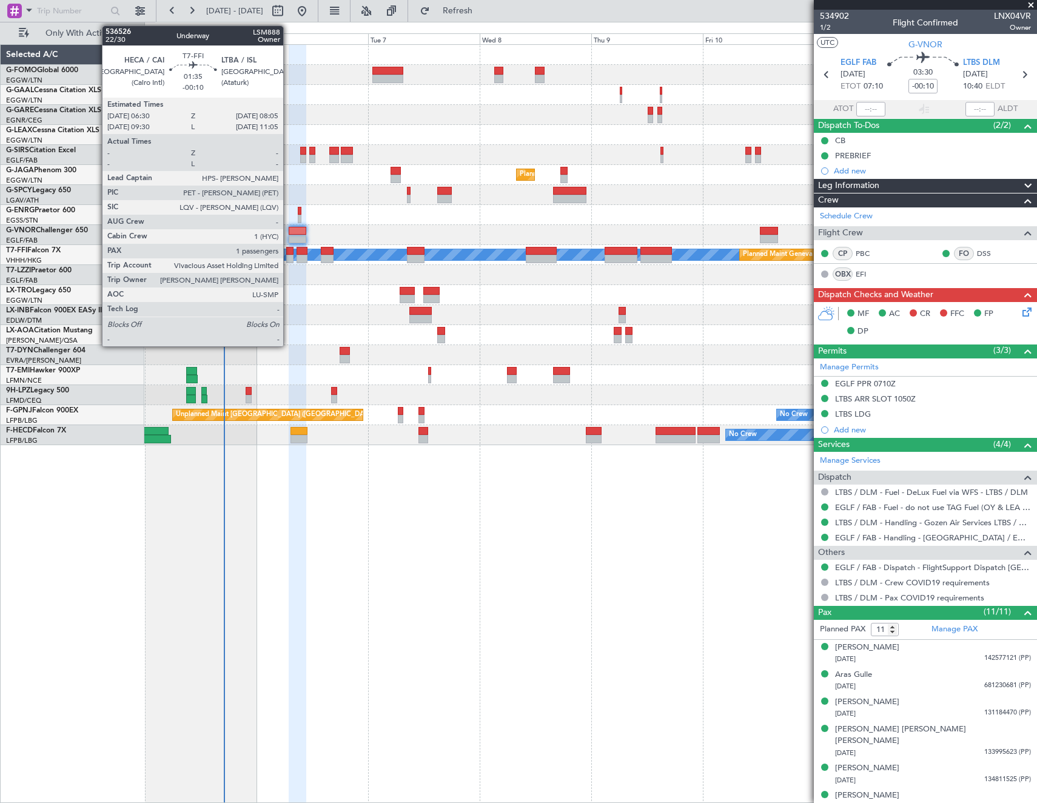
click at [289, 252] on div at bounding box center [290, 251] width 8 height 8
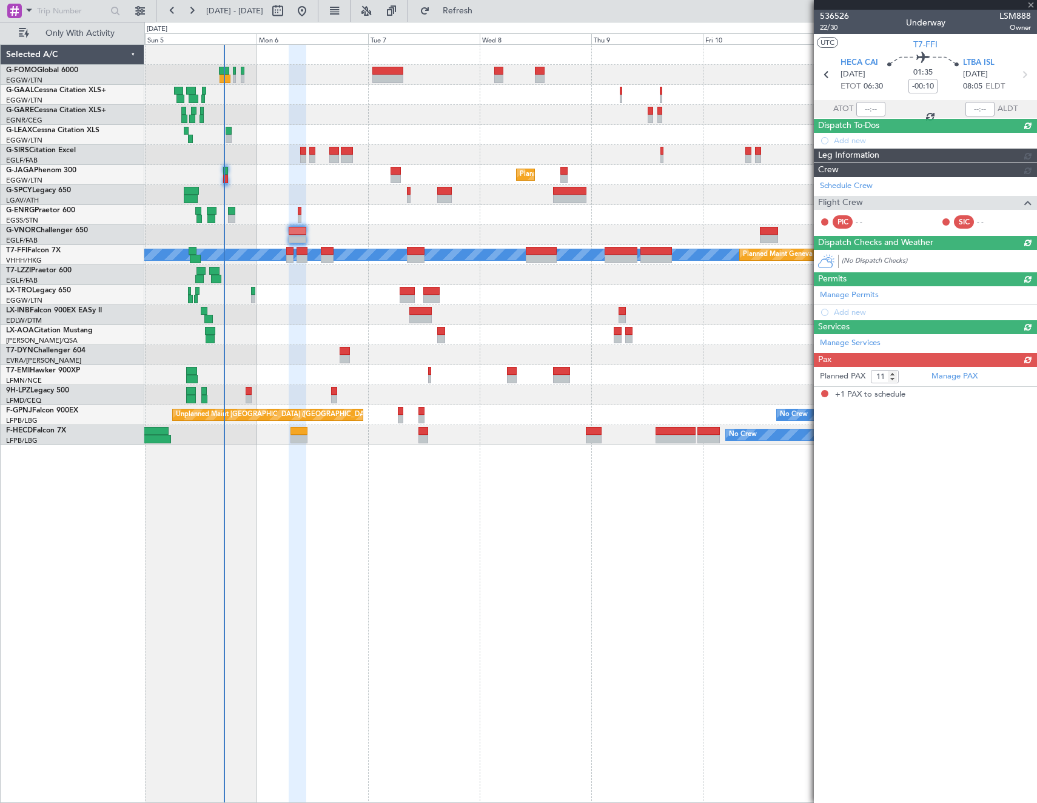
type input "1"
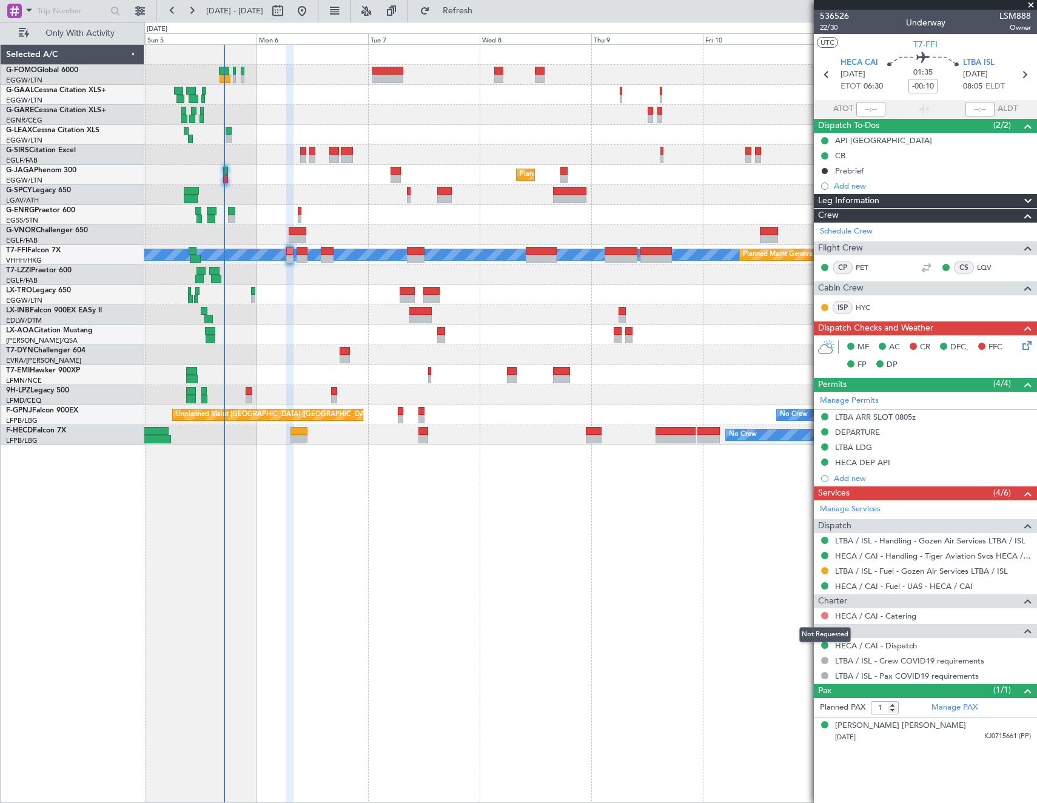
click at [823, 613] on button at bounding box center [824, 615] width 7 height 7
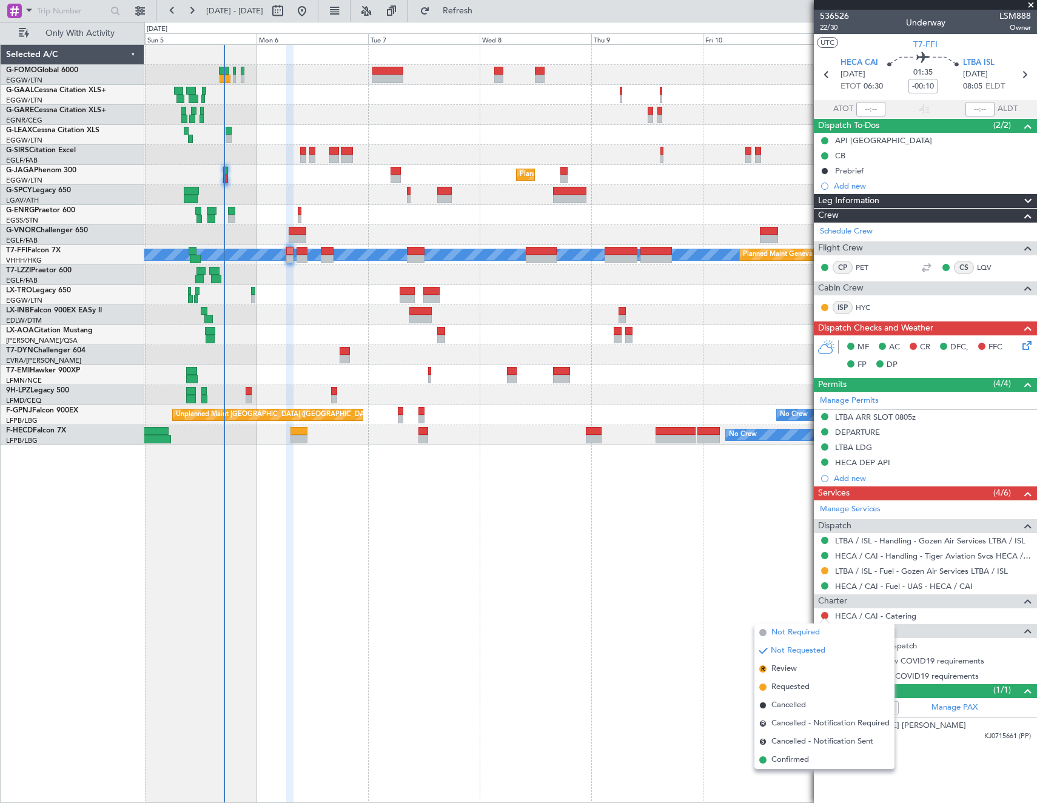
click at [774, 632] on span "Not Required" at bounding box center [795, 632] width 49 height 12
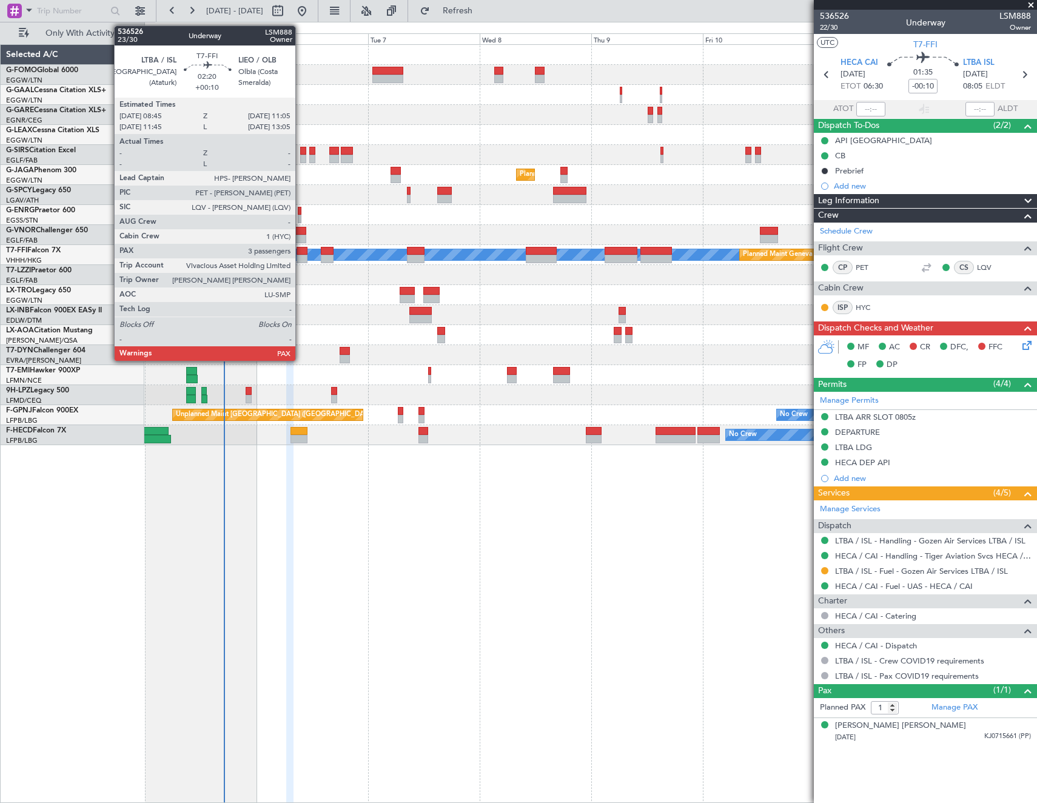
click at [301, 256] on div at bounding box center [301, 259] width 11 height 8
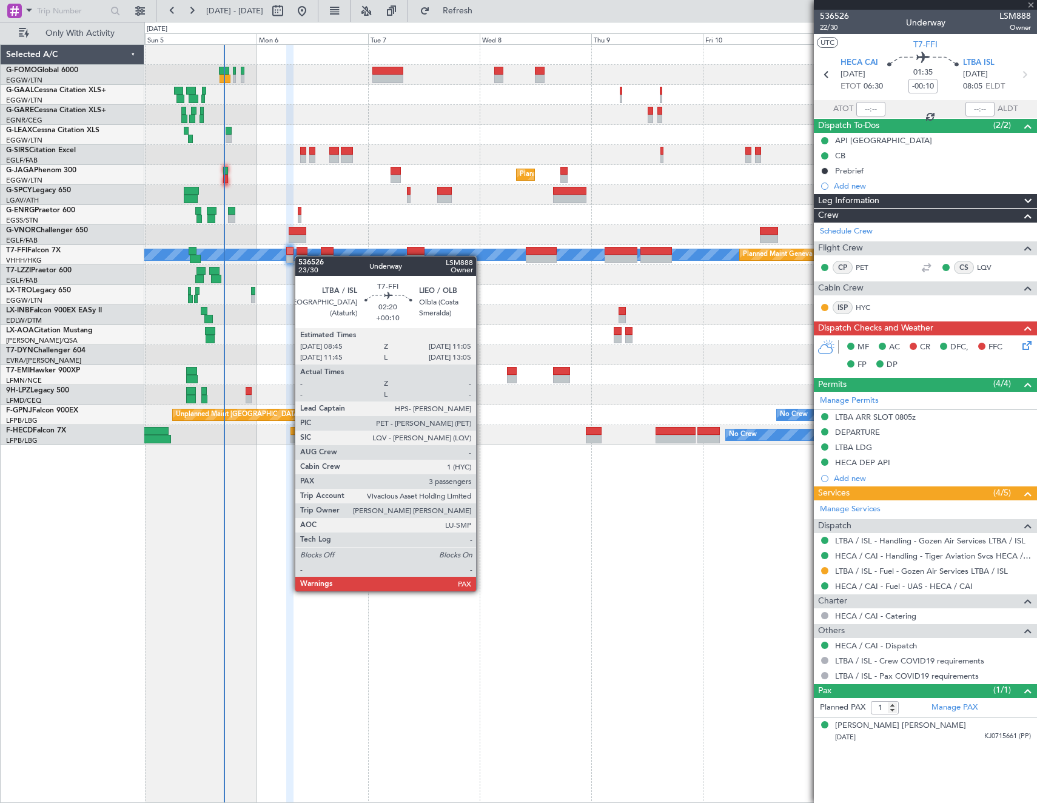
type input "+00:10"
type input "3"
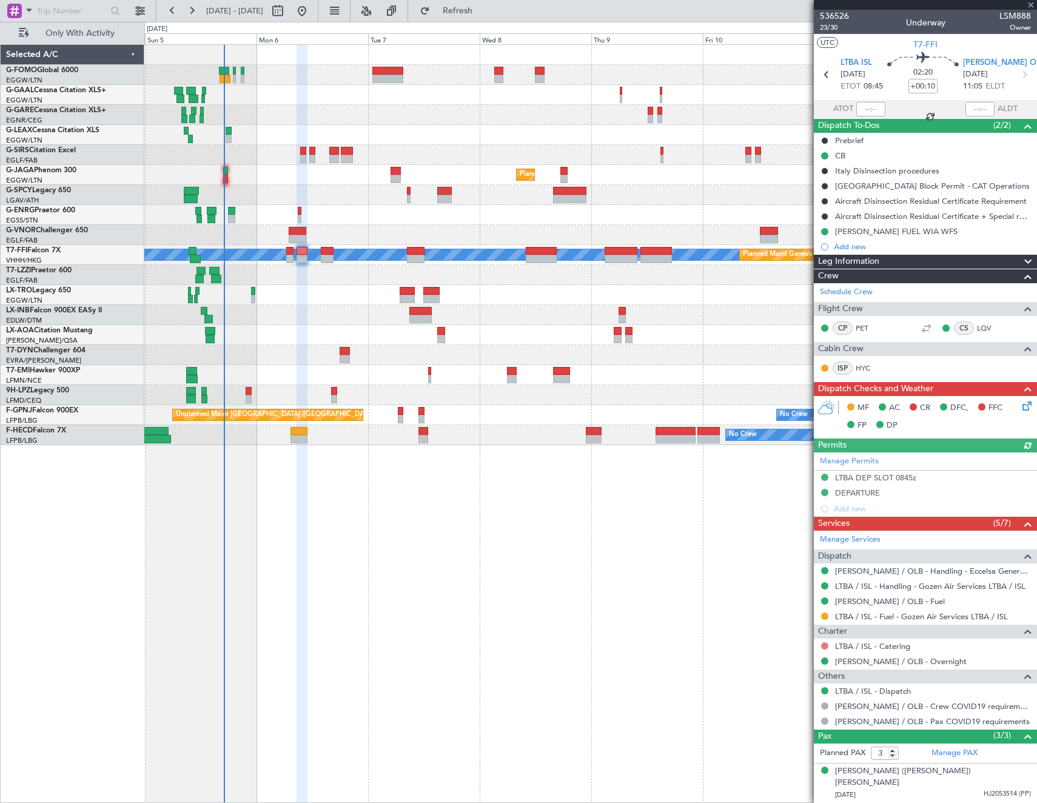
click at [823, 646] on button at bounding box center [824, 645] width 7 height 7
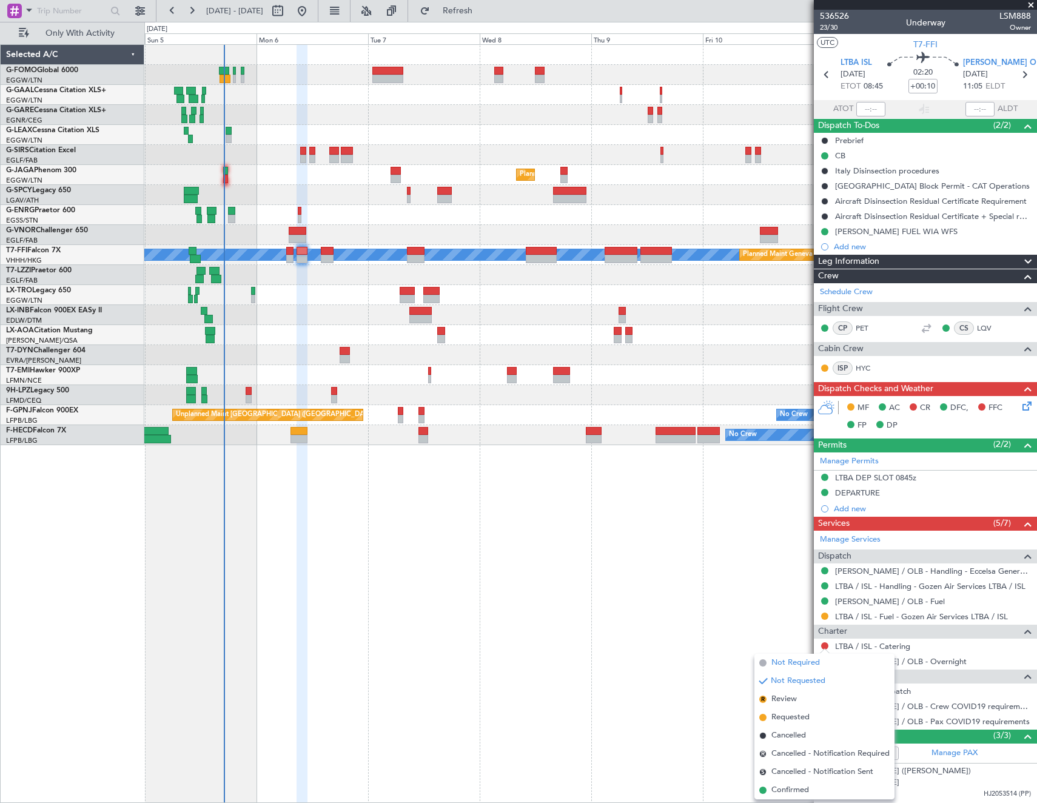
click at [773, 659] on span "Not Required" at bounding box center [795, 663] width 49 height 12
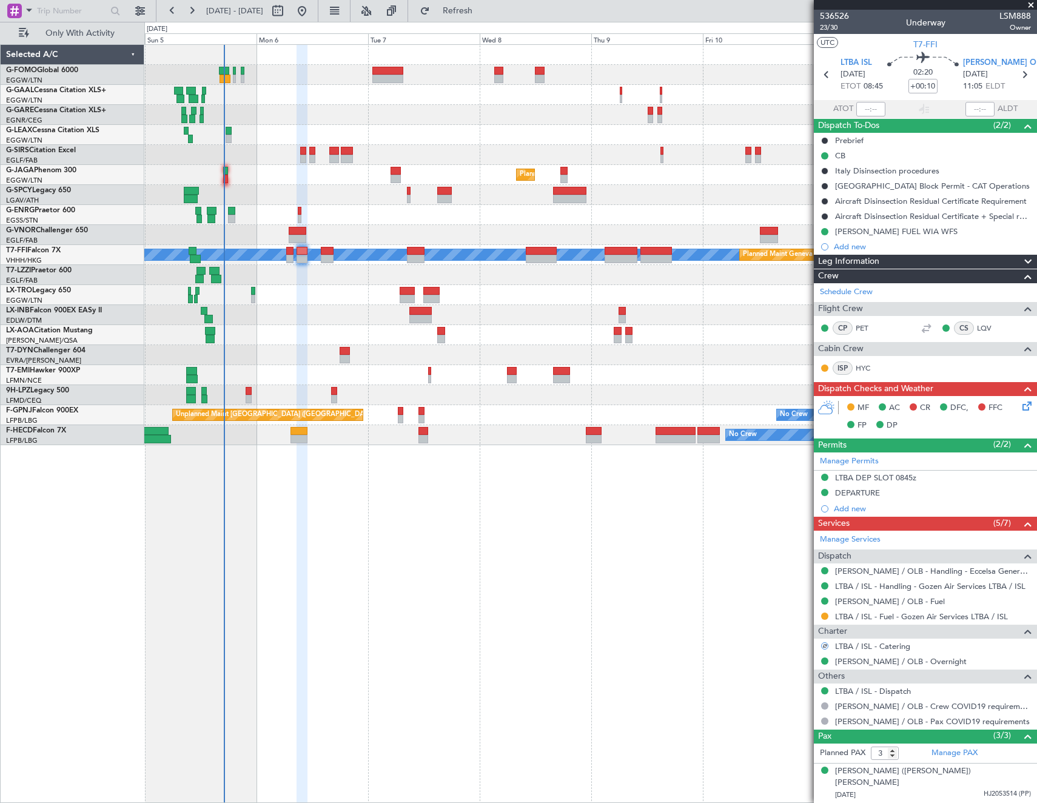
scroll to position [42, 0]
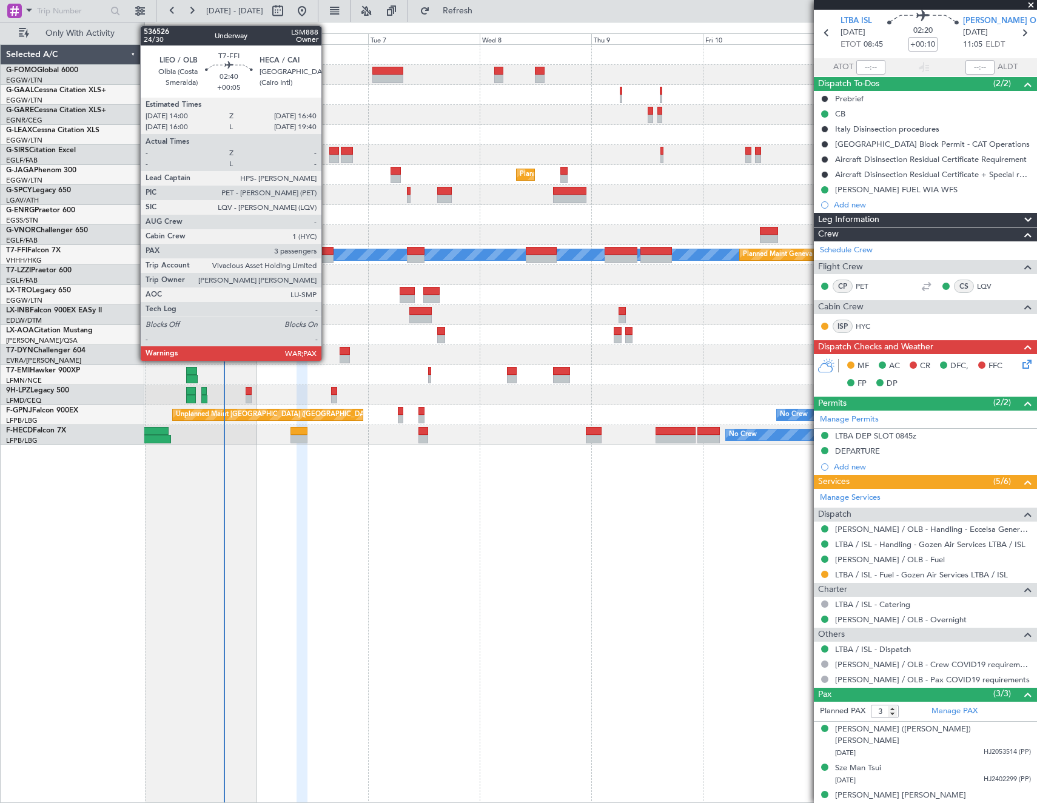
click at [327, 251] on div at bounding box center [327, 251] width 13 height 8
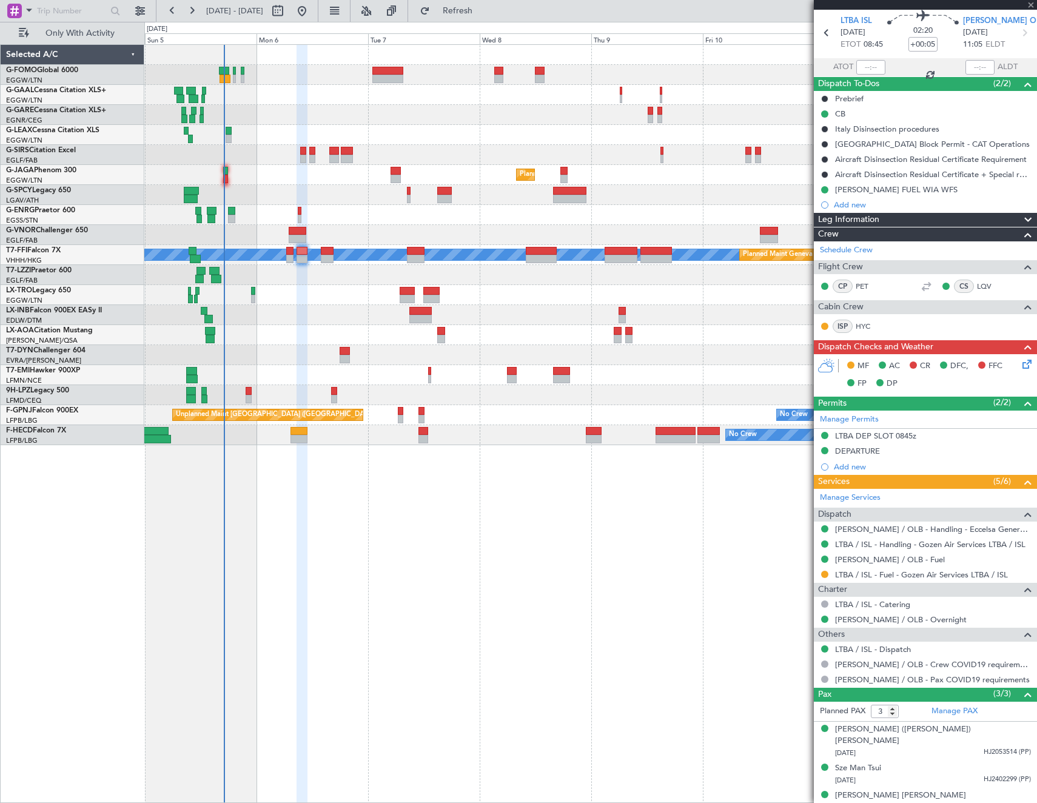
scroll to position [0, 0]
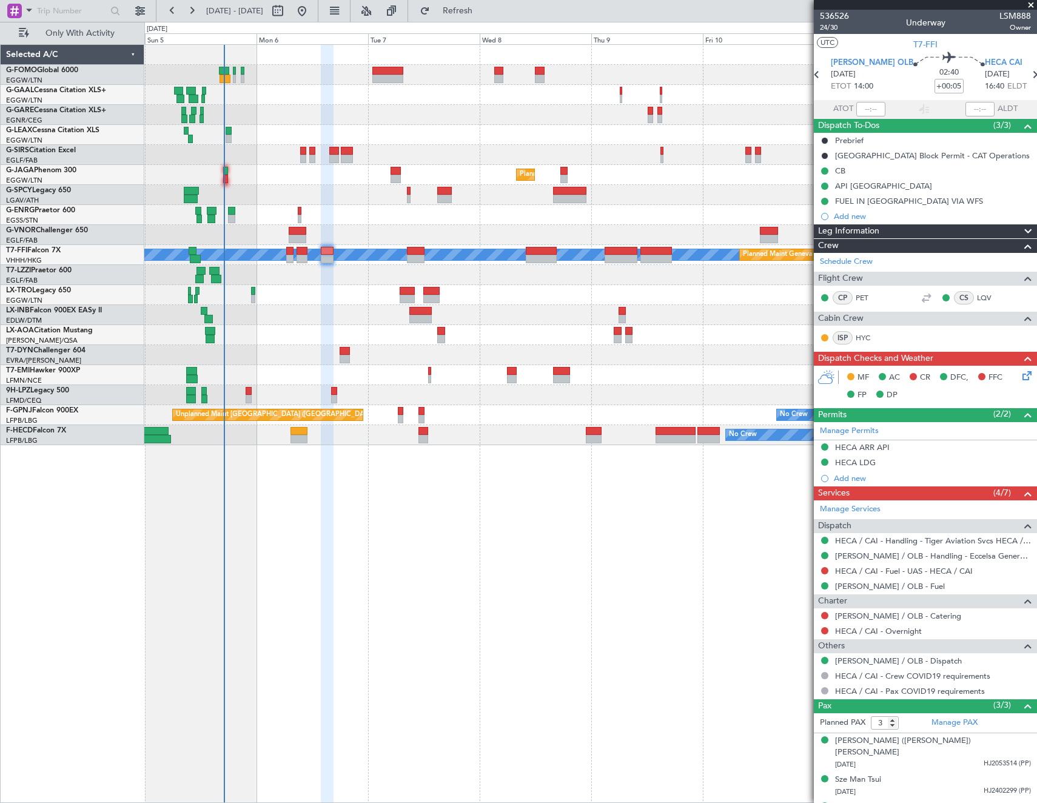
click at [1020, 376] on icon at bounding box center [1025, 374] width 10 height 10
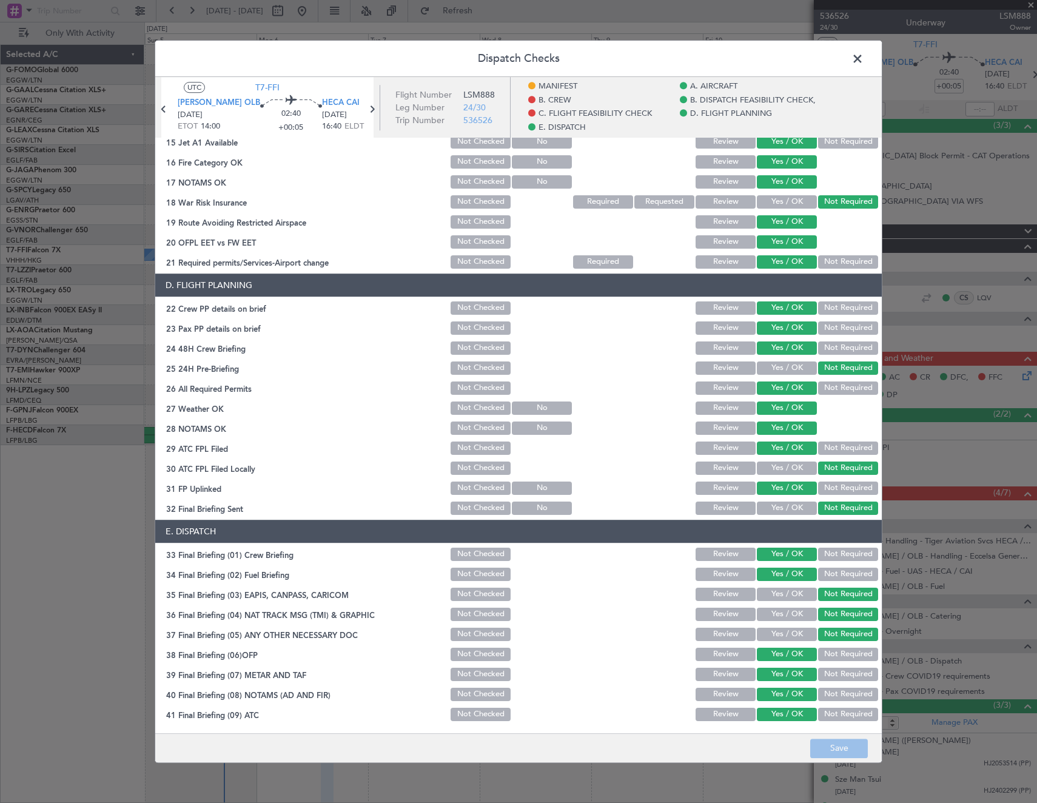
scroll to position [535, 0]
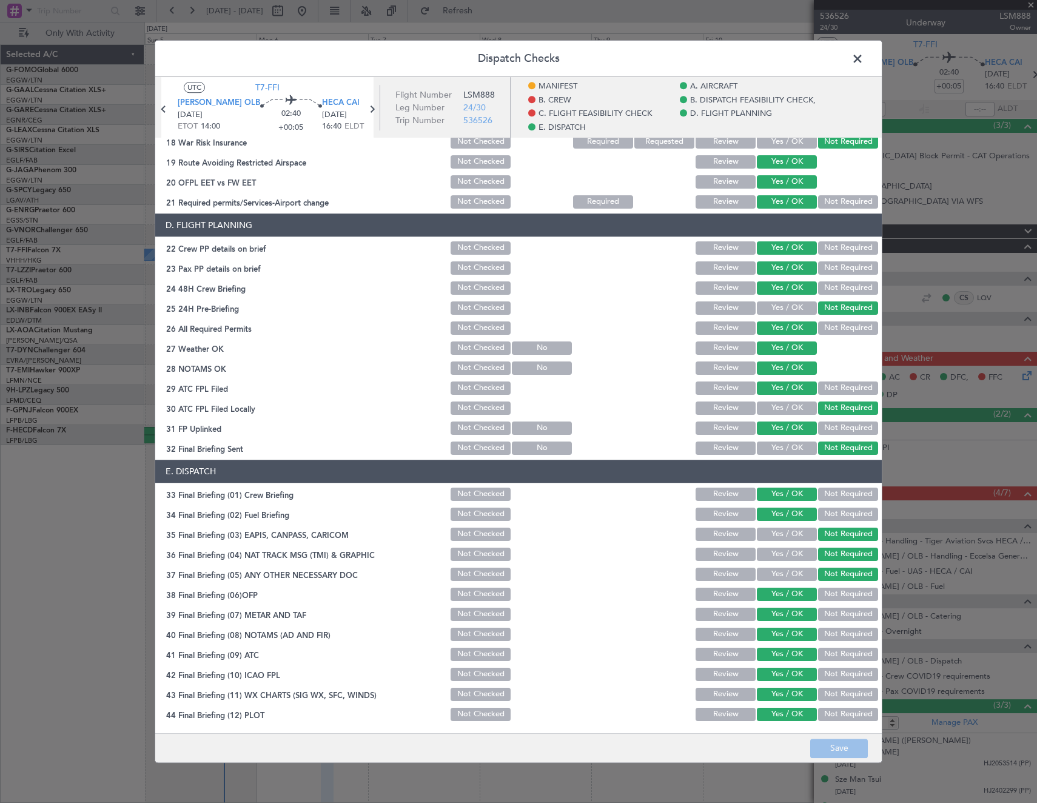
click at [867, 59] on header "Dispatch Checks" at bounding box center [518, 59] width 726 height 36
drag, startPoint x: 855, startPoint y: 56, endPoint x: 855, endPoint y: 151, distance: 95.2
click at [863, 55] on span at bounding box center [863, 62] width 0 height 24
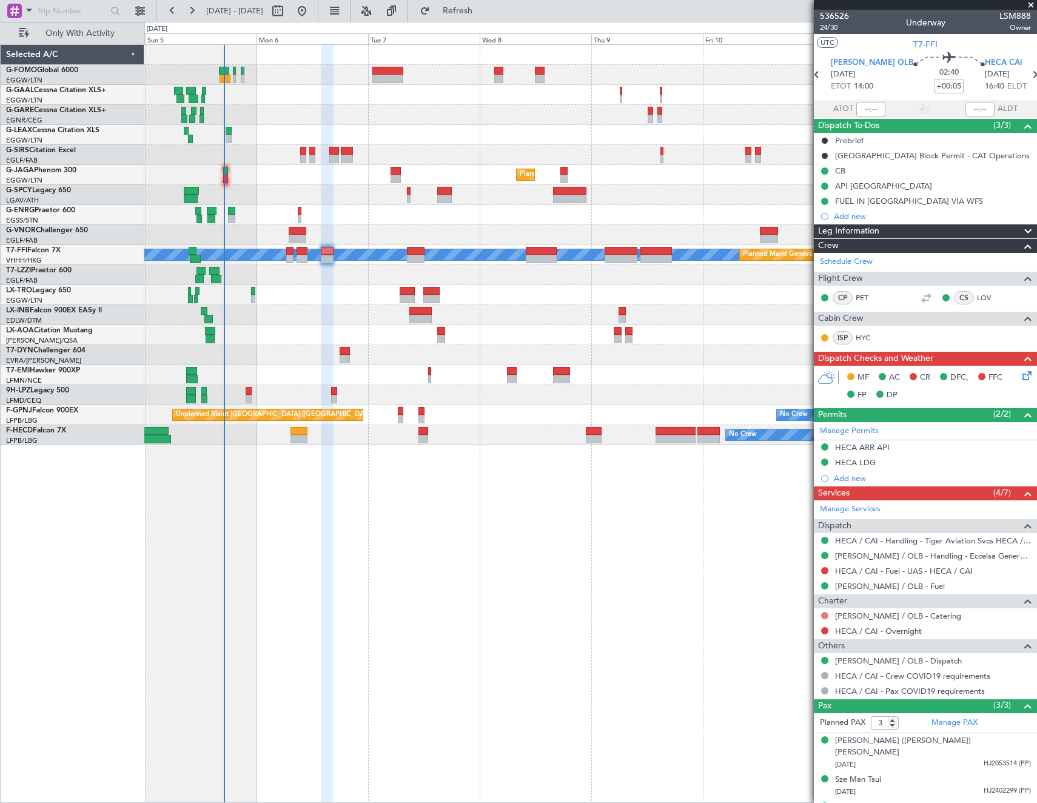
click at [824, 614] on button at bounding box center [824, 615] width 7 height 7
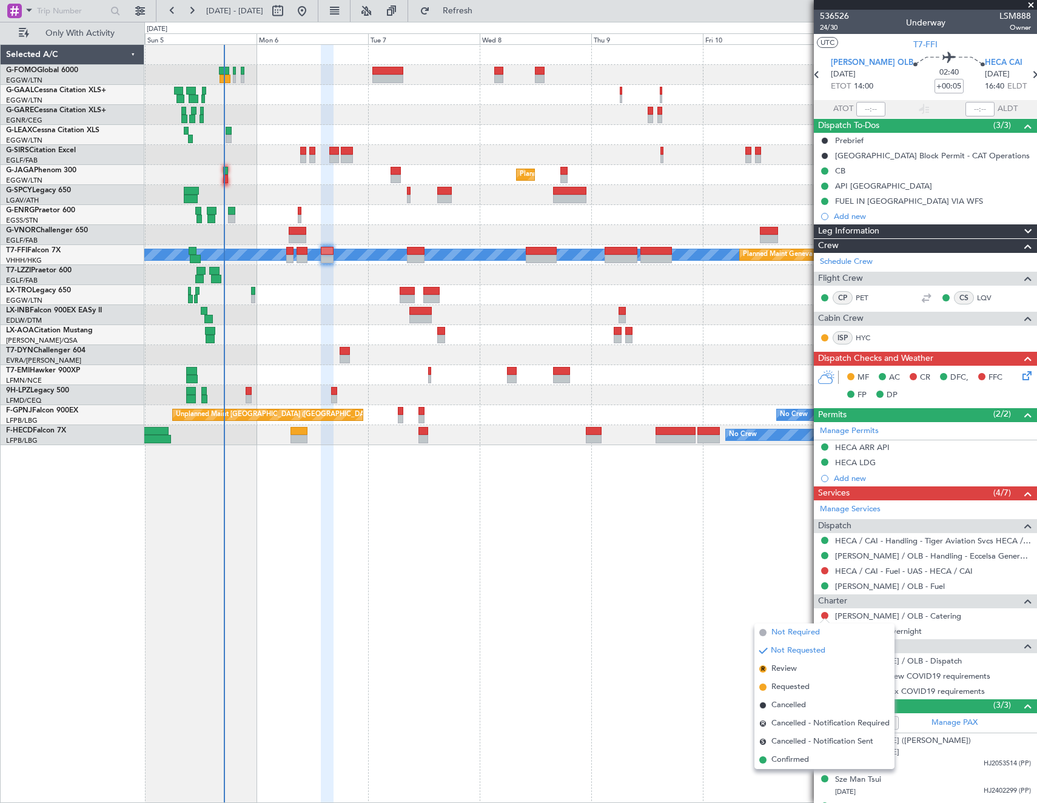
click at [788, 635] on span "Not Required" at bounding box center [795, 632] width 49 height 12
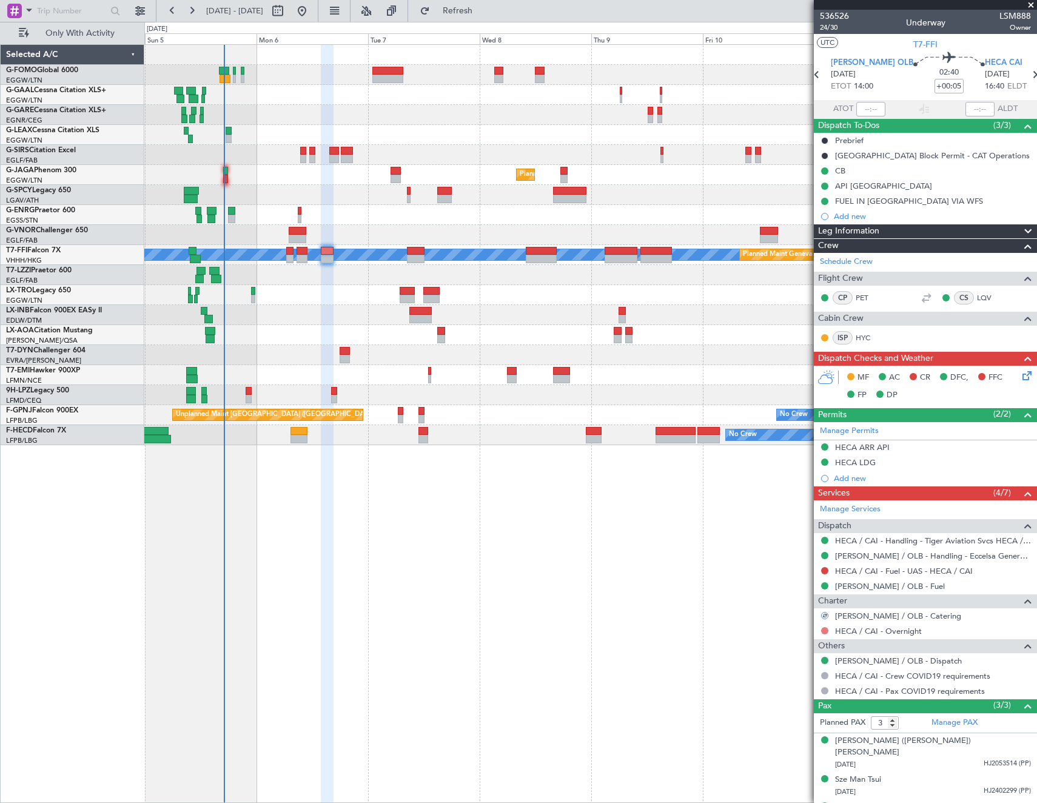
click at [825, 629] on button at bounding box center [824, 630] width 7 height 7
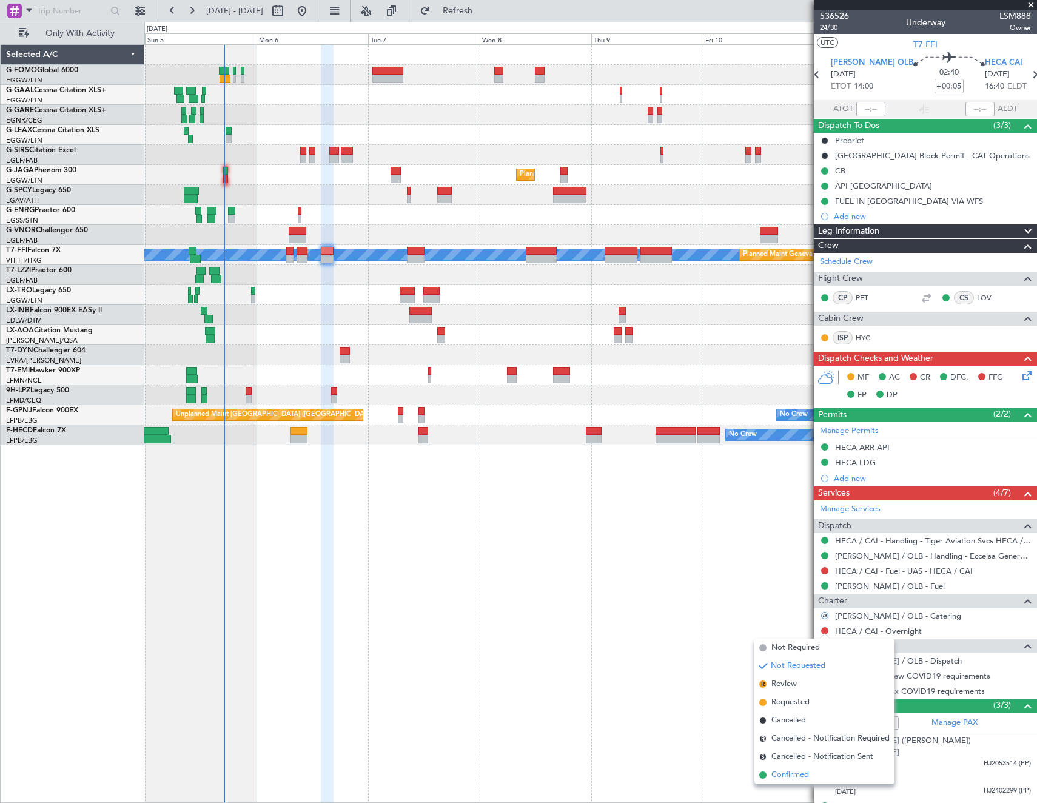
click at [785, 773] on span "Confirmed" at bounding box center [790, 775] width 38 height 12
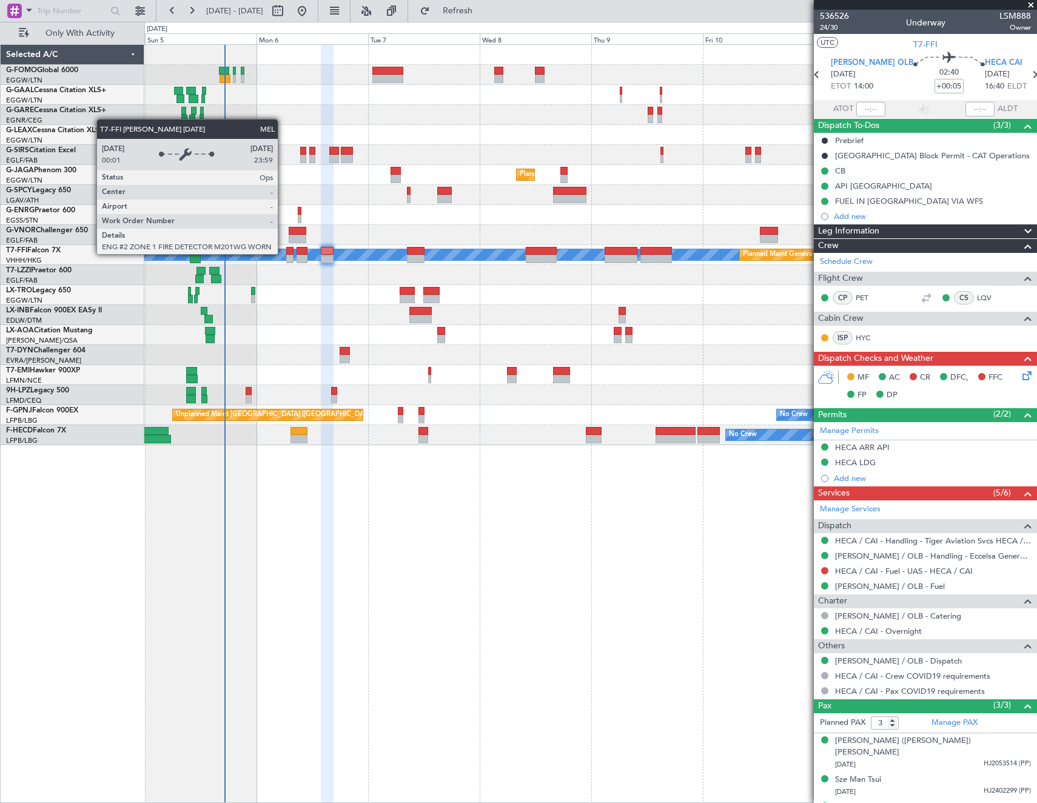
click at [283, 253] on div "MEL" at bounding box center [590, 254] width 2675 height 11
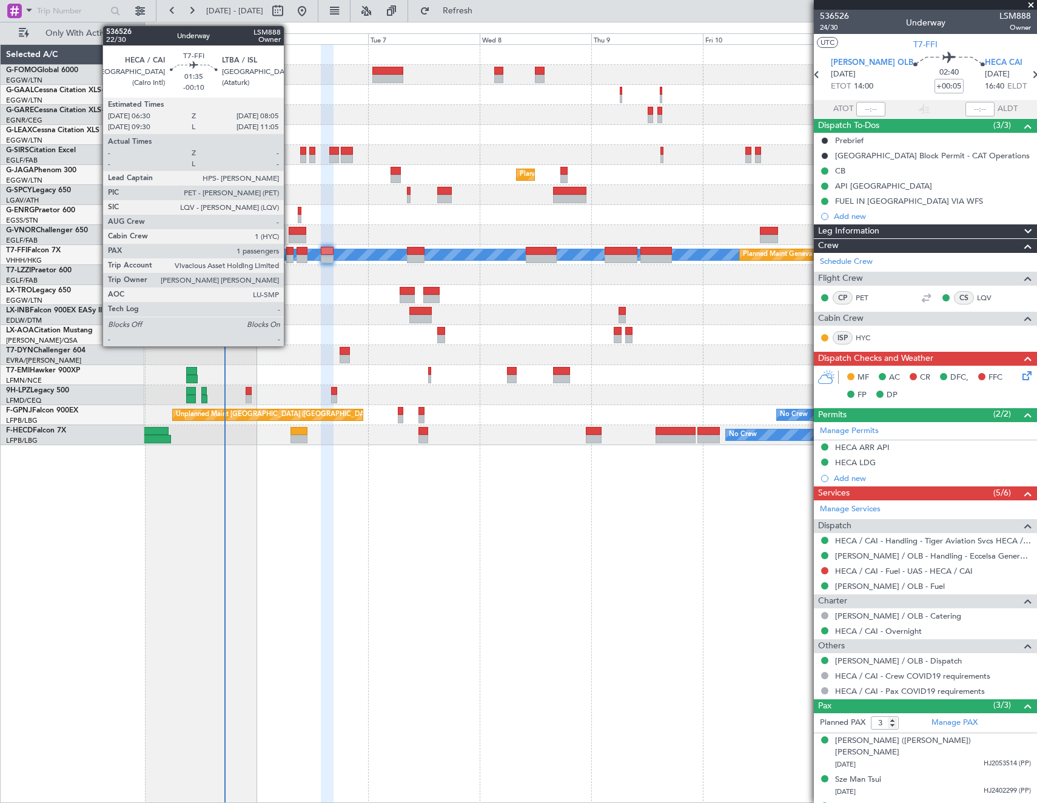
click at [289, 253] on div at bounding box center [290, 251] width 8 height 8
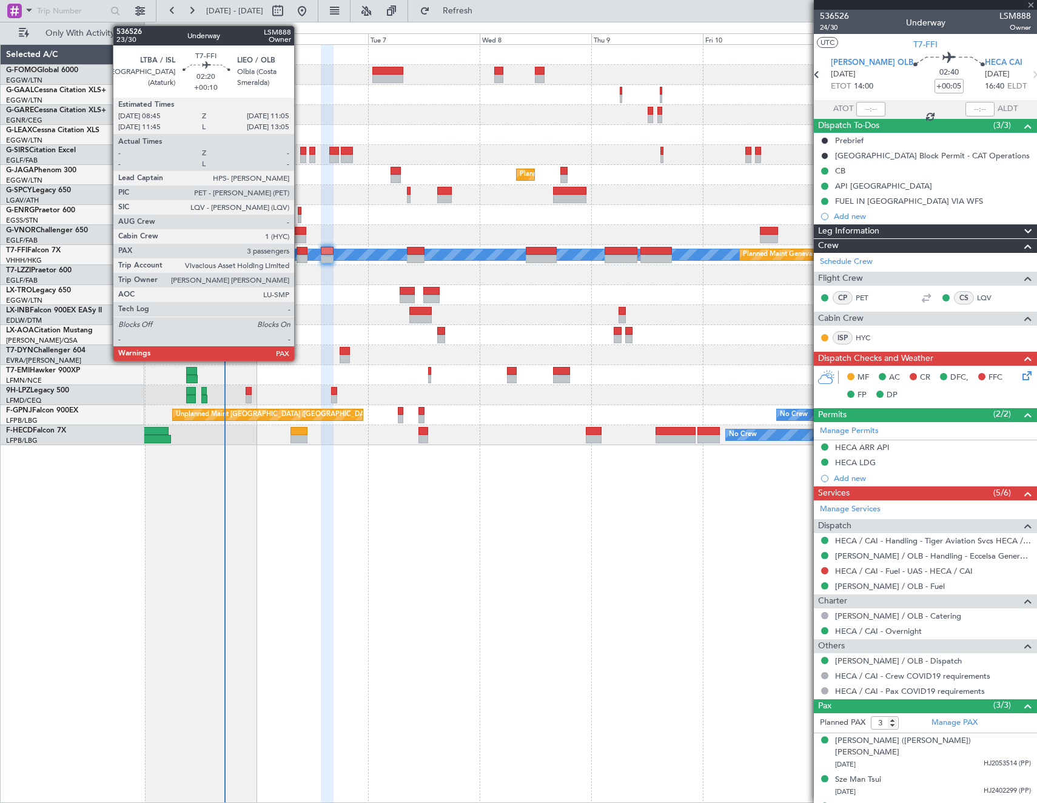
type input "-00:10"
type input "1"
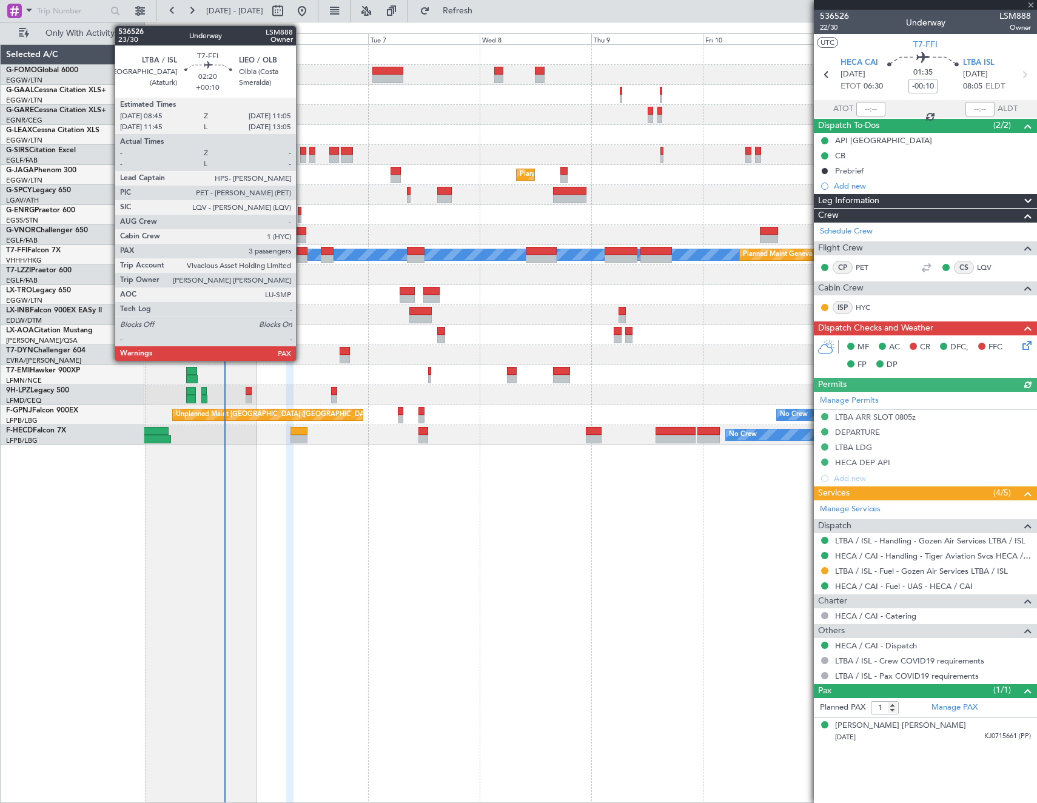
click at [301, 253] on div at bounding box center [301, 251] width 11 height 8
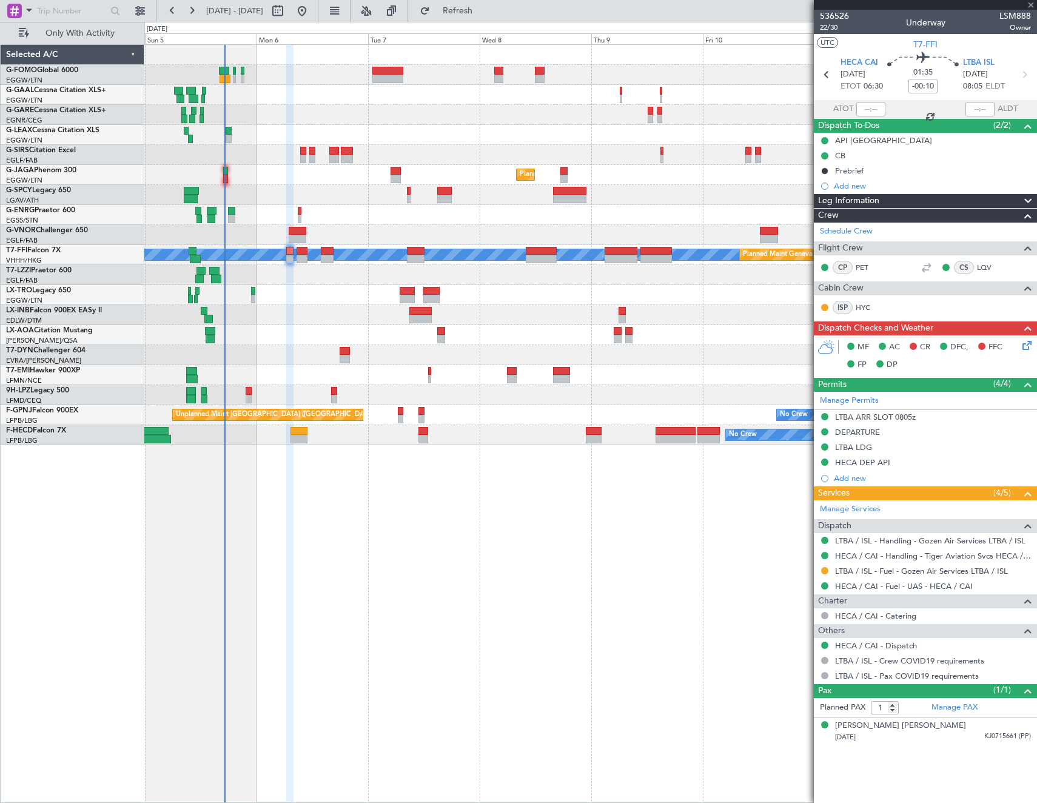
type input "+00:10"
type input "3"
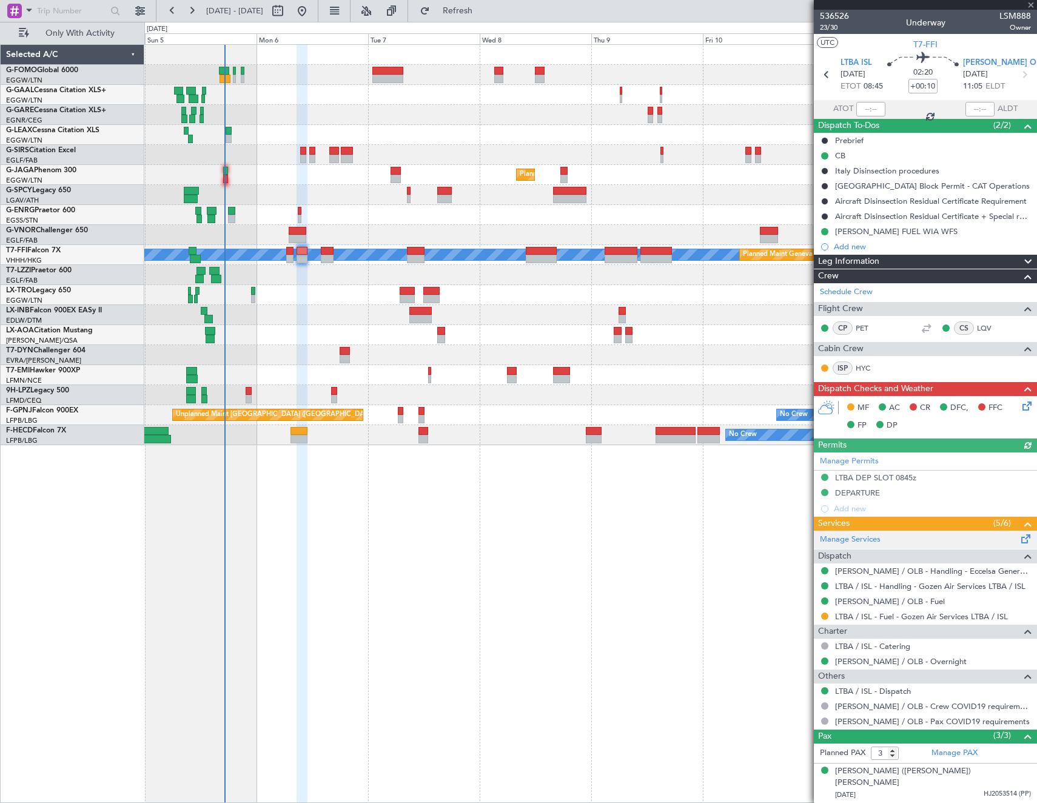
scroll to position [42, 0]
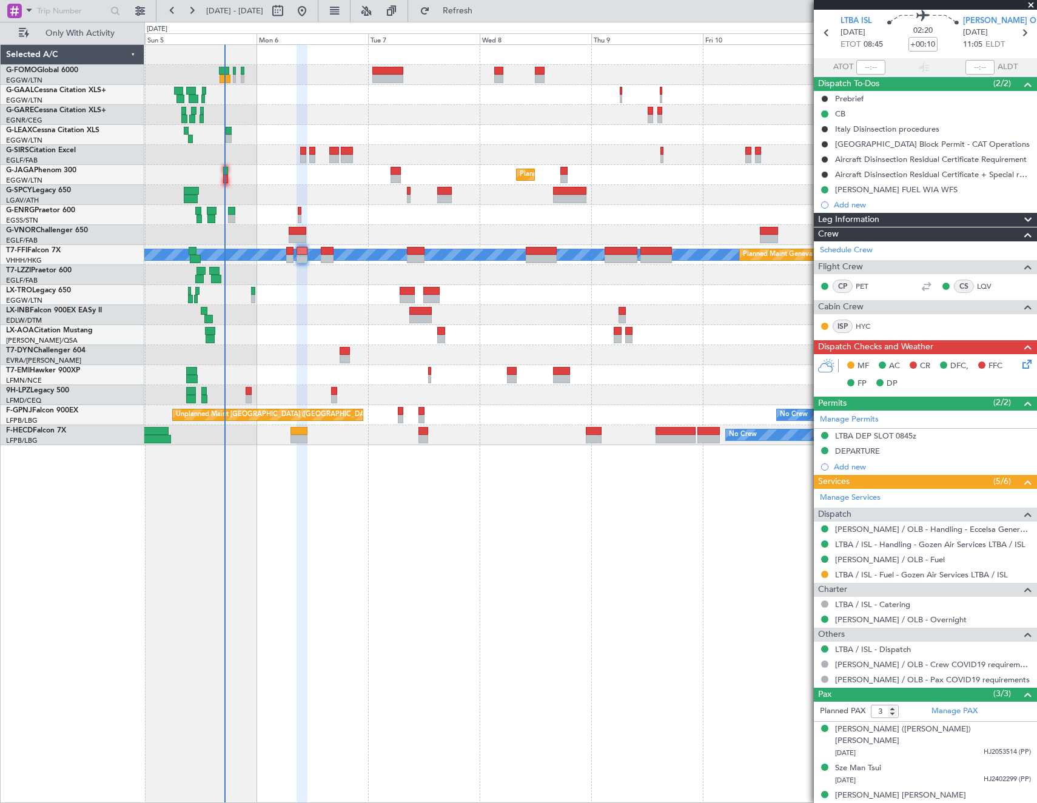
click at [1025, 363] on div "MF AC CR DFC, FFC FP DP" at bounding box center [925, 375] width 223 height 42
click at [1022, 361] on icon at bounding box center [1025, 362] width 10 height 10
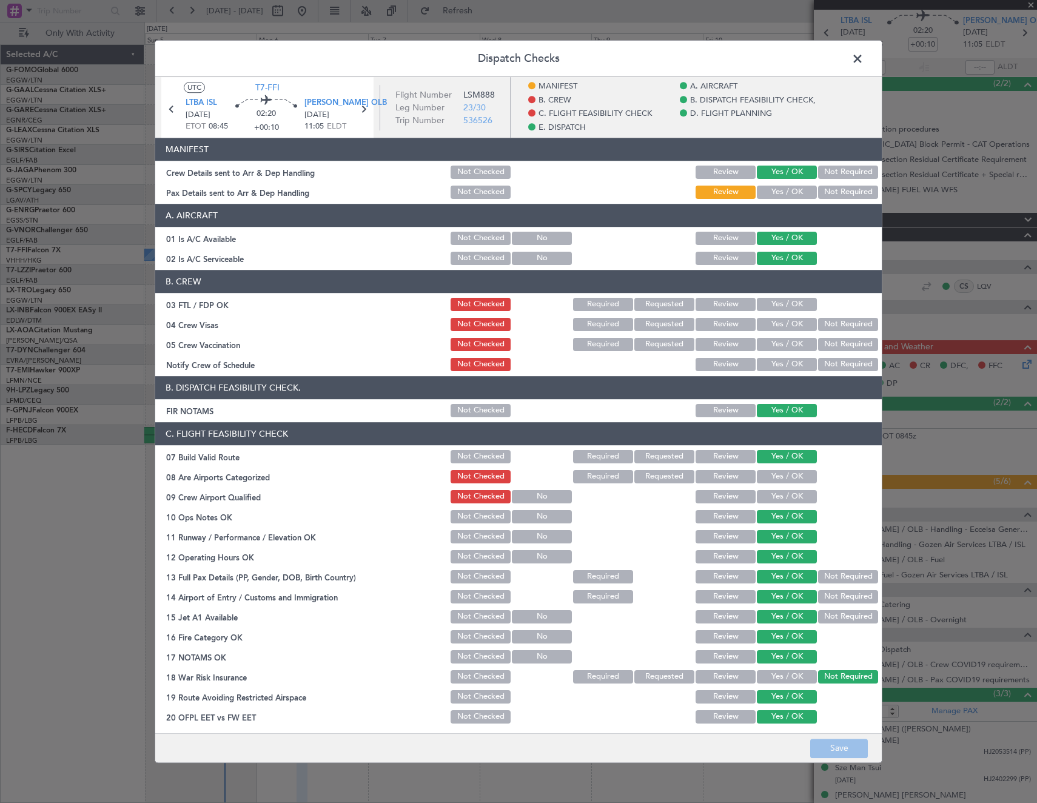
click at [767, 191] on button "Yes / OK" at bounding box center [787, 192] width 60 height 13
click at [835, 746] on button "Save" at bounding box center [839, 747] width 58 height 19
click at [863, 57] on span at bounding box center [863, 62] width 0 height 24
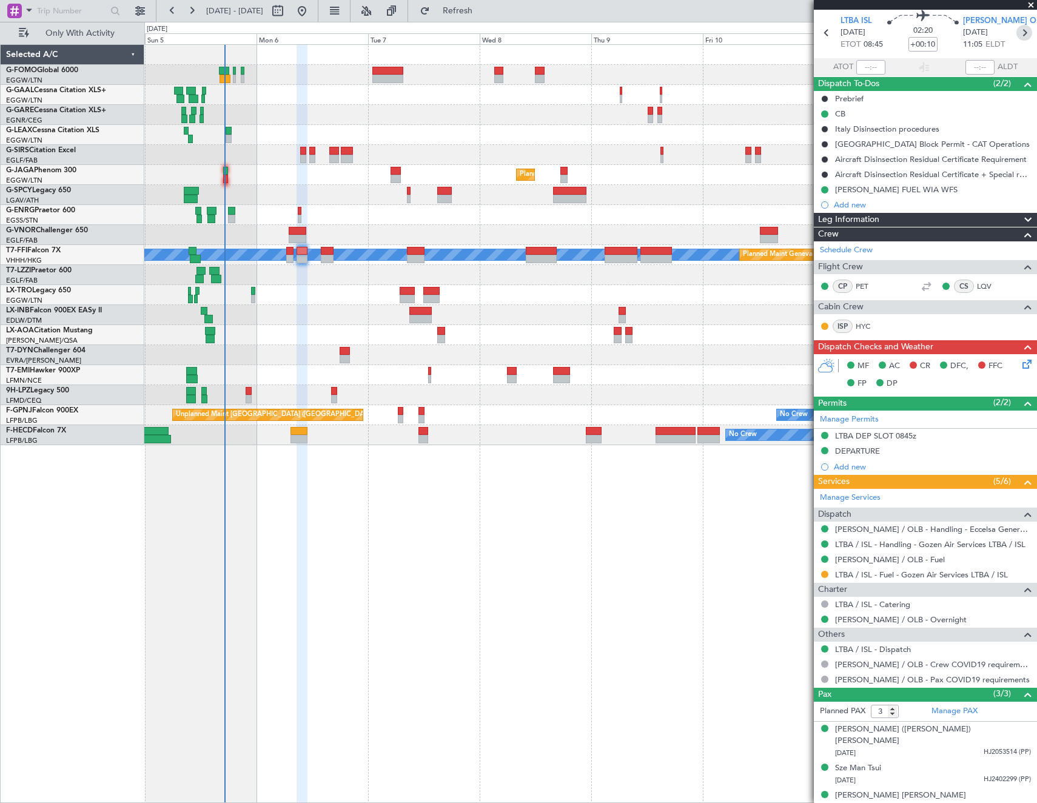
click at [1020, 29] on icon at bounding box center [1024, 33] width 16 height 16
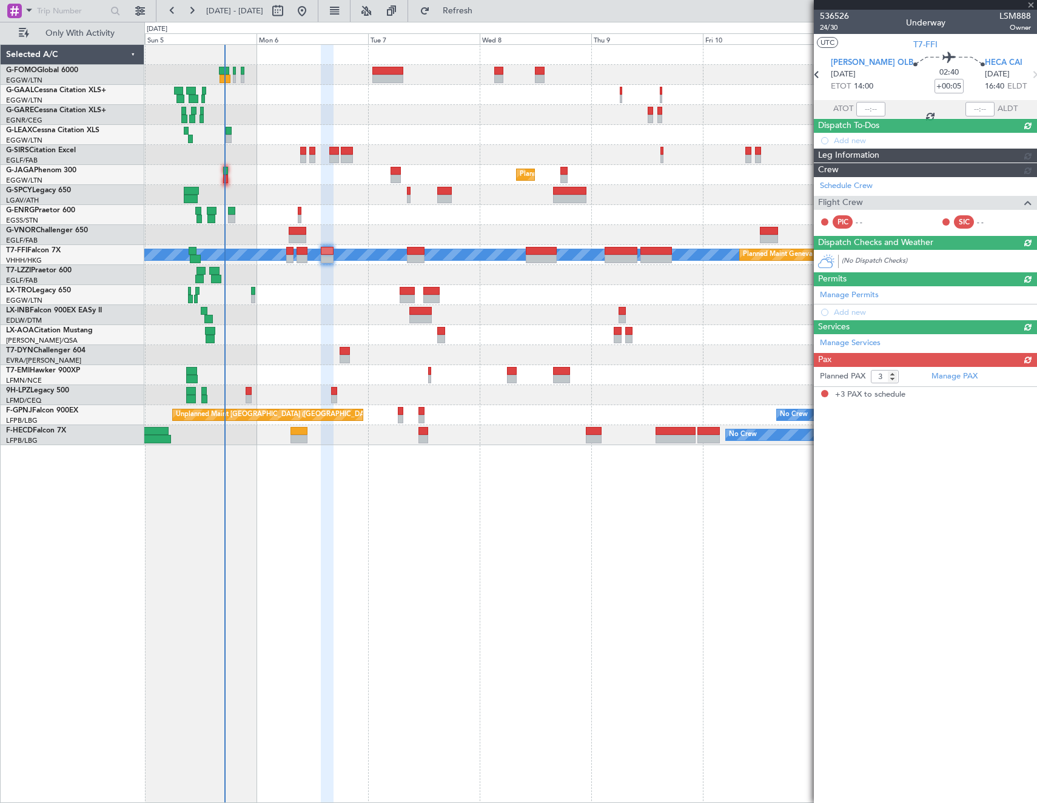
scroll to position [0, 0]
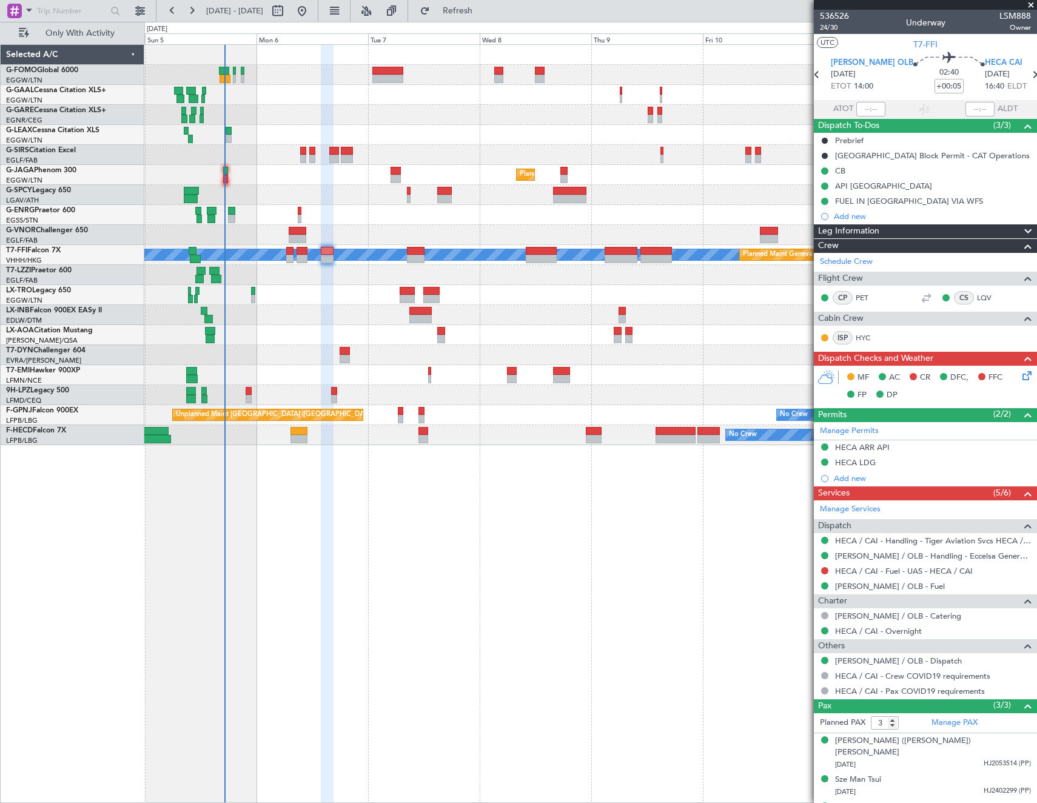
click at [1020, 377] on icon at bounding box center [1025, 374] width 10 height 10
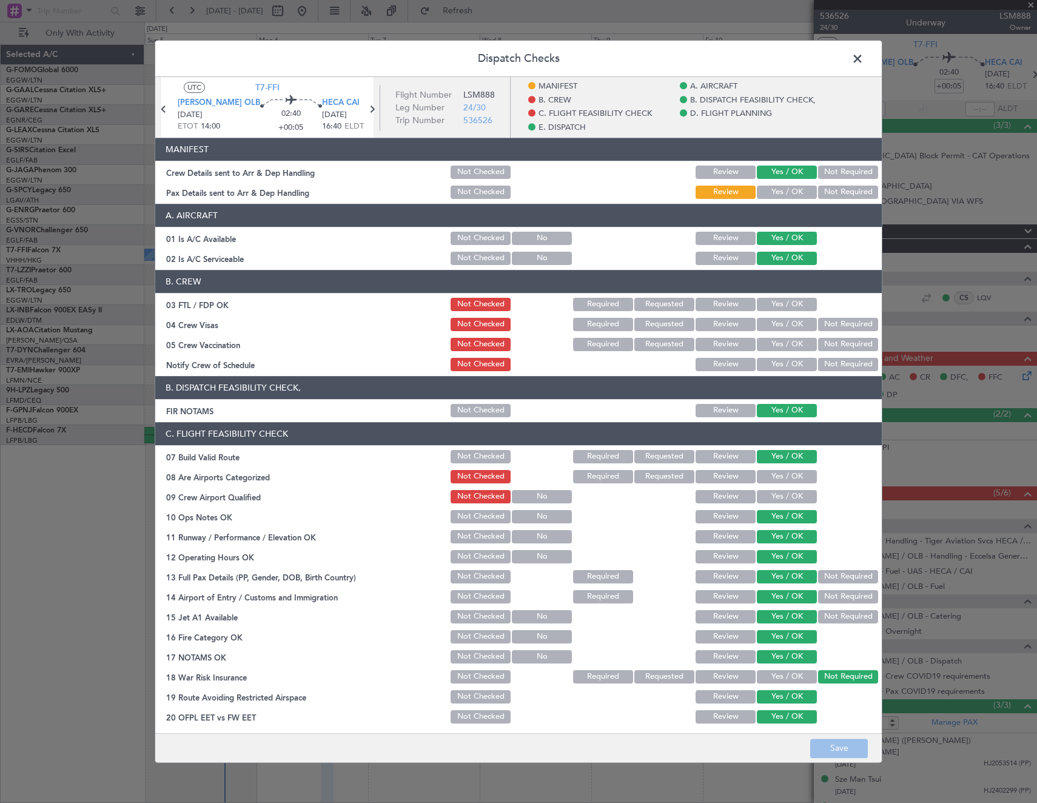
click at [774, 192] on button "Yes / OK" at bounding box center [787, 192] width 60 height 13
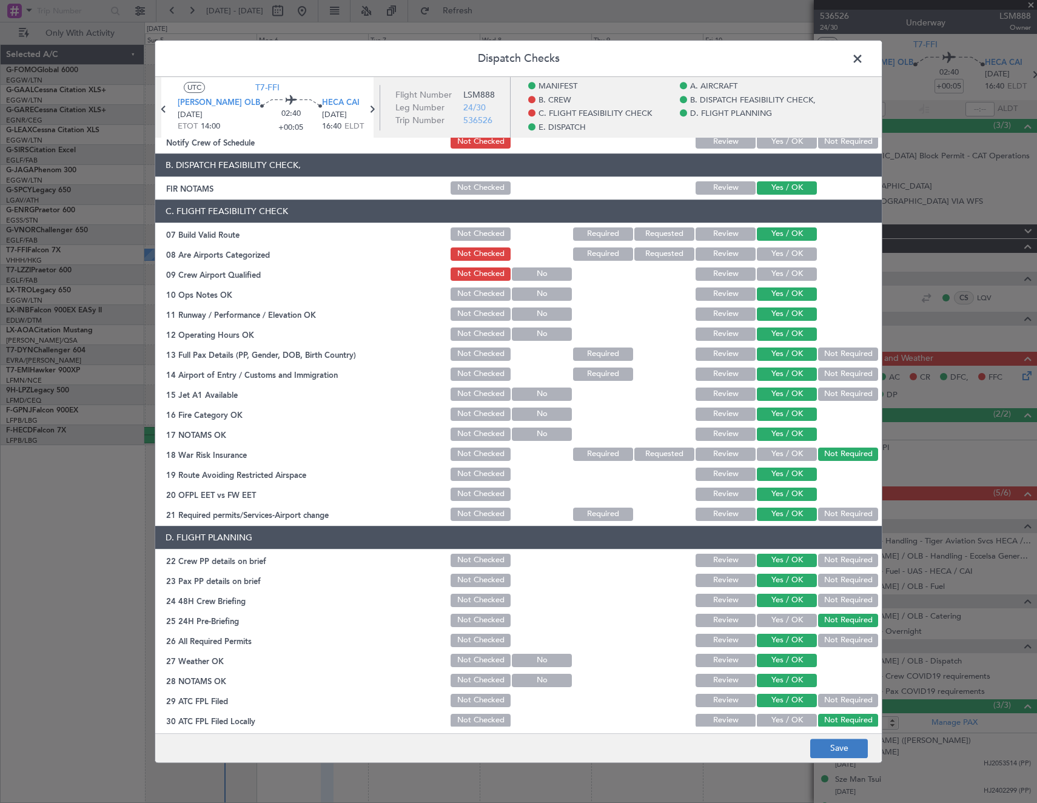
scroll to position [303, 0]
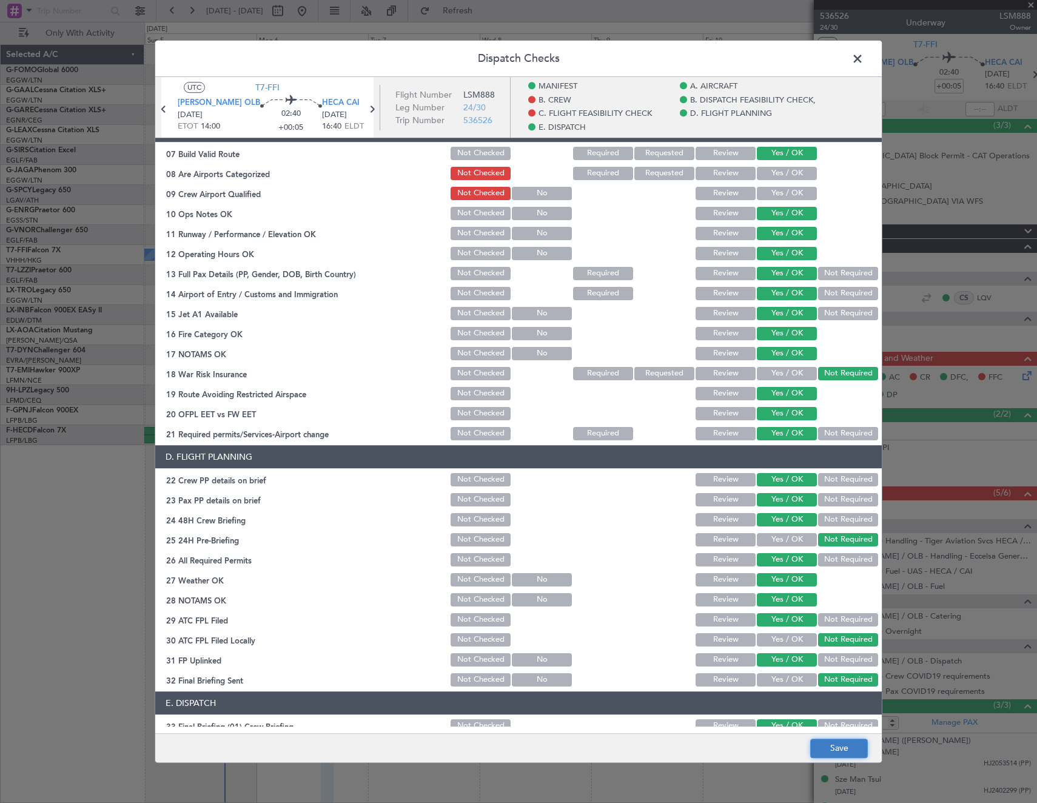
click at [840, 748] on button "Save" at bounding box center [839, 747] width 58 height 19
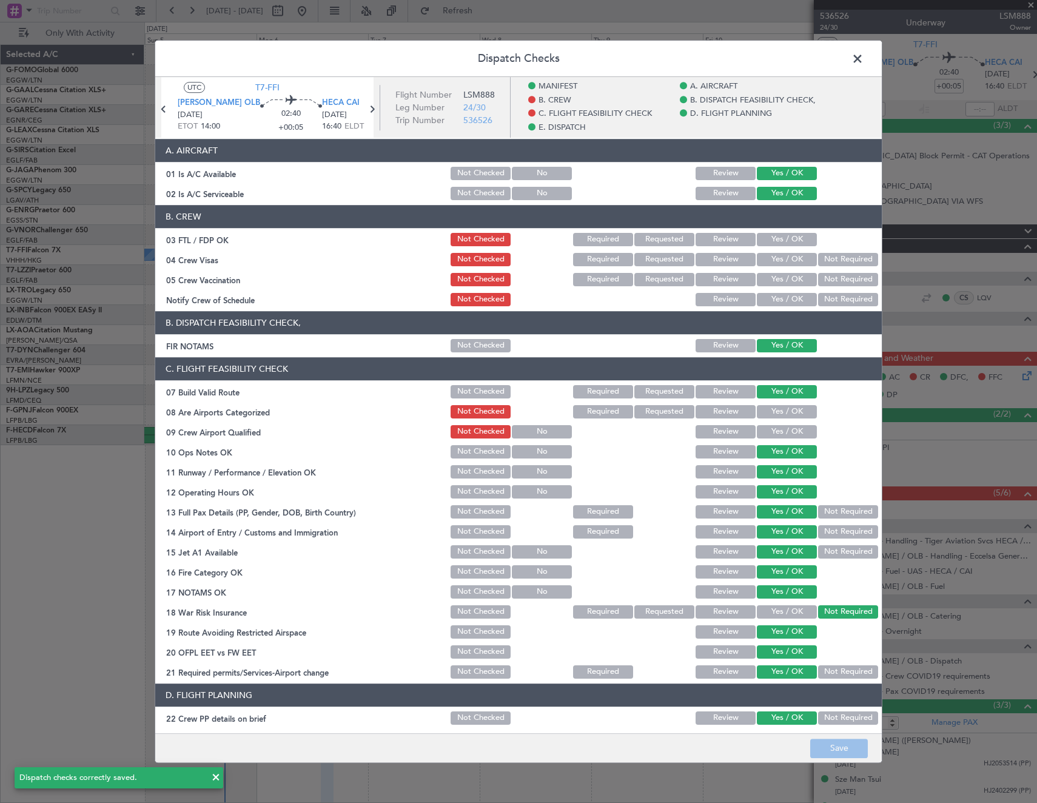
scroll to position [0, 0]
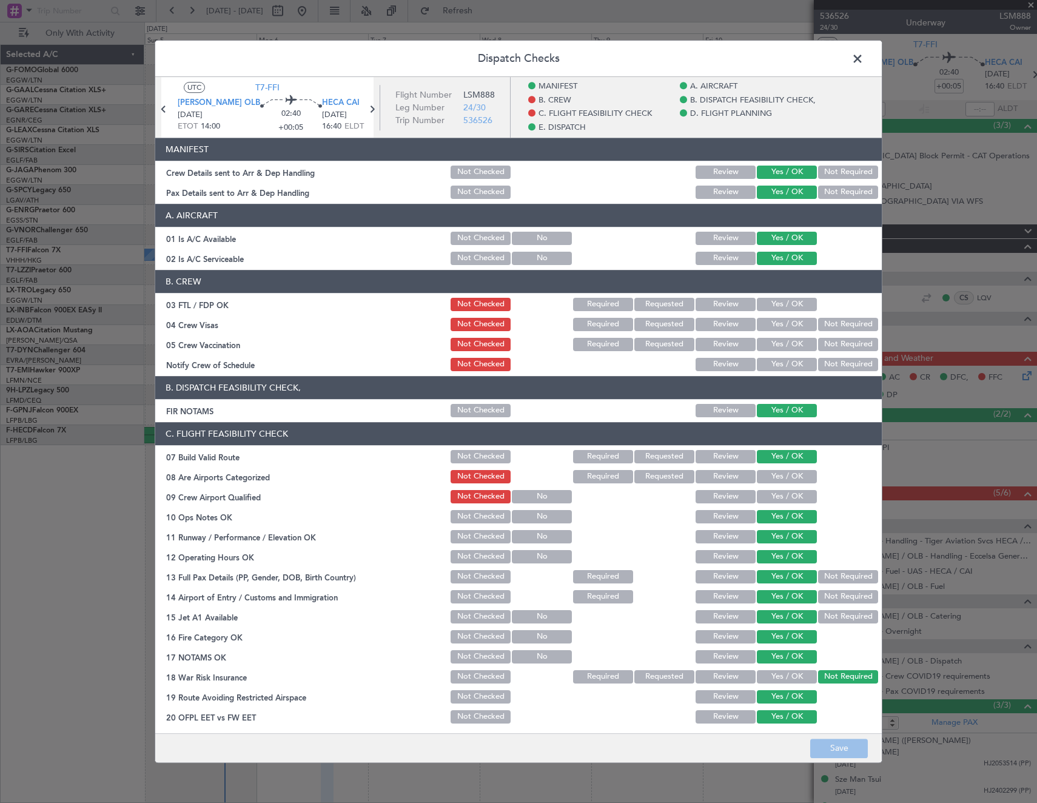
click at [863, 61] on span at bounding box center [863, 62] width 0 height 24
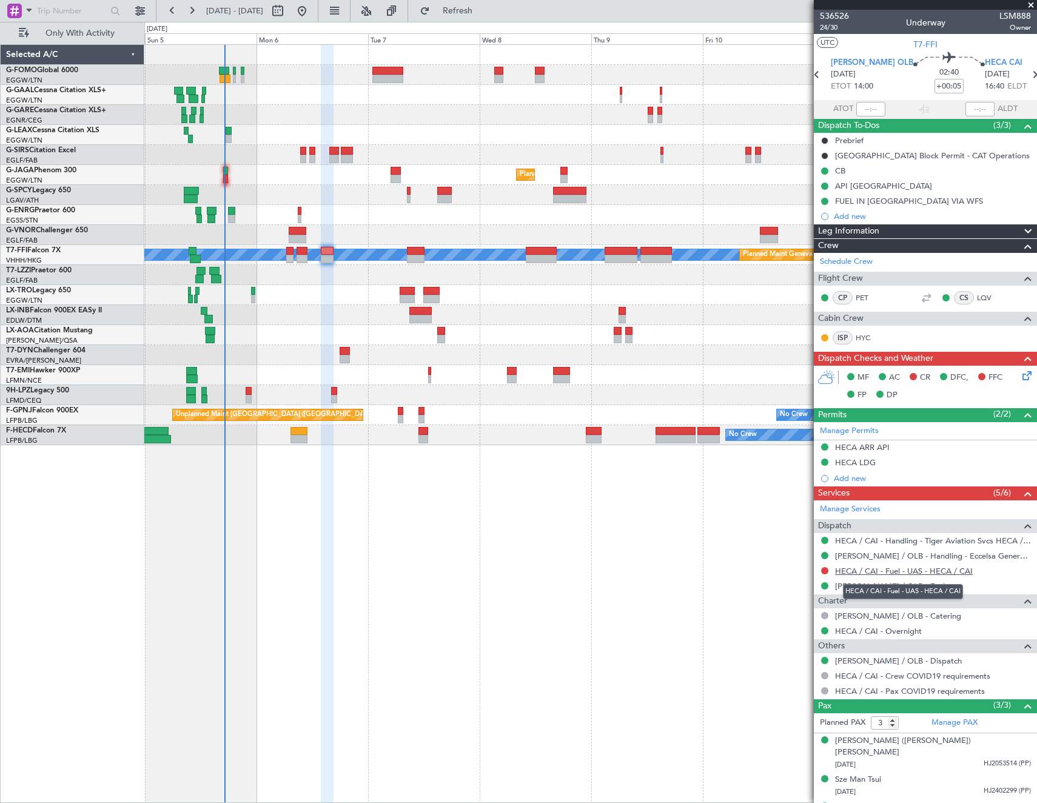
click at [879, 567] on link "HECA / CAI - Fuel - UAS - HECA / CAI" at bounding box center [904, 571] width 138 height 10
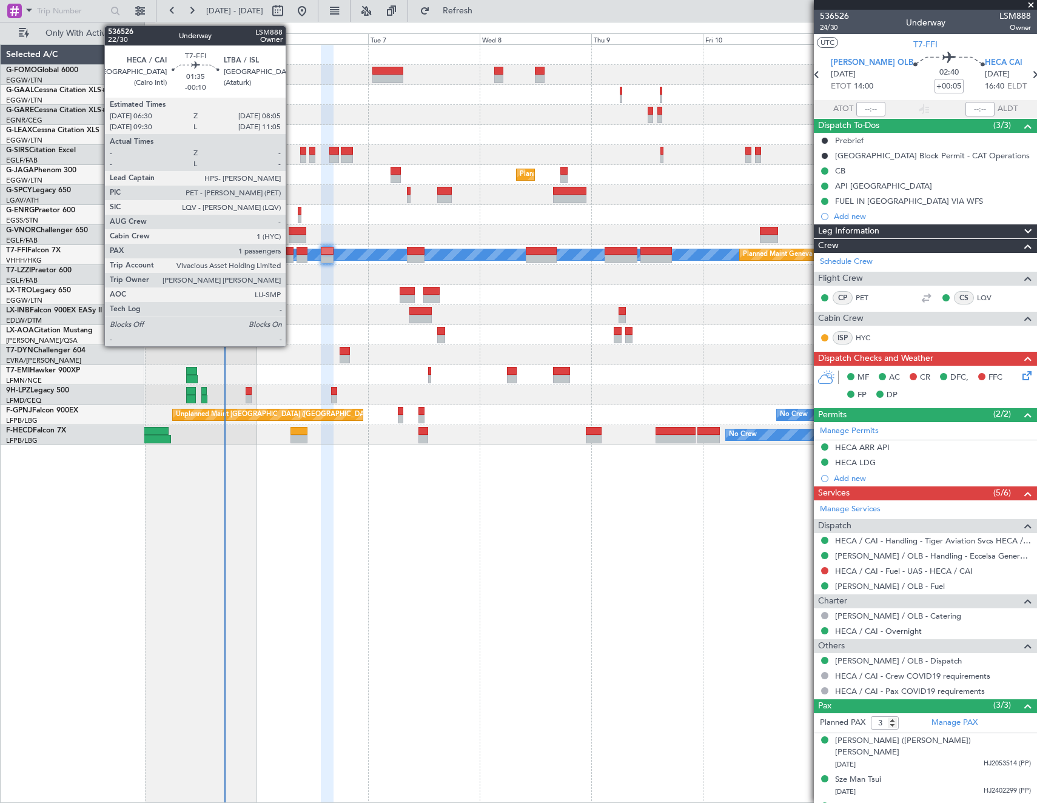
click at [291, 253] on div at bounding box center [290, 251] width 8 height 8
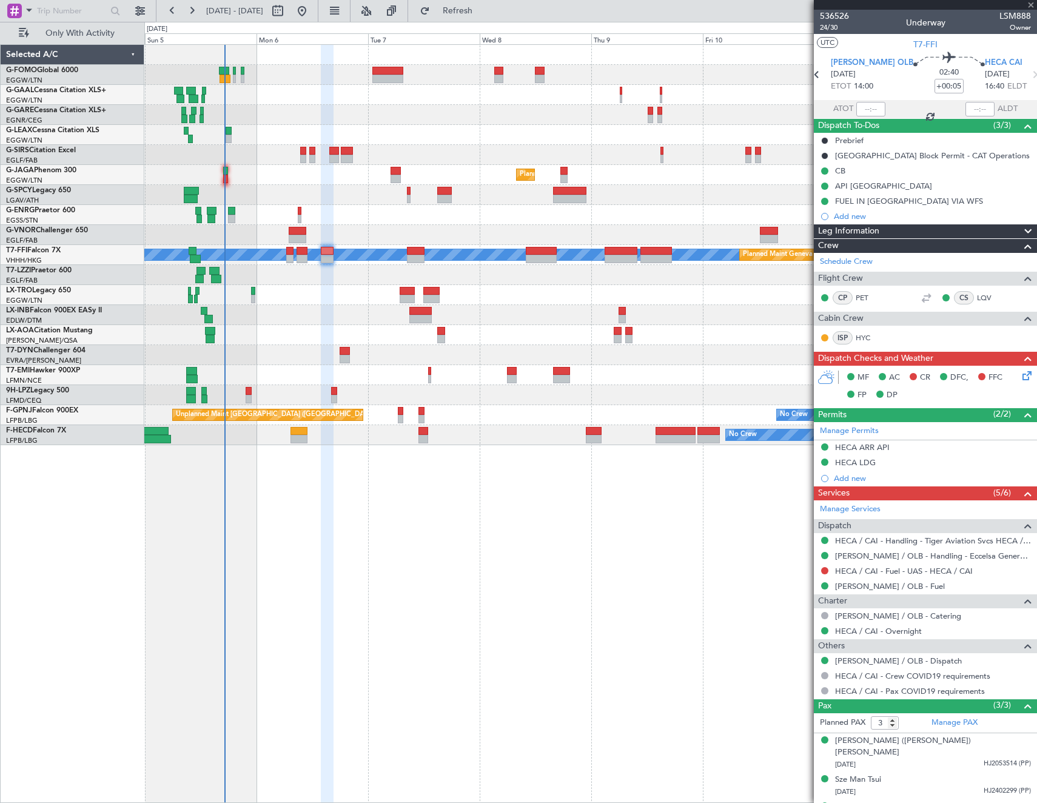
type input "-00:10"
type input "1"
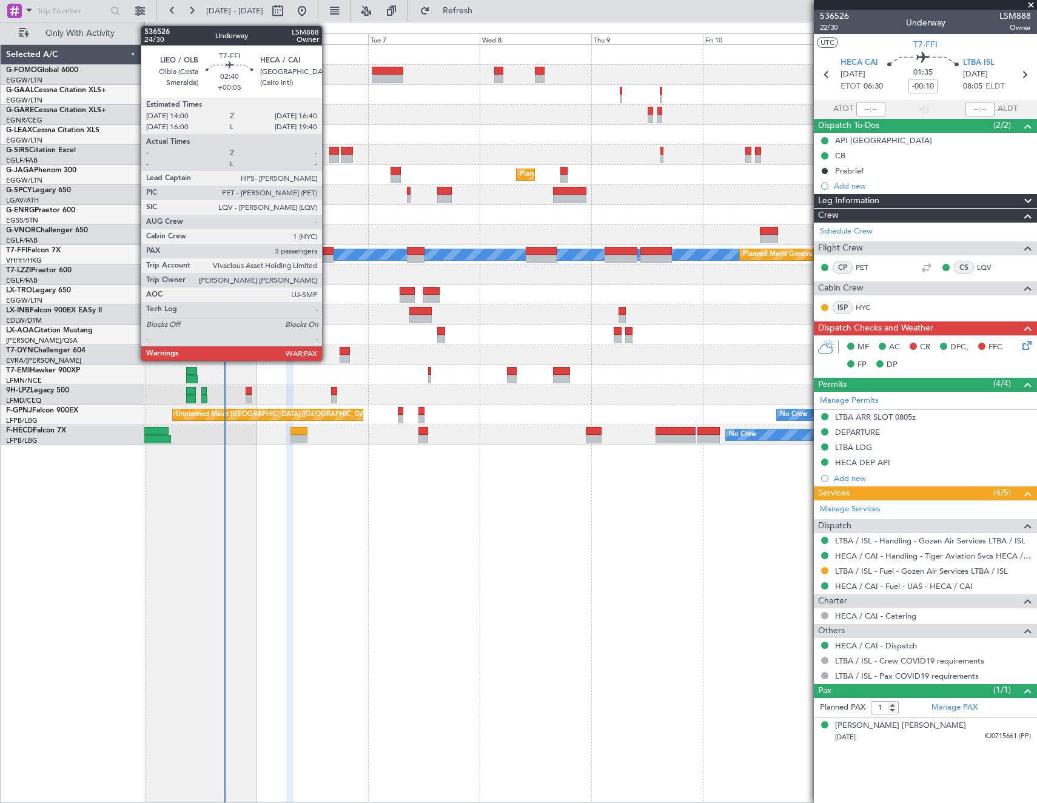
click at [327, 254] on div at bounding box center [327, 251] width 13 height 8
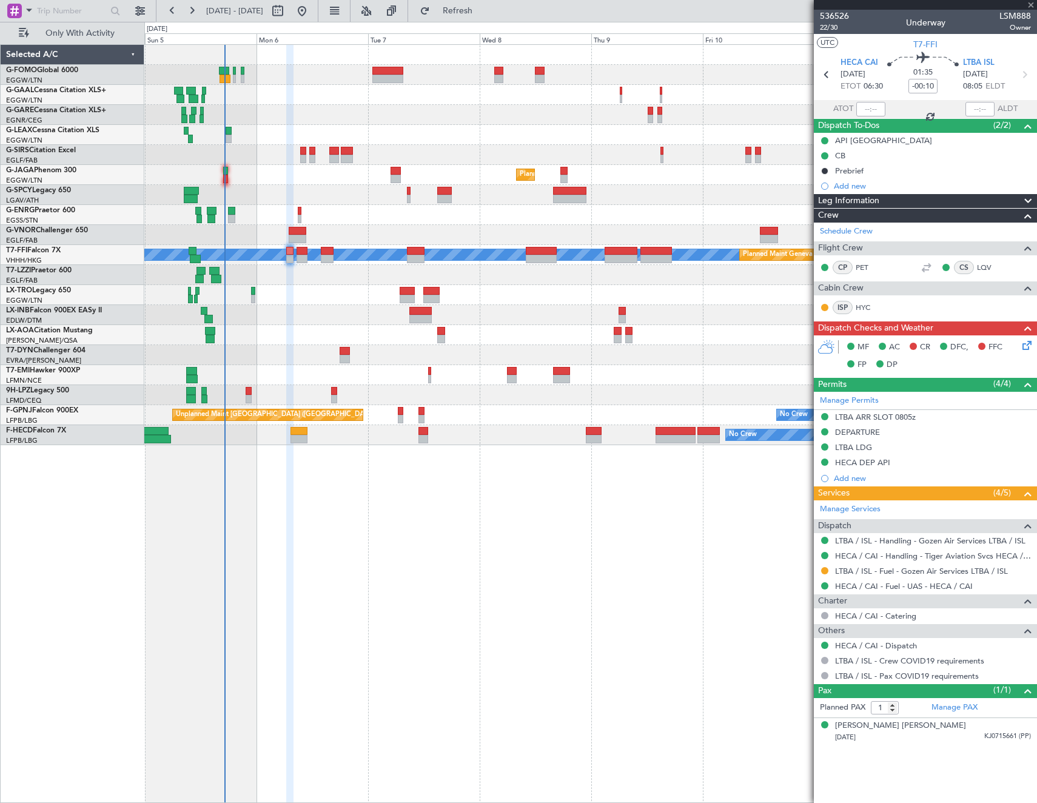
type input "+00:05"
type input "3"
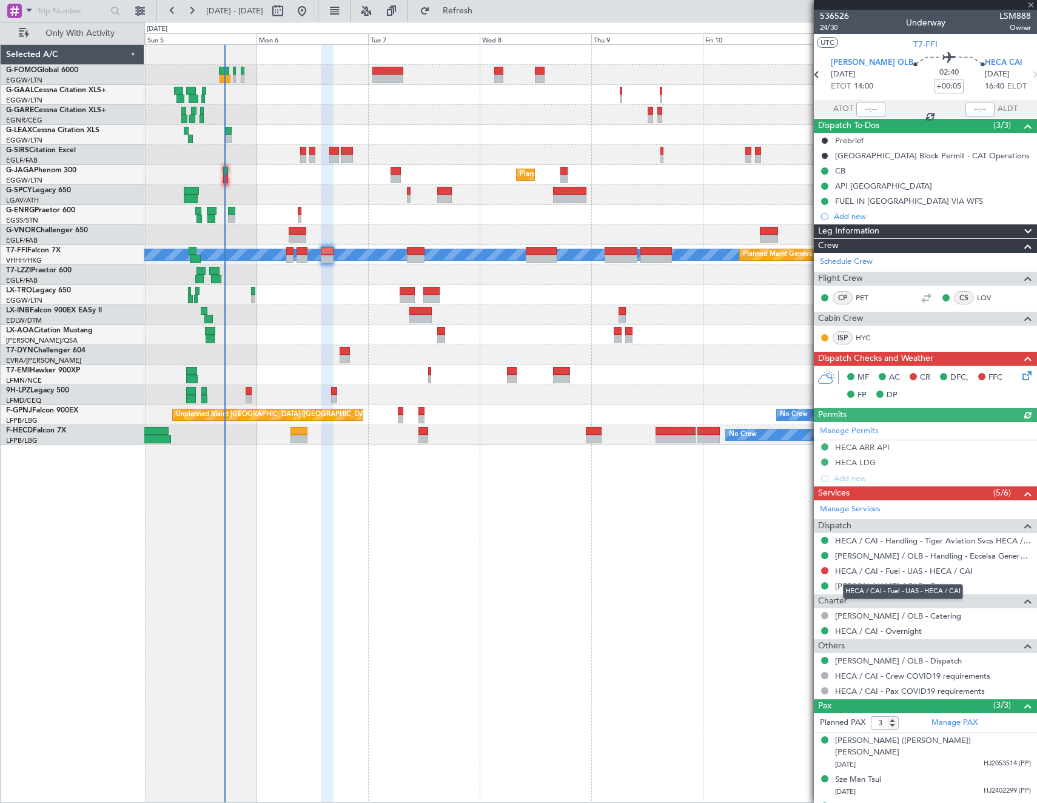
click at [924, 575] on mat-tooltip-component "HECA / CAI - Fuel - UAS - HECA / CAI" at bounding box center [902, 591] width 137 height 32
click at [924, 571] on link "HECA / CAI - Fuel - UAS - HECA / CAI" at bounding box center [904, 571] width 138 height 10
click at [474, 13] on span "Refresh" at bounding box center [457, 11] width 51 height 8
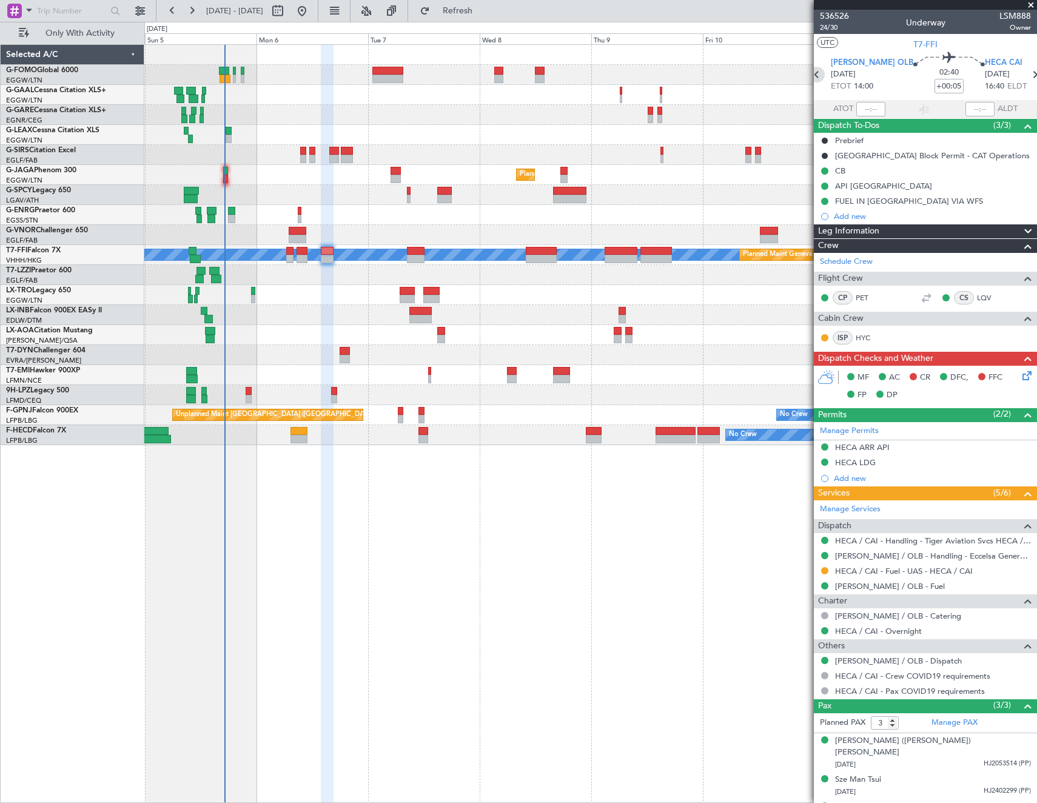
click at [825, 72] on icon at bounding box center [817, 75] width 16 height 16
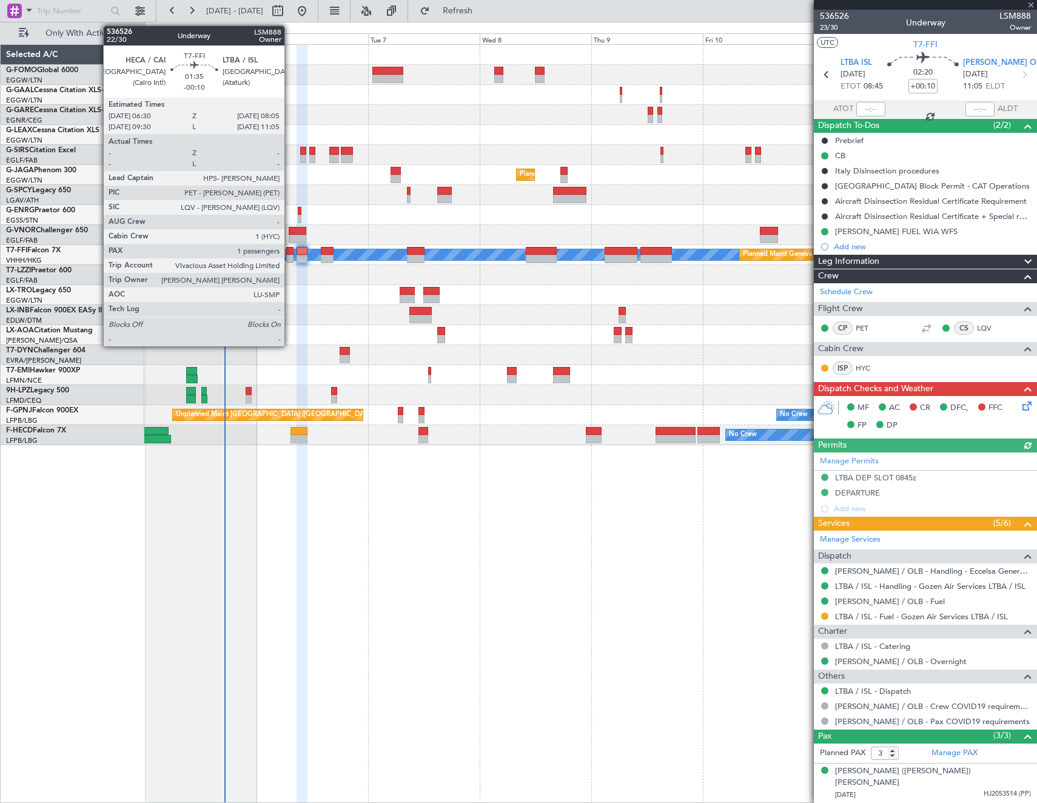
click at [290, 252] on div at bounding box center [290, 251] width 8 height 8
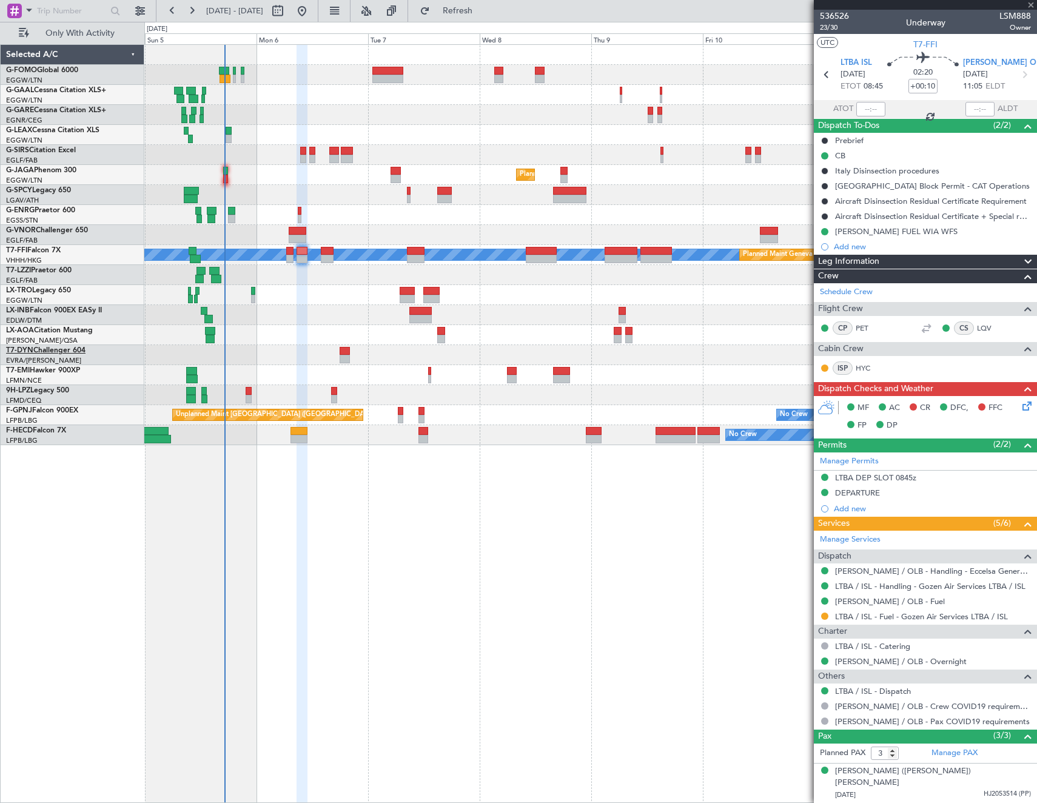
type input "-00:10"
type input "1"
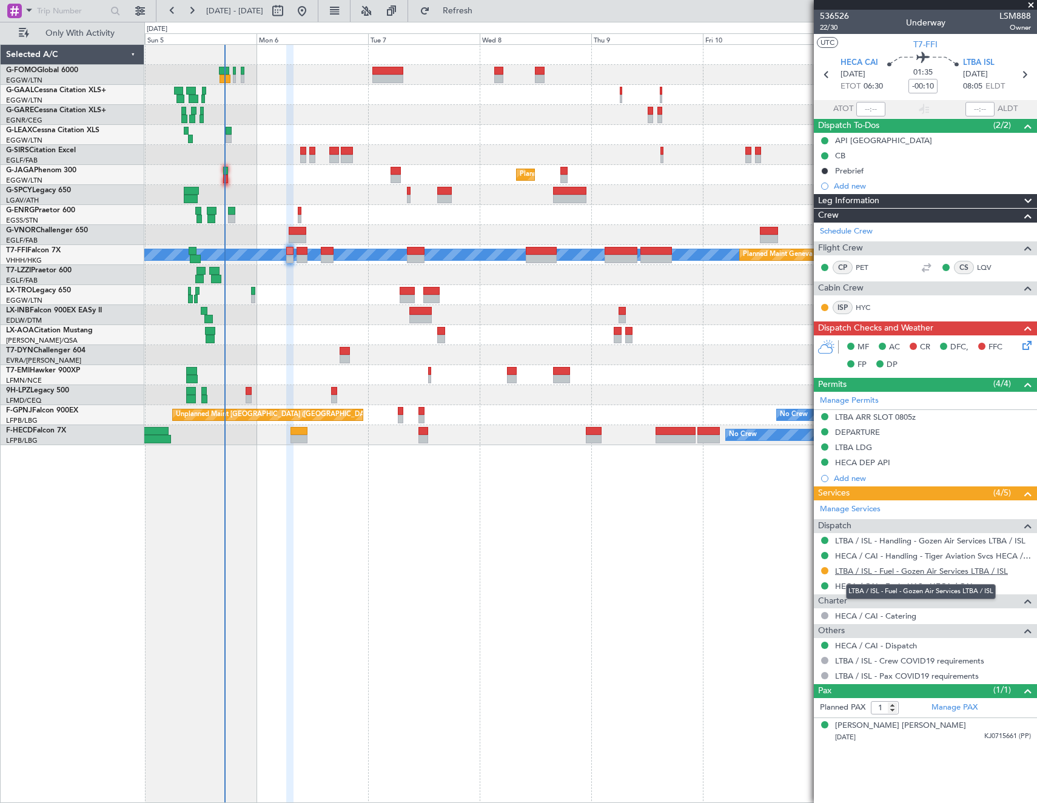
click at [943, 570] on link "LTBA / ISL - Fuel - Gozen Air Services LTBA / ISL" at bounding box center [921, 571] width 173 height 10
click at [483, 14] on span "Refresh" at bounding box center [457, 11] width 51 height 8
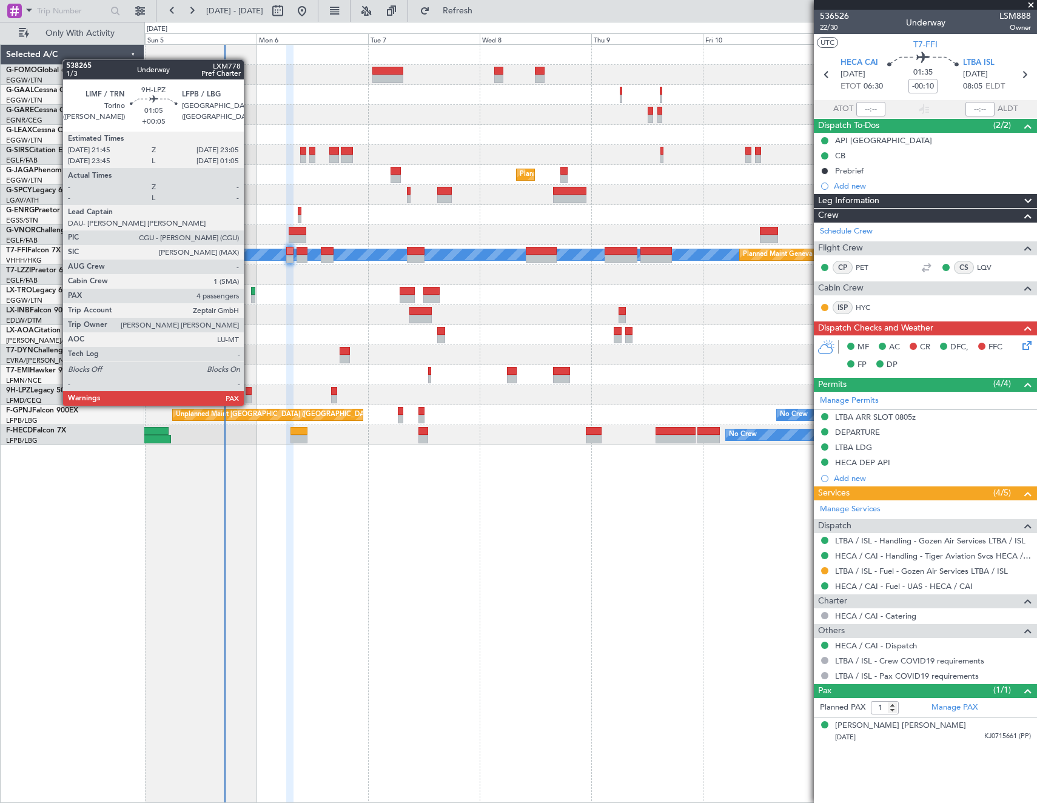
click at [249, 393] on div at bounding box center [249, 391] width 7 height 8
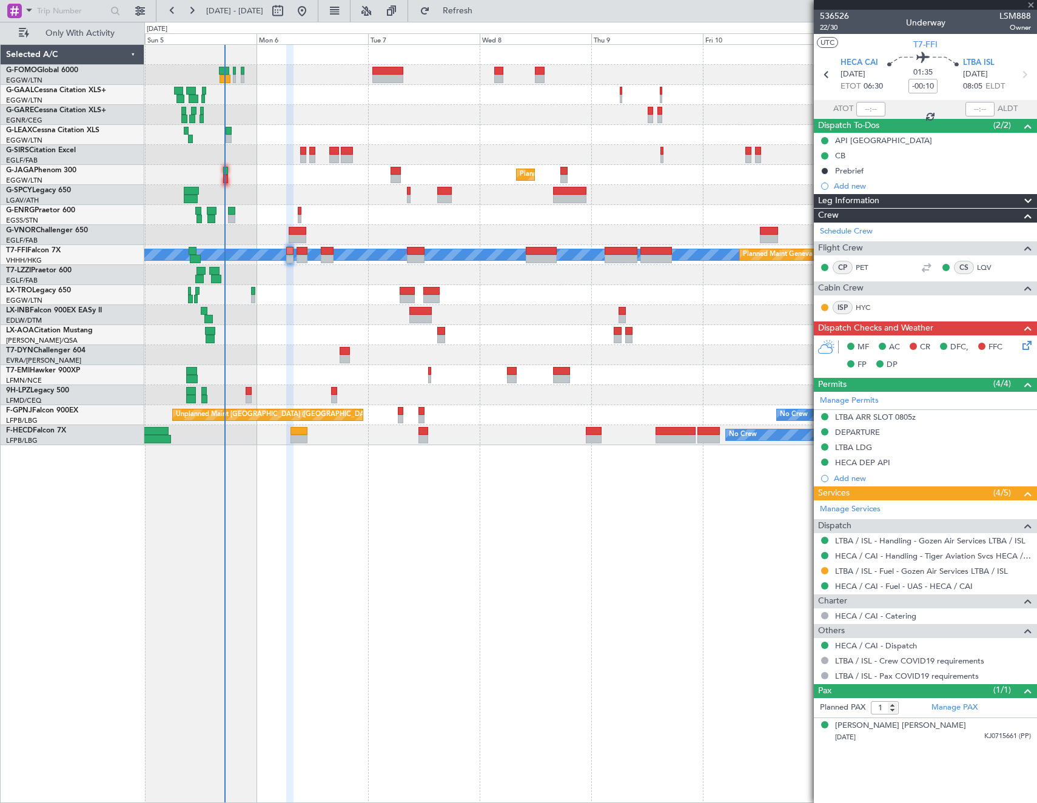
type input "+00:05"
type input "4"
